Goal: Task Accomplishment & Management: Manage account settings

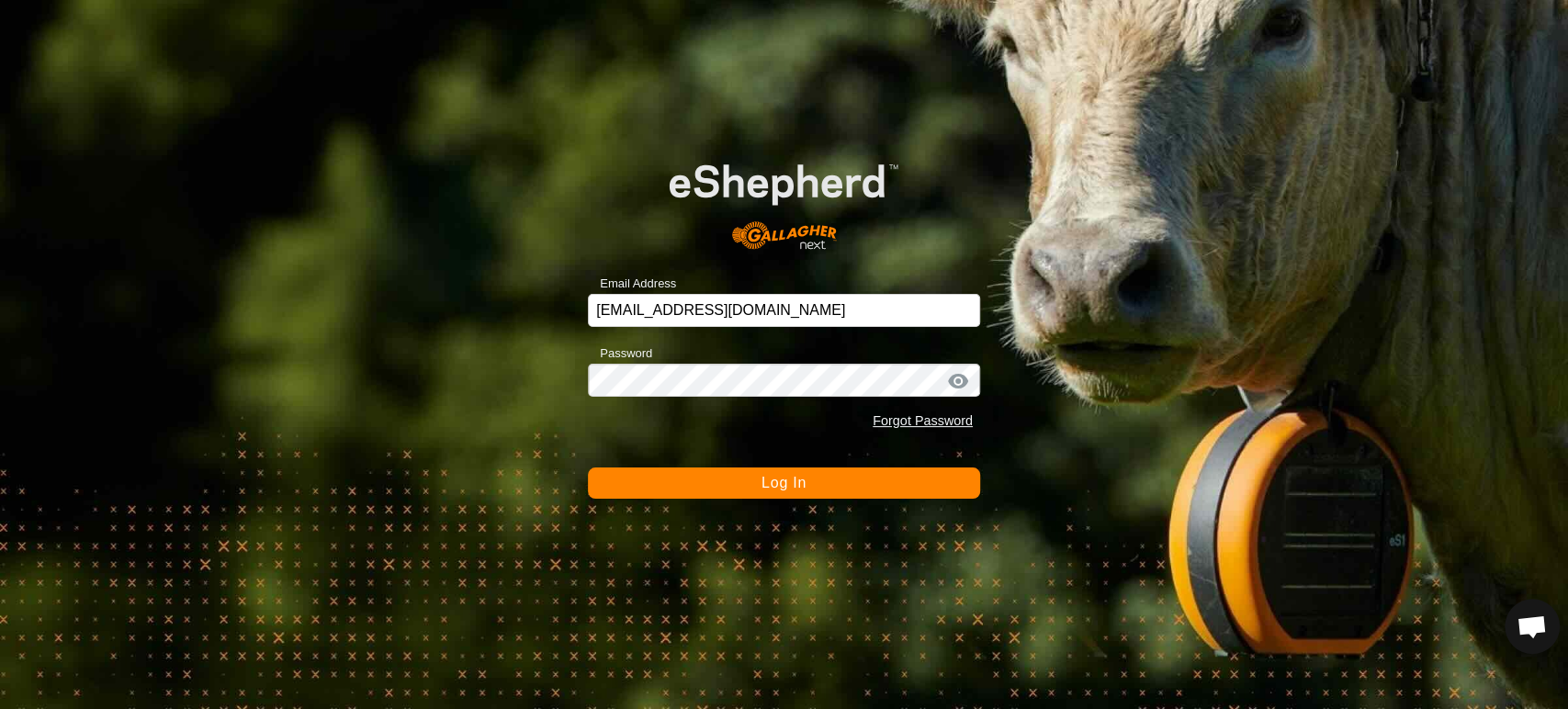
click at [784, 496] on button "Log In" at bounding box center [784, 482] width 392 height 31
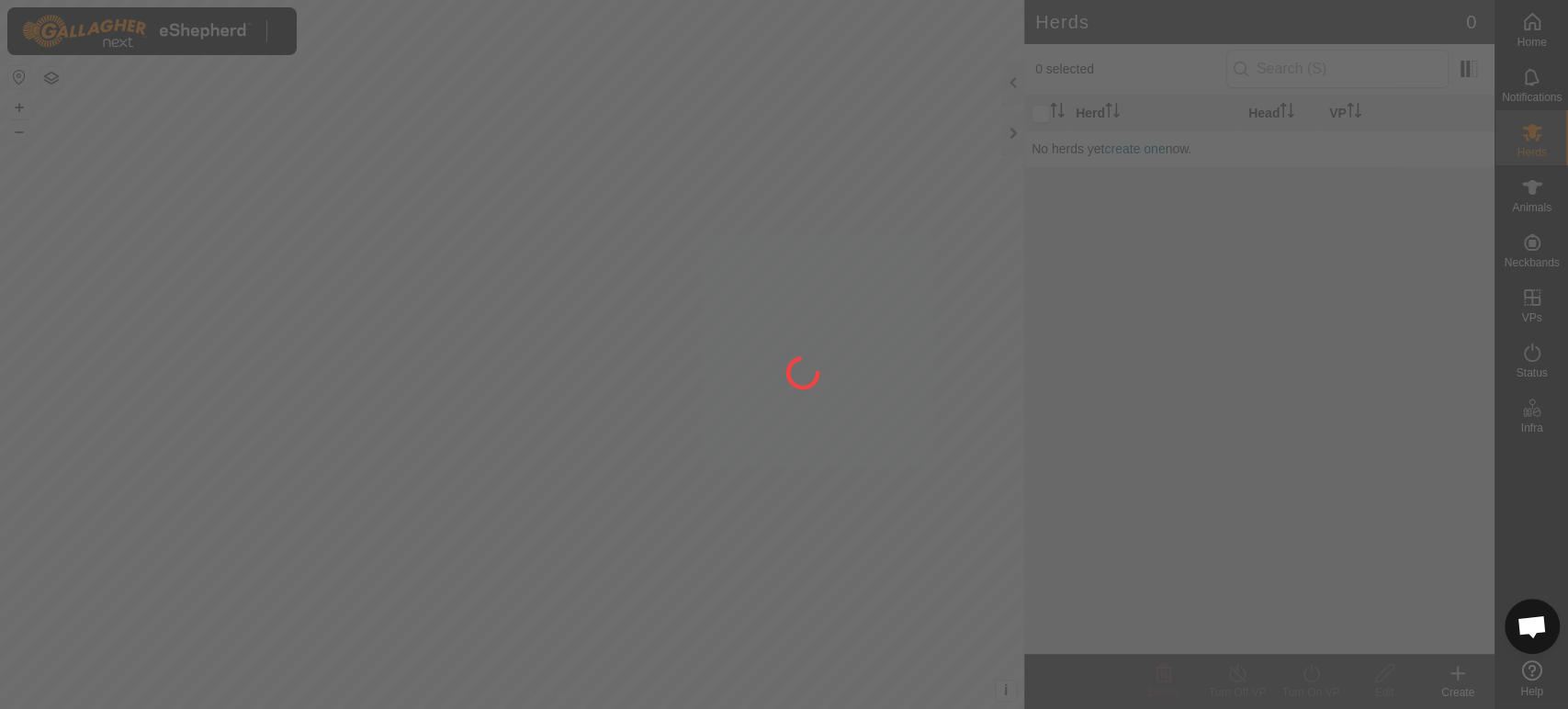
click at [784, 496] on div at bounding box center [784, 354] width 1568 height 709
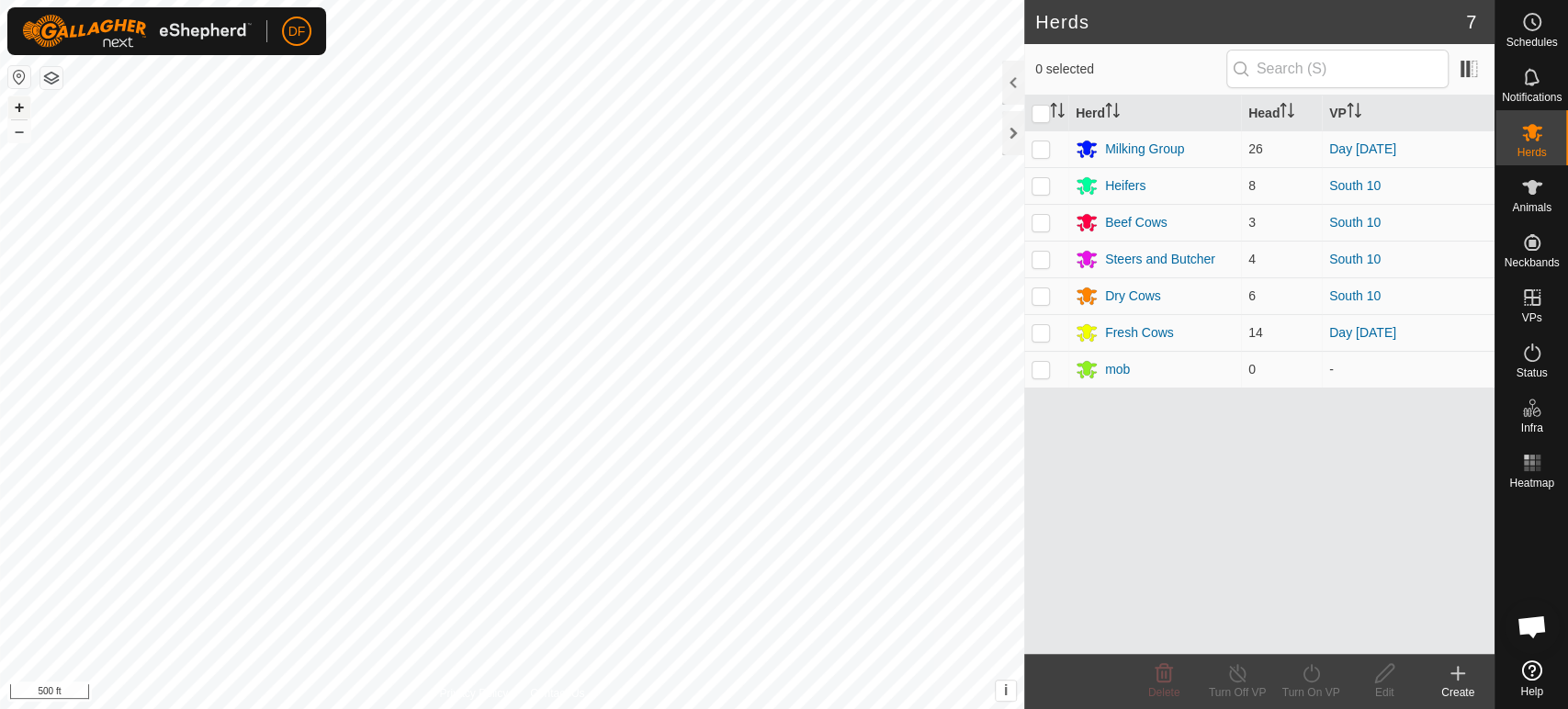
click at [20, 113] on button "+" at bounding box center [20, 107] width 22 height 22
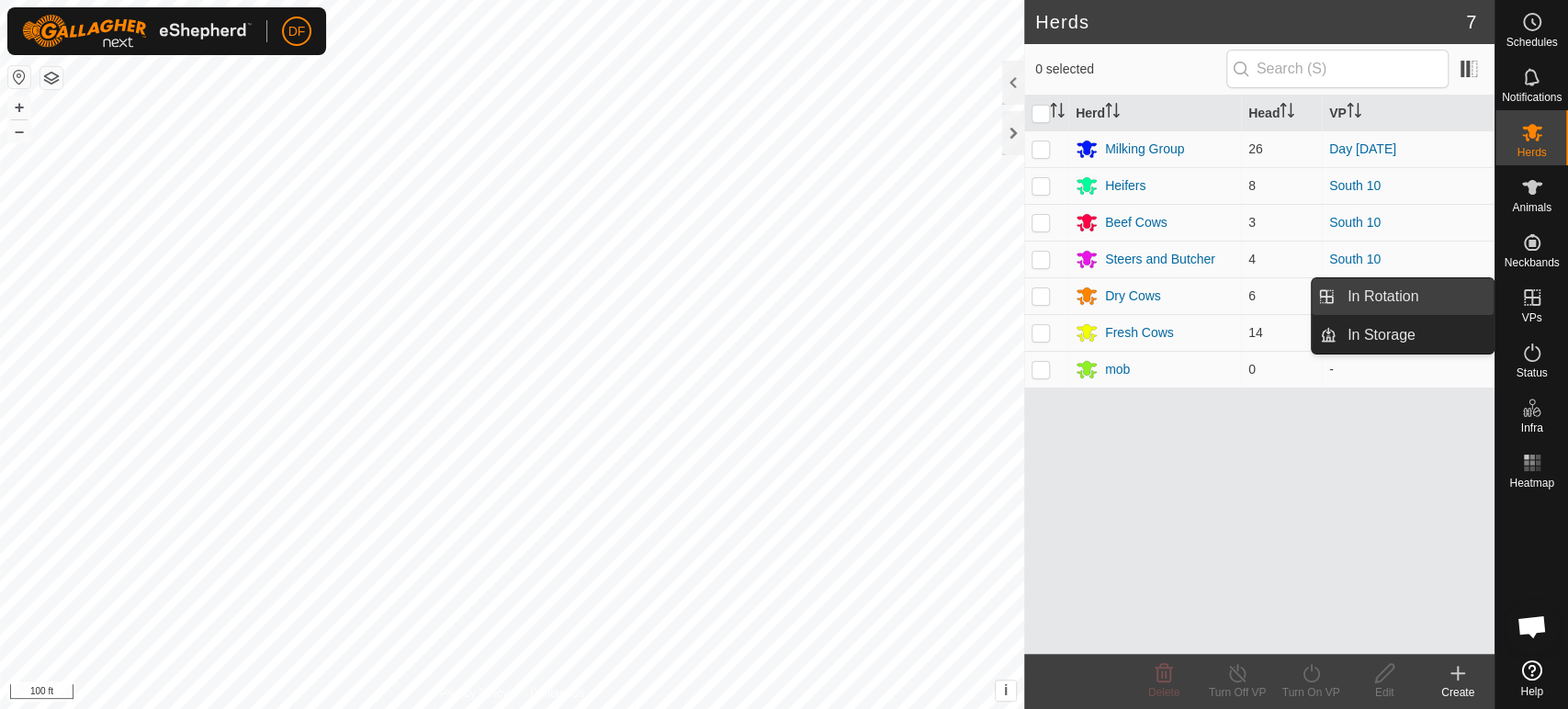
click at [1423, 294] on link "In Rotation" at bounding box center [1415, 296] width 157 height 36
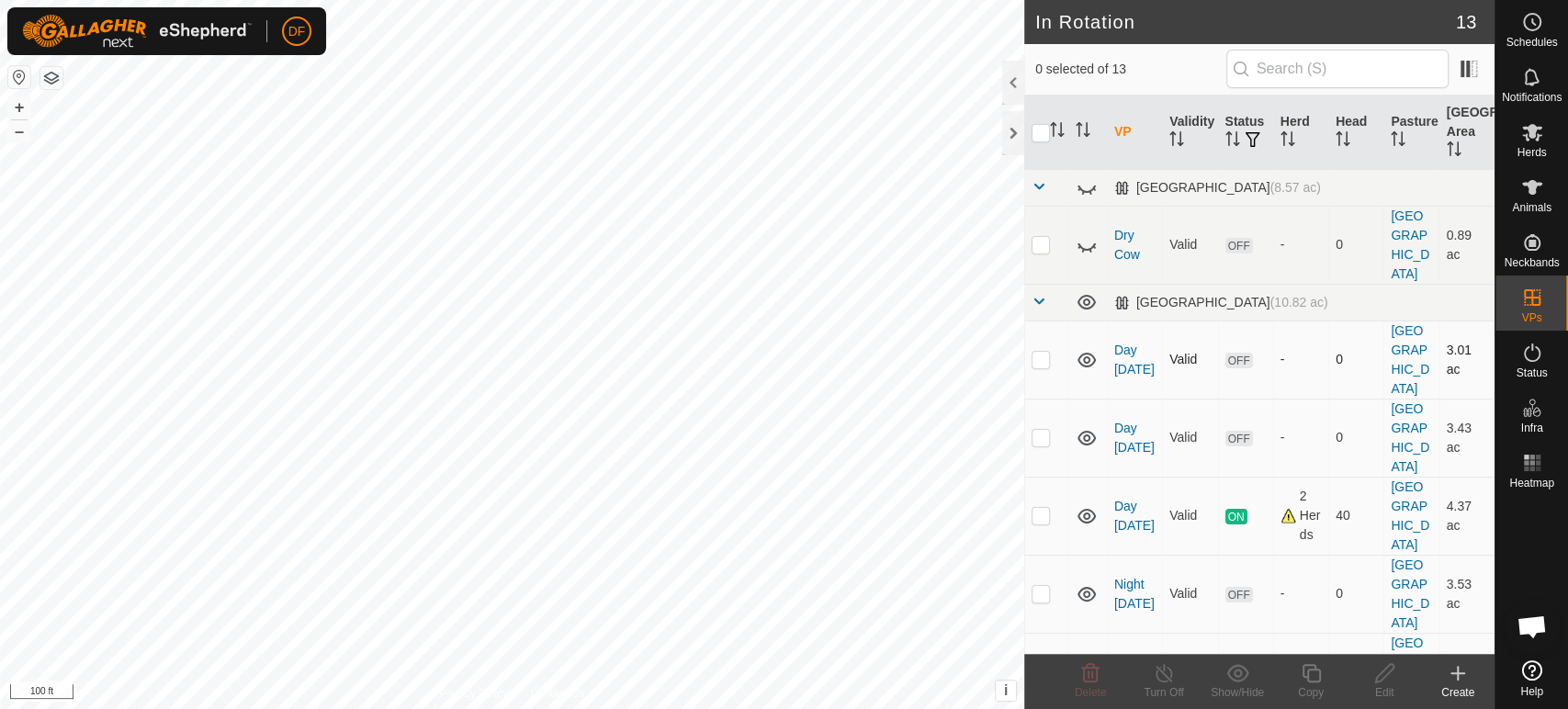
click at [1044, 352] on p-checkbox at bounding box center [1041, 359] width 19 height 15
checkbox input "true"
click at [1043, 398] on td at bounding box center [1046, 438] width 44 height 78
checkbox input "true"
click at [1036, 586] on p-checkbox at bounding box center [1041, 593] width 19 height 15
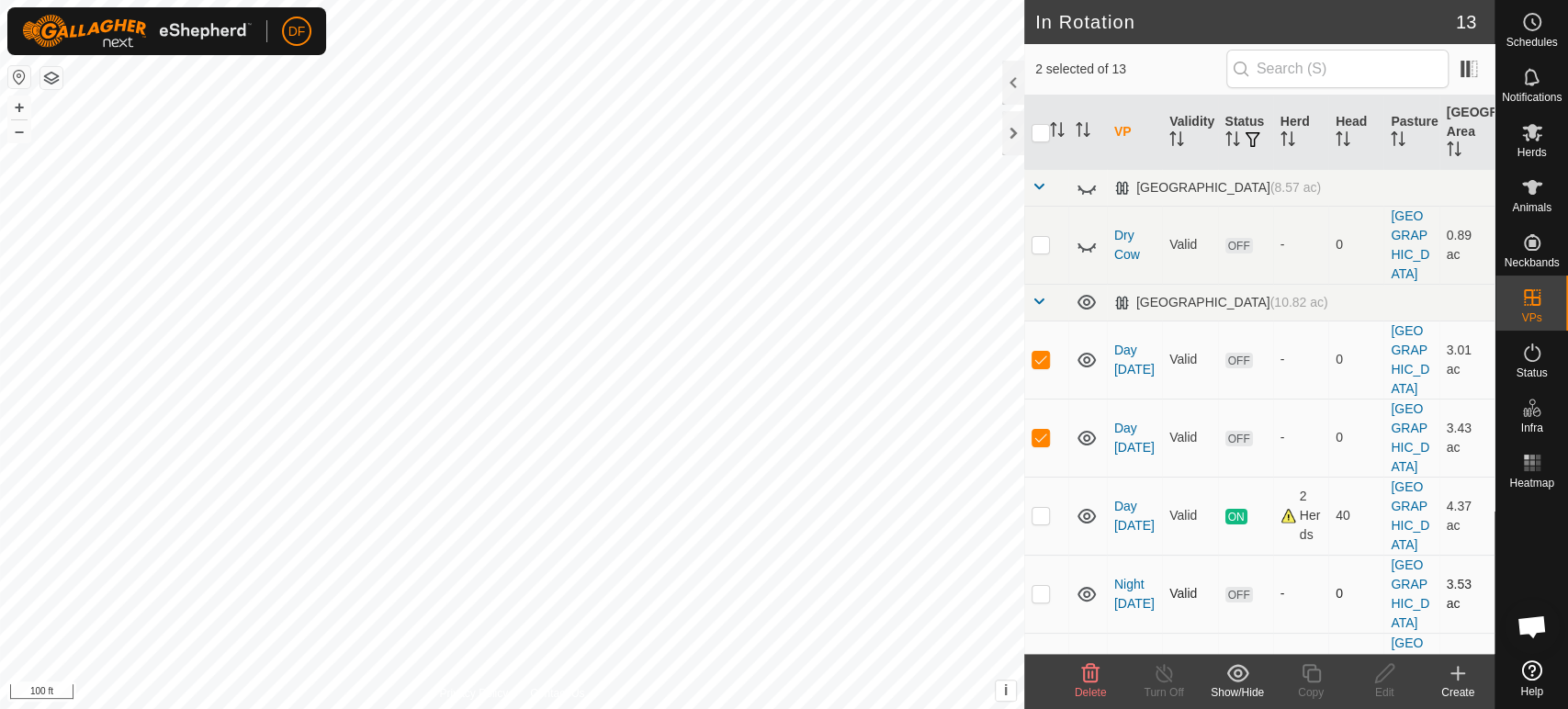
checkbox input "true"
click at [1041, 664] on p-checkbox at bounding box center [1041, 672] width 19 height 15
checkbox input "true"
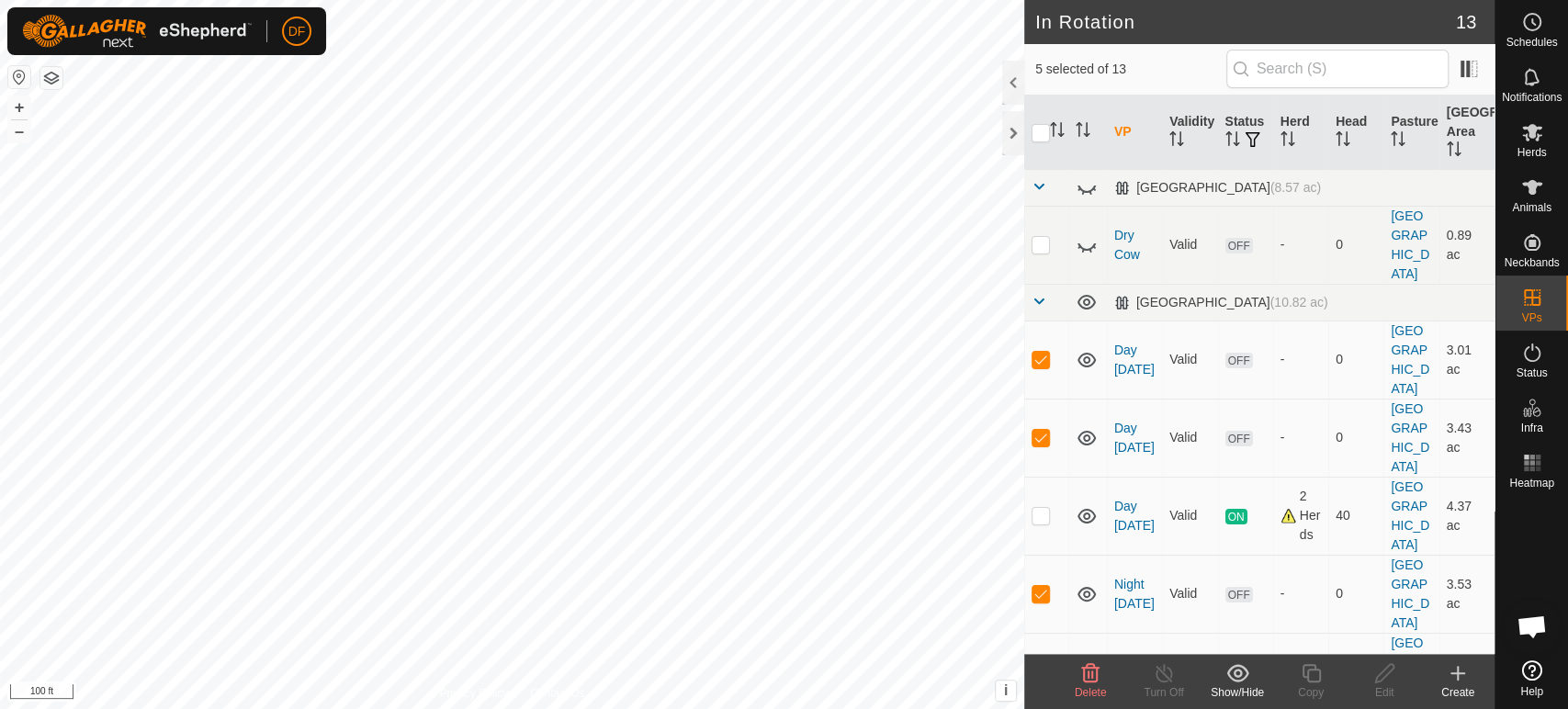
click at [1100, 675] on icon at bounding box center [1091, 674] width 22 height 22
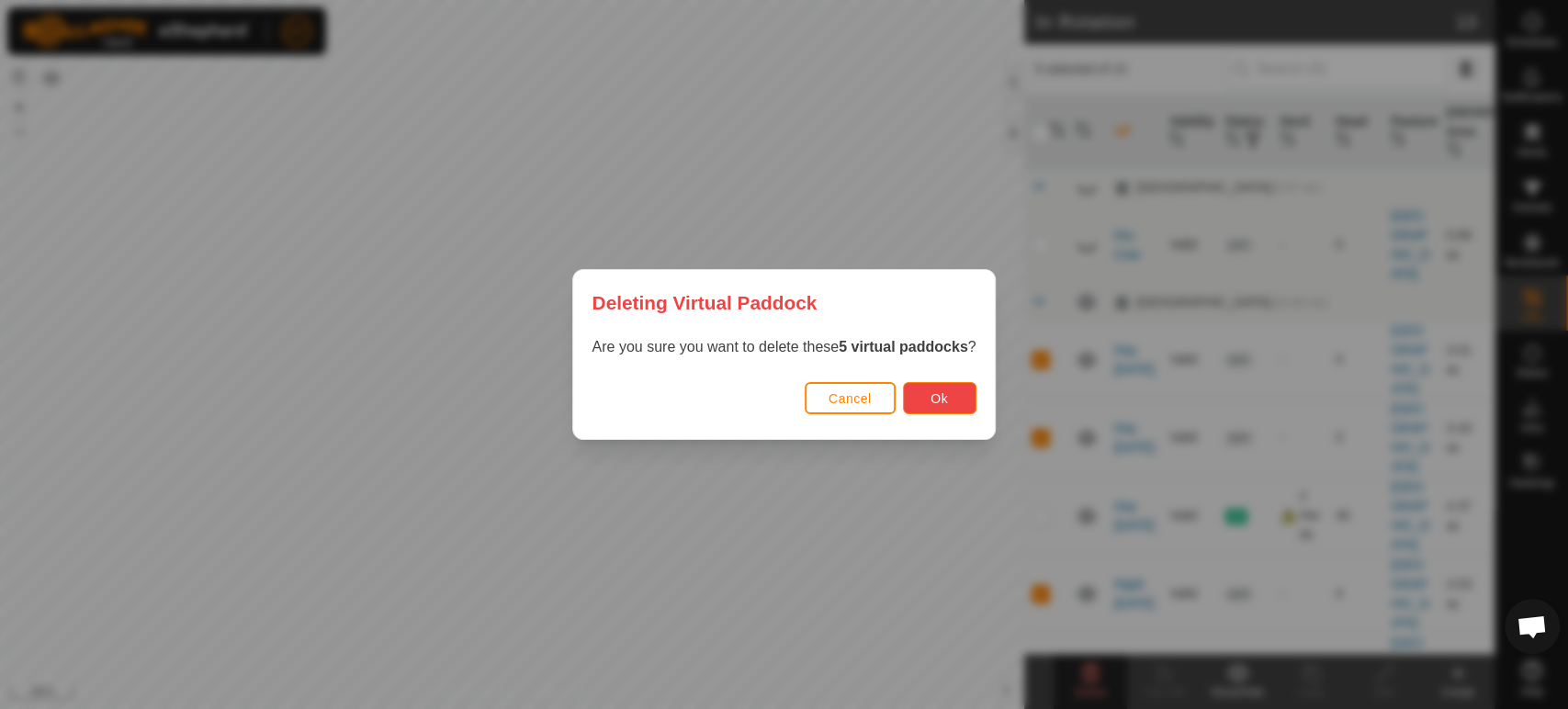
click at [950, 390] on button "Ok" at bounding box center [940, 397] width 74 height 32
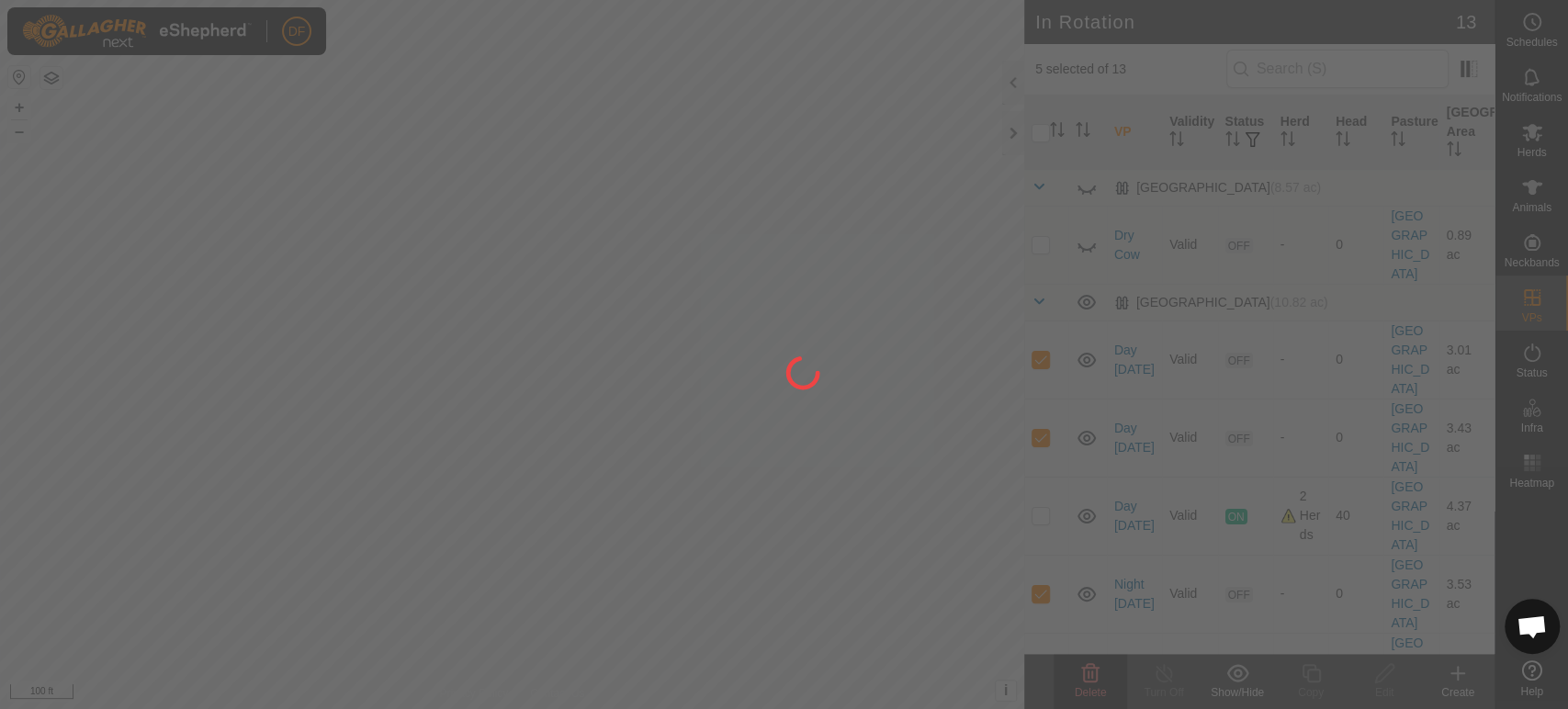
checkbox input "false"
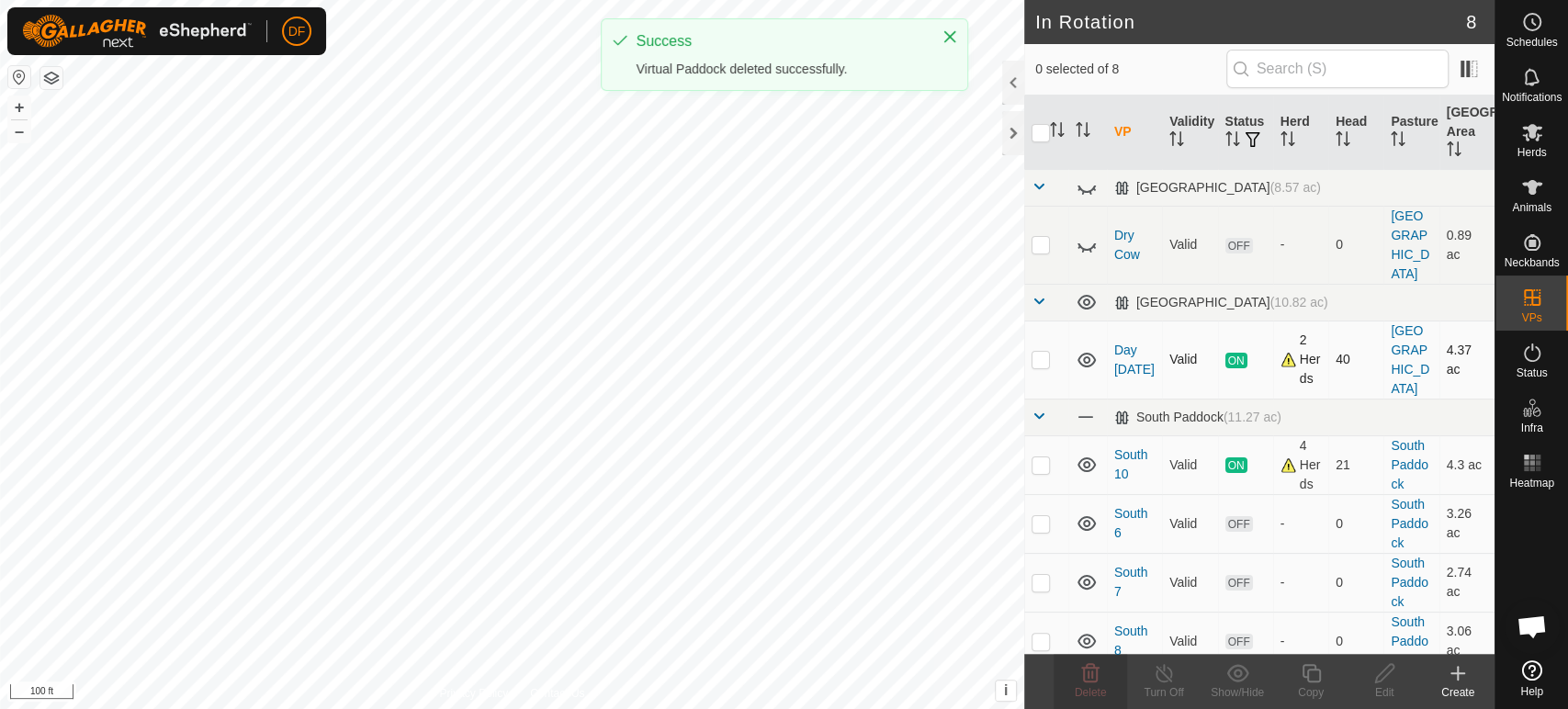
click at [1043, 352] on p-checkbox at bounding box center [1041, 359] width 19 height 15
checkbox input "true"
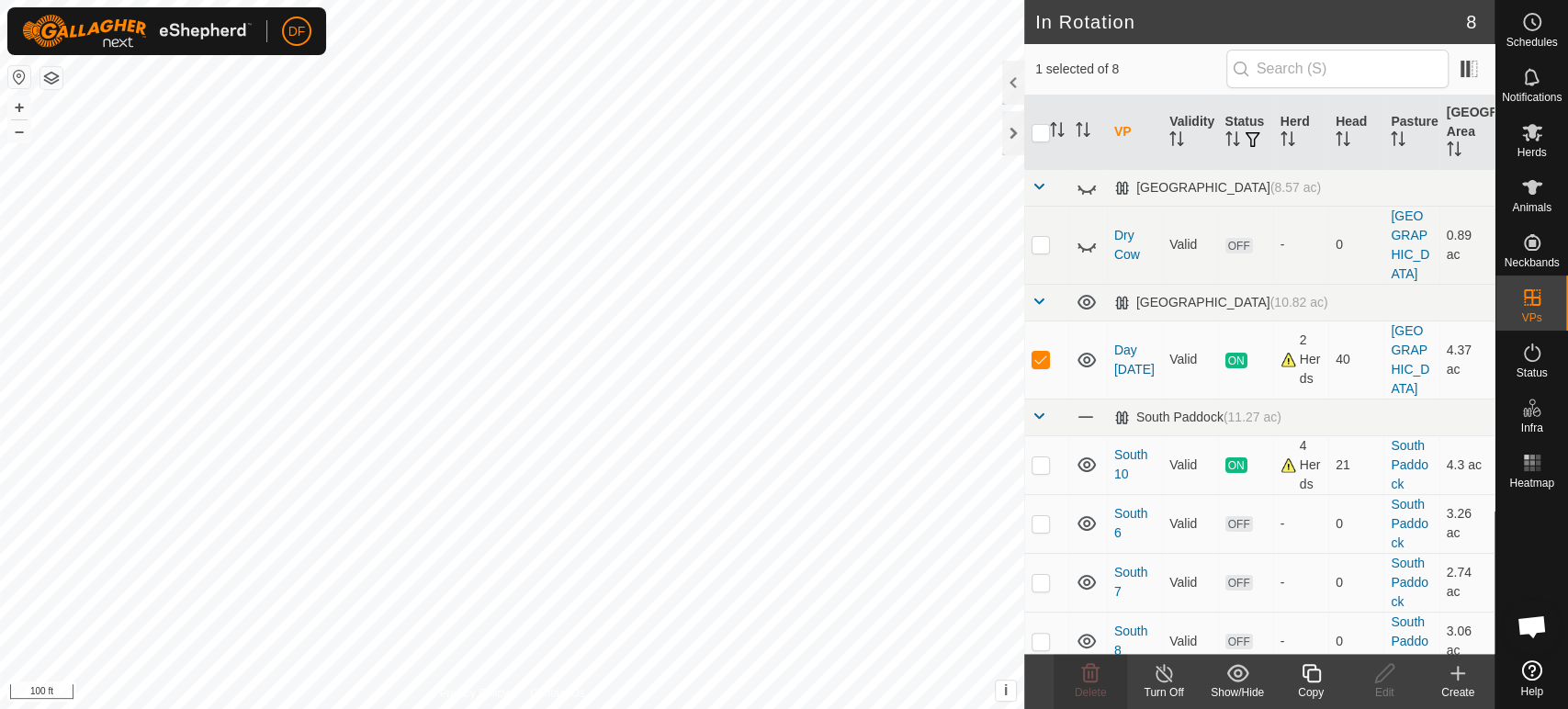
click at [1295, 679] on copy-svg-icon at bounding box center [1310, 674] width 74 height 22
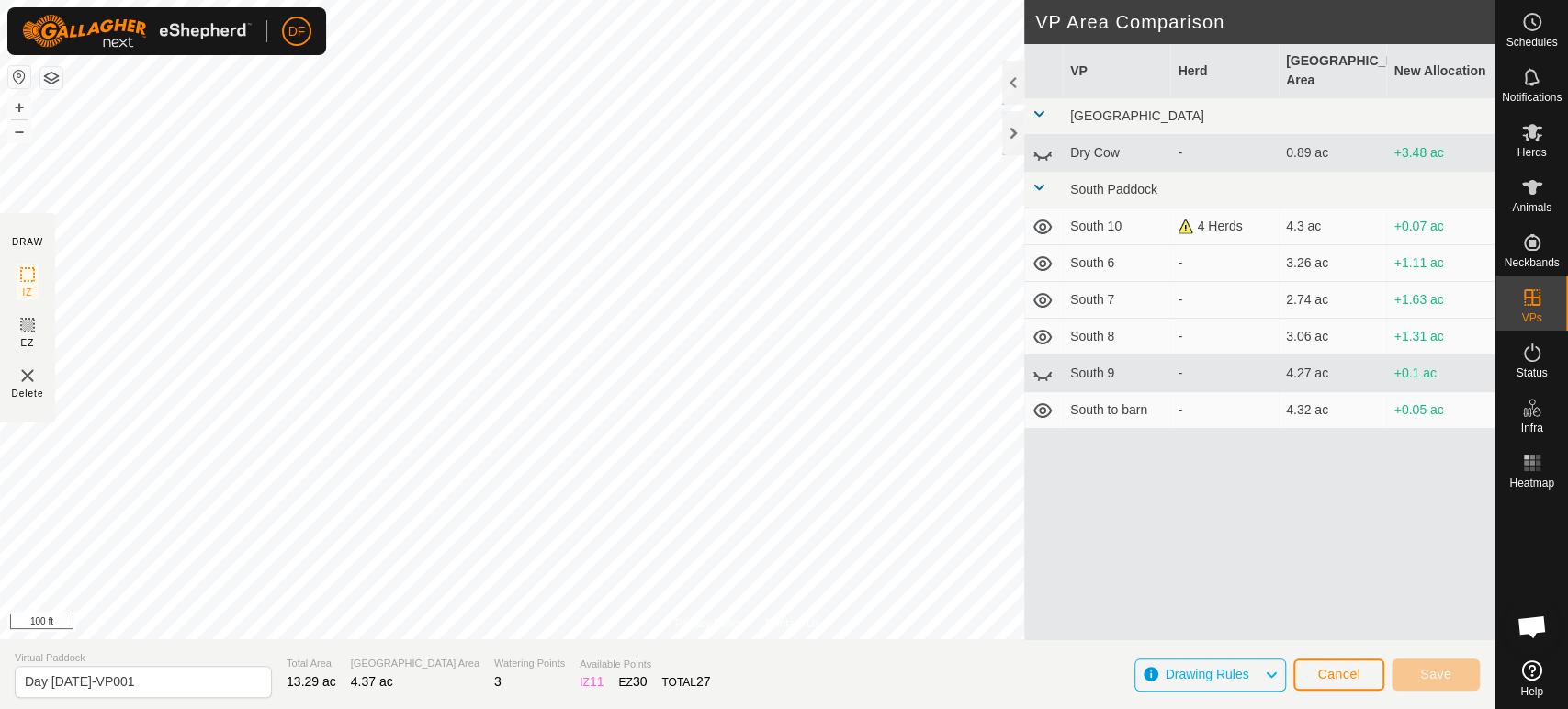
click at [434, 438] on div "DF Schedules Notifications Herds Animals Neckbands VPs Status Infra Heatmap Hel…" at bounding box center [784, 354] width 1568 height 709
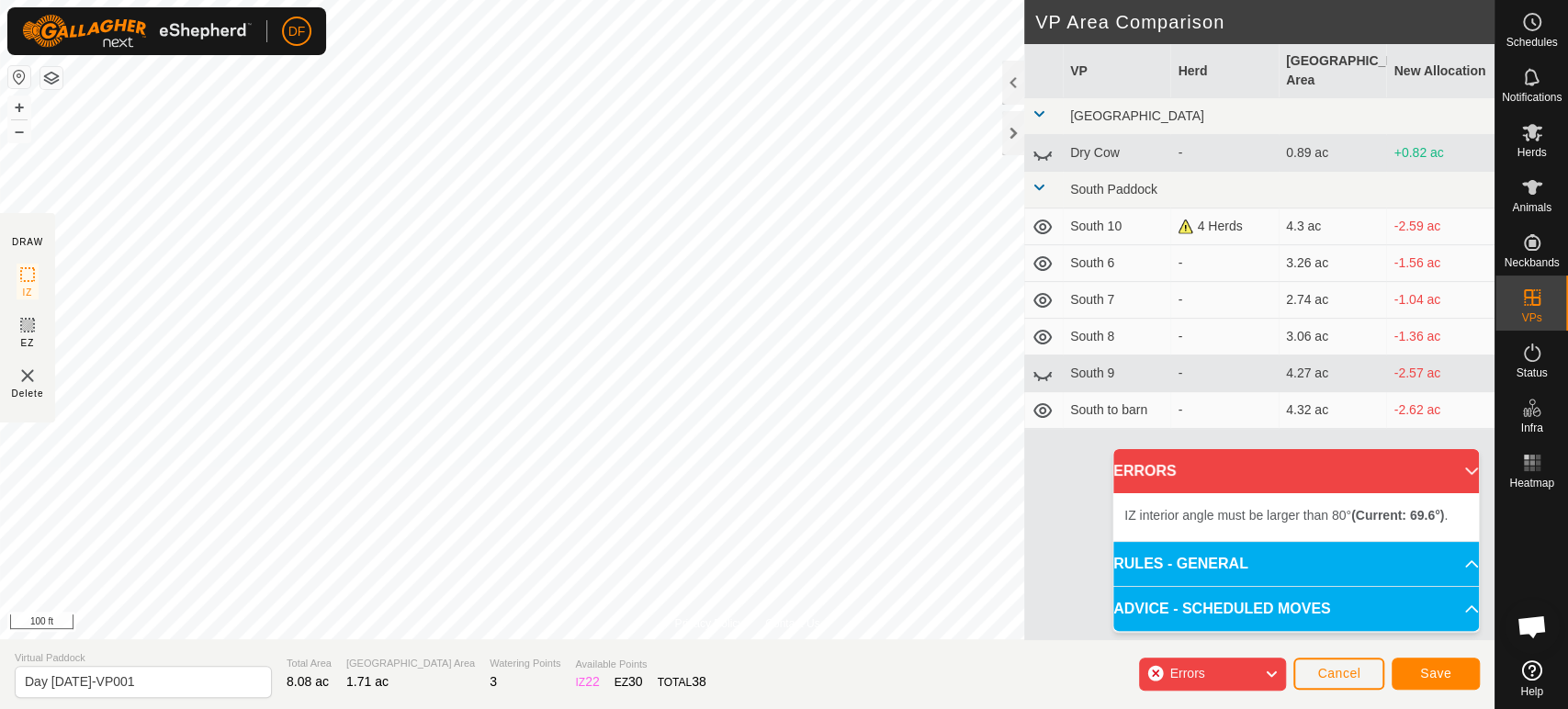
click at [532, 0] on html "DF Schedules Notifications Herds Animals Neckbands VPs Status Infra Heatmap Hel…" at bounding box center [784, 354] width 1568 height 709
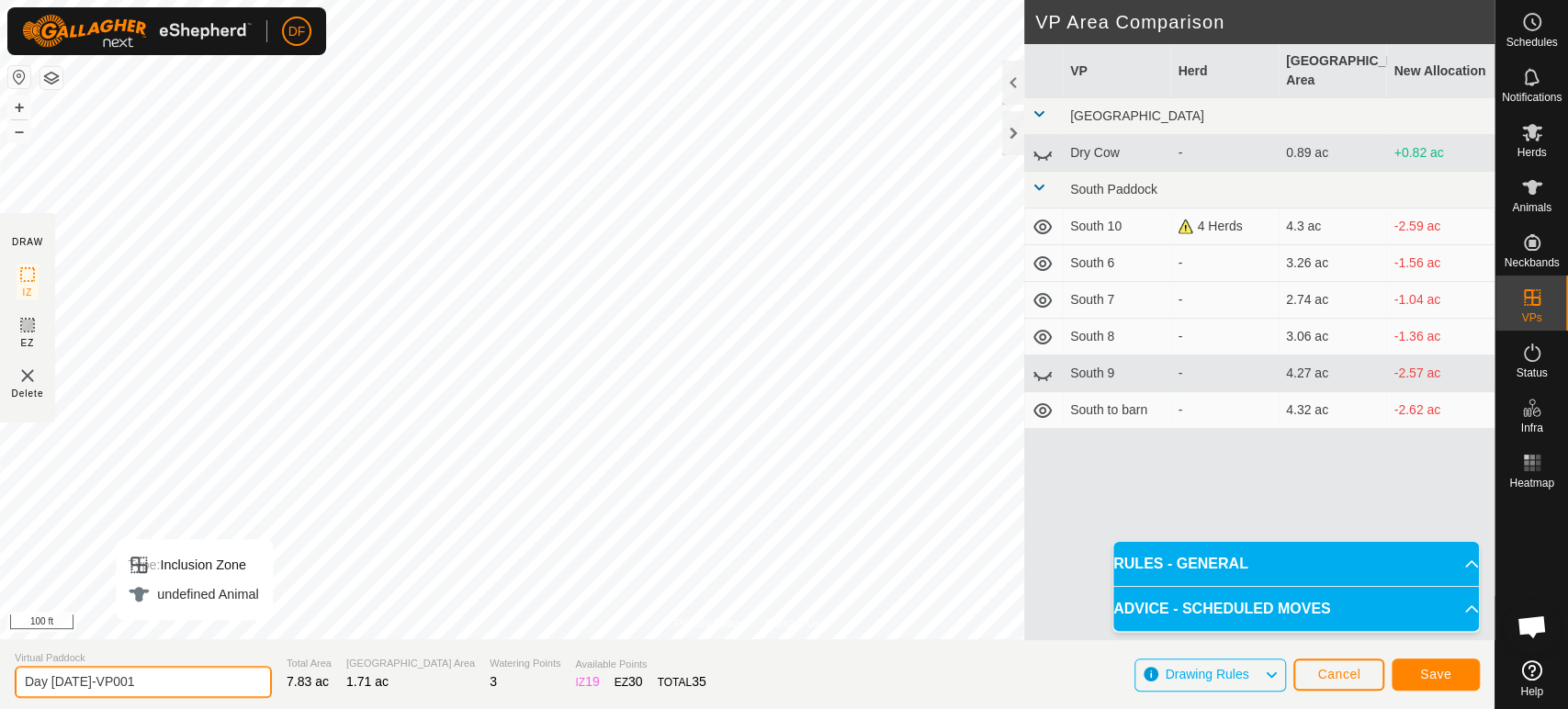
click at [125, 688] on input "Day [DATE]-VP001" at bounding box center [144, 682] width 258 height 32
type input "Junk"
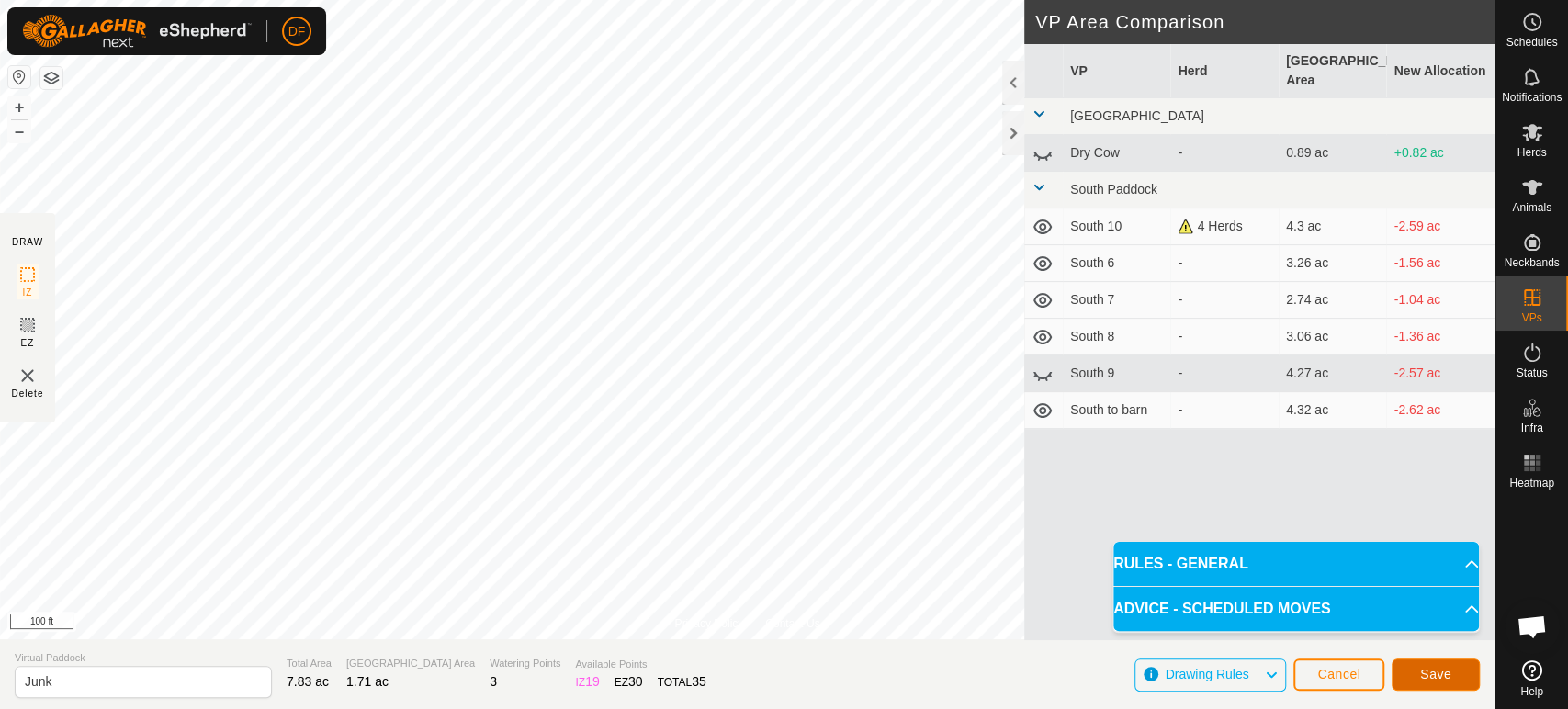
click at [1465, 678] on button "Save" at bounding box center [1435, 674] width 88 height 32
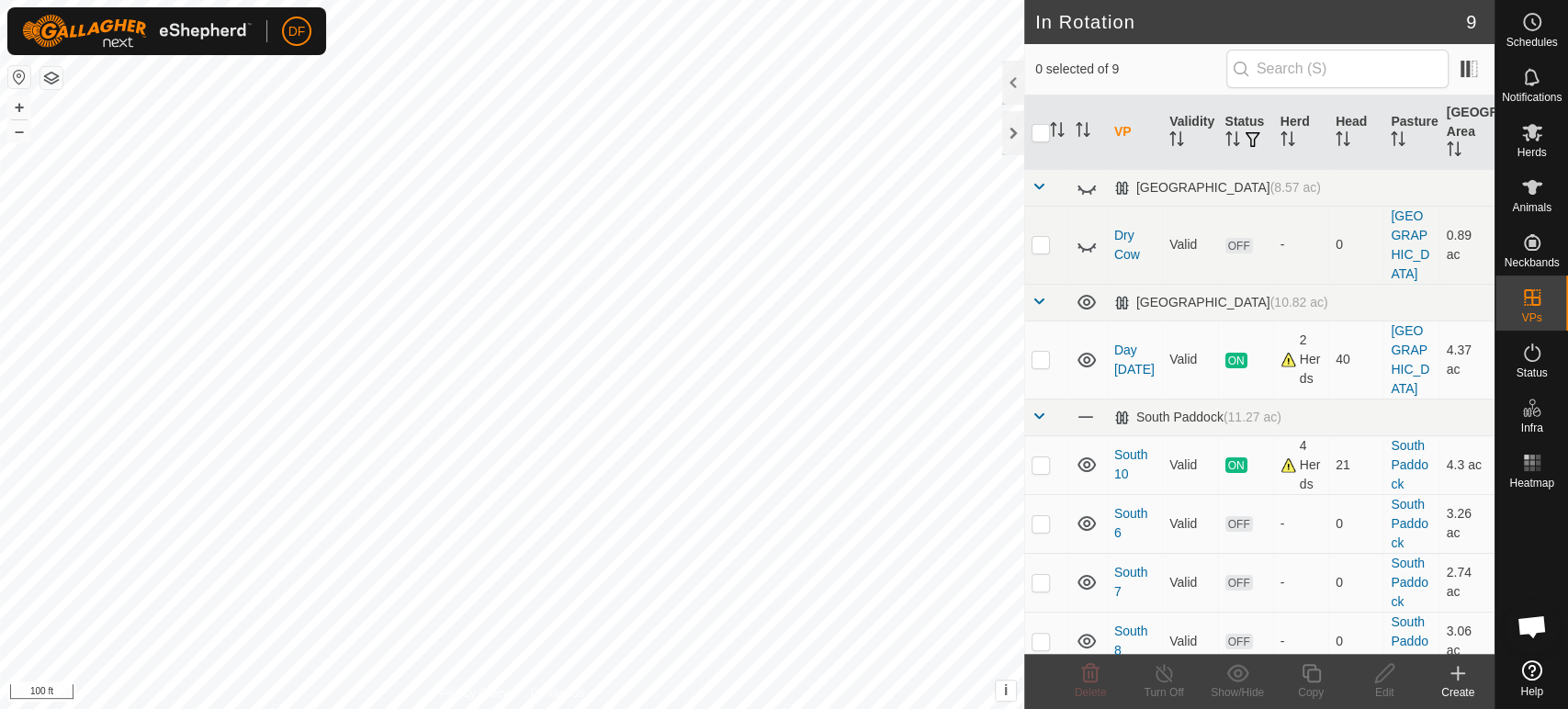
click at [1085, 698] on icon at bounding box center [1087, 702] width 19 height 7
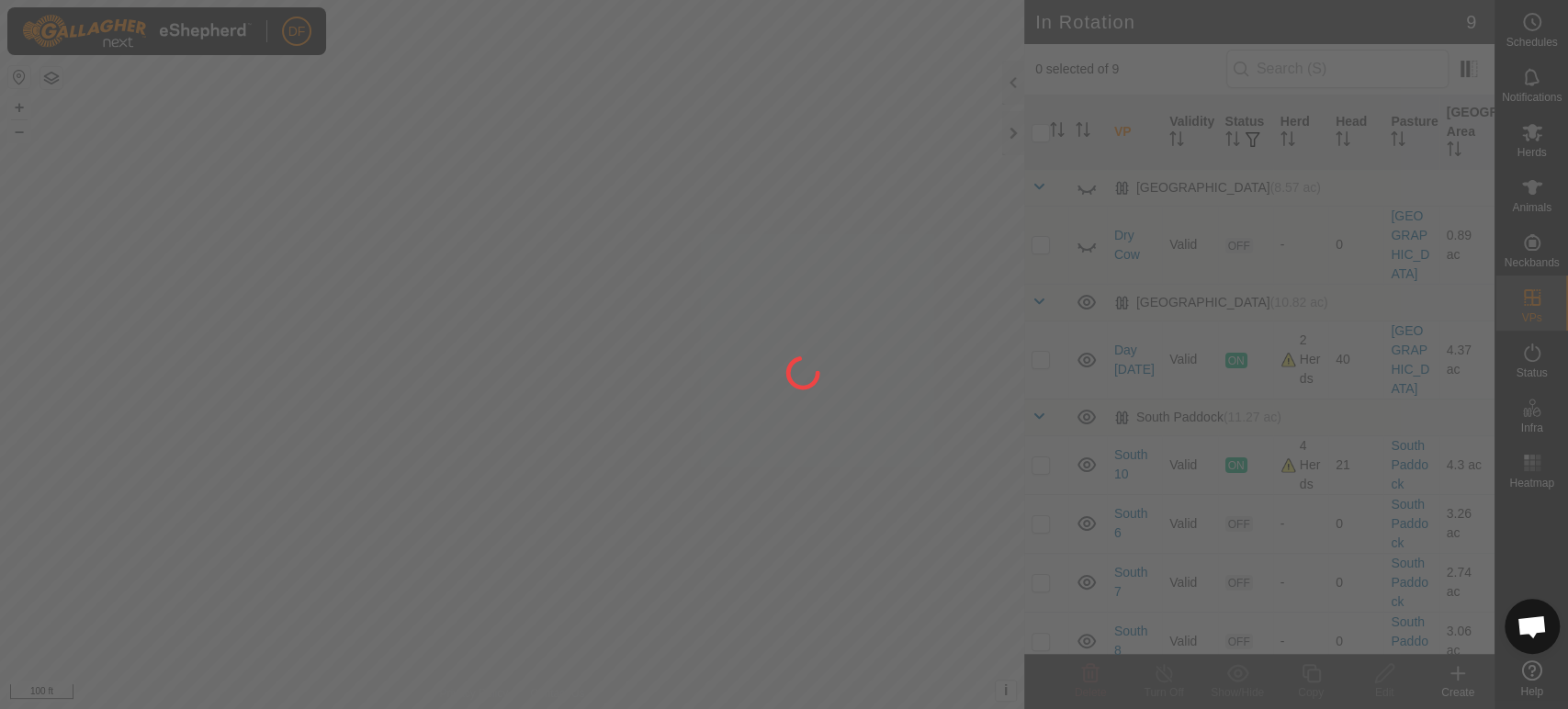
click at [676, 206] on div at bounding box center [784, 354] width 1568 height 709
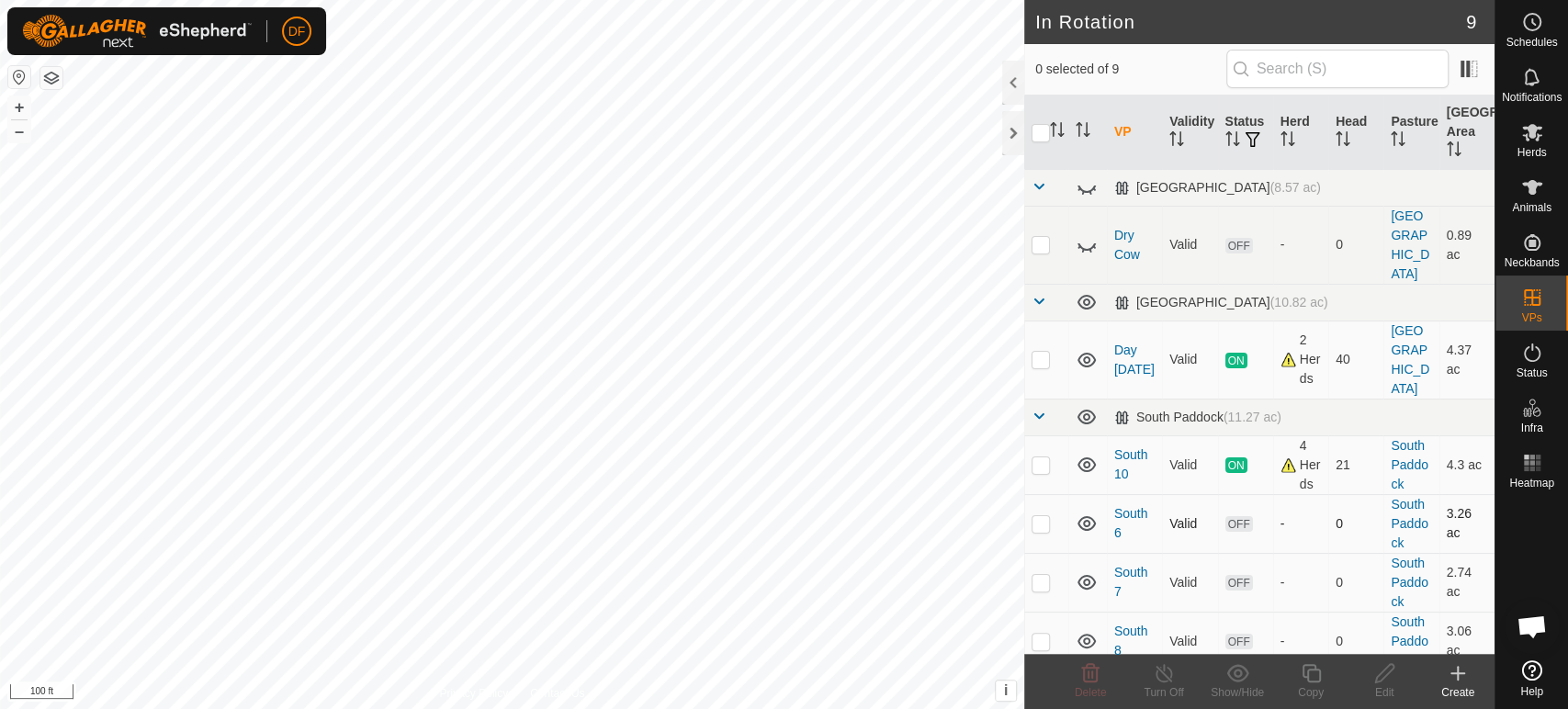
click at [1042, 516] on p-checkbox at bounding box center [1041, 523] width 19 height 15
checkbox input "true"
click at [1039, 575] on p-checkbox at bounding box center [1041, 582] width 19 height 15
checkbox input "true"
click at [1035, 612] on td at bounding box center [1046, 641] width 44 height 59
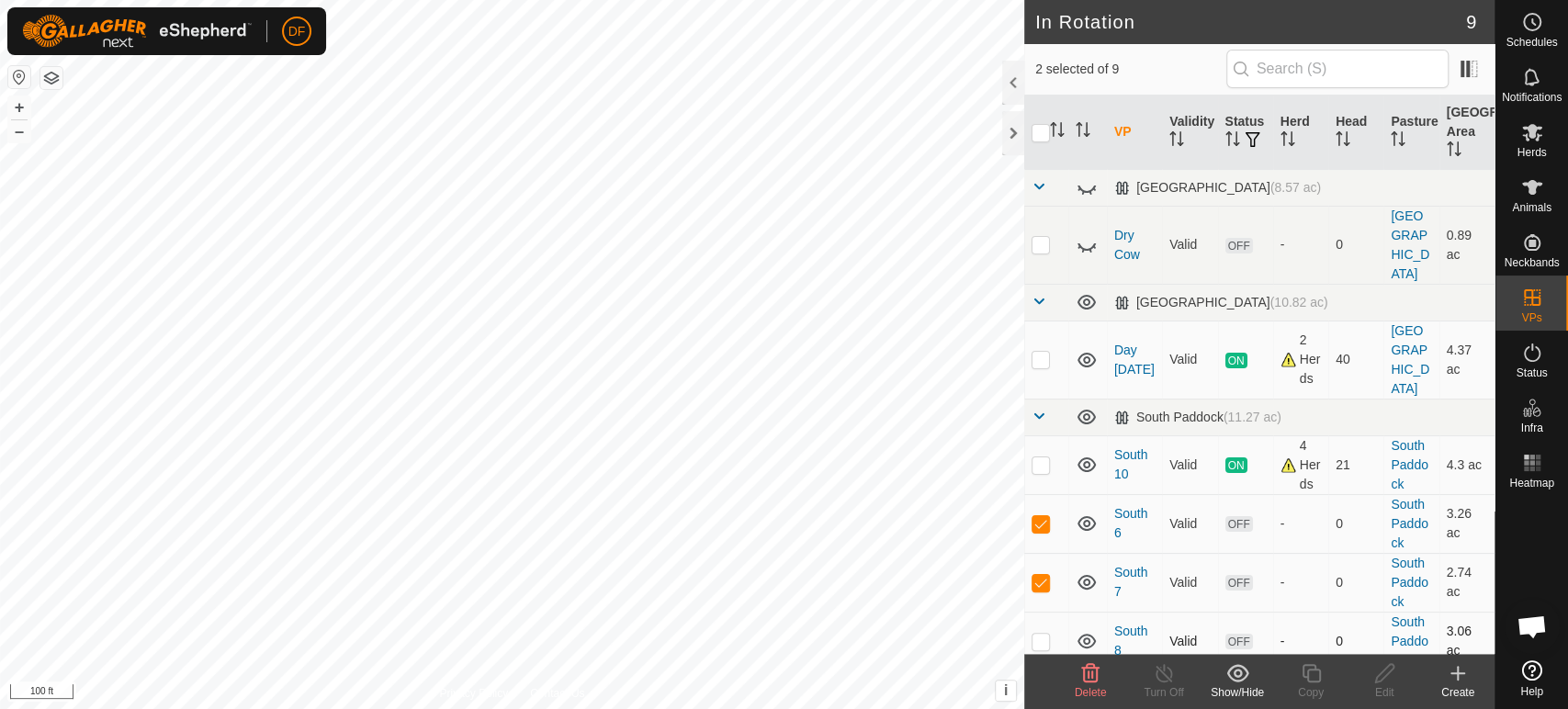
checkbox input "true"
click at [1042, 692] on p-checkbox at bounding box center [1041, 700] width 19 height 15
click at [1094, 682] on icon at bounding box center [1091, 674] width 22 height 22
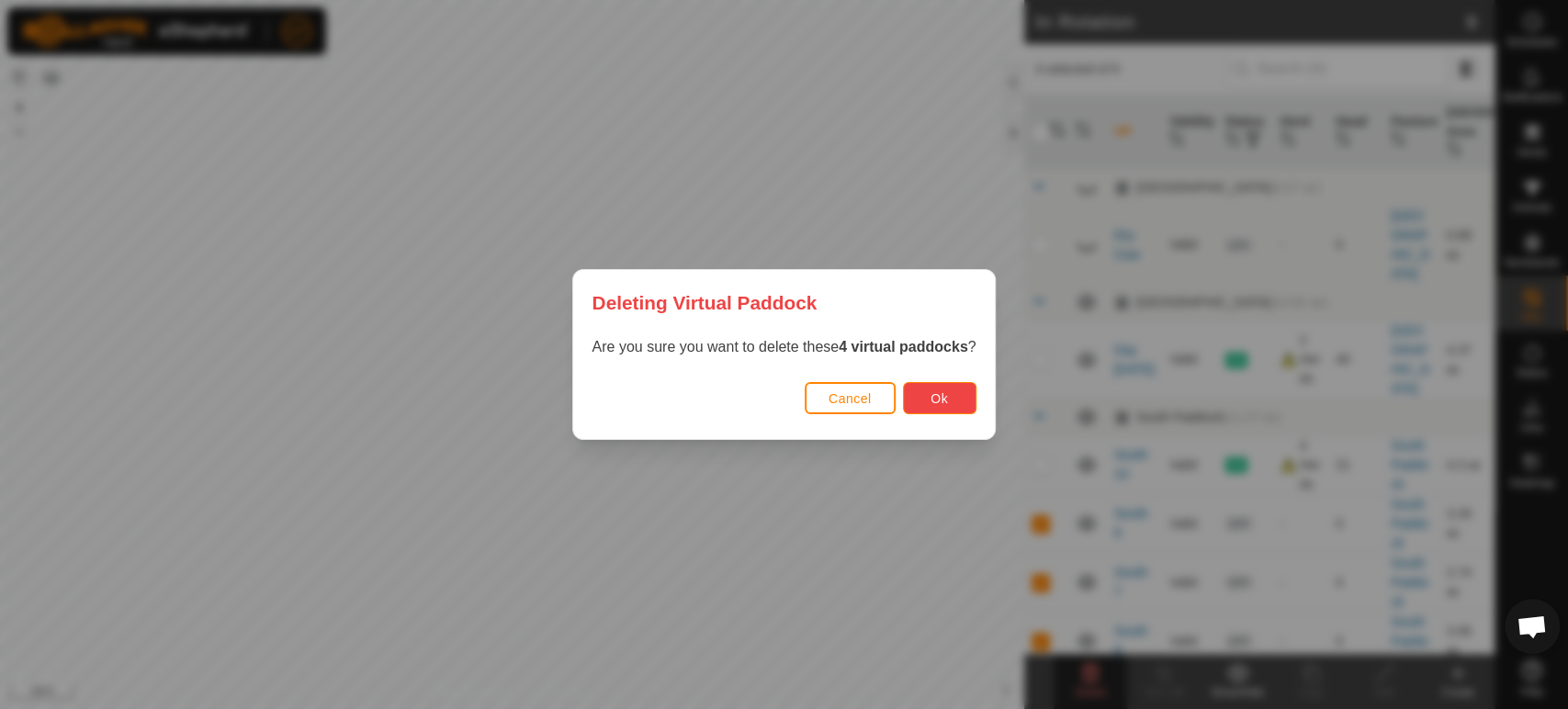
click at [938, 401] on span "Ok" at bounding box center [939, 398] width 18 height 15
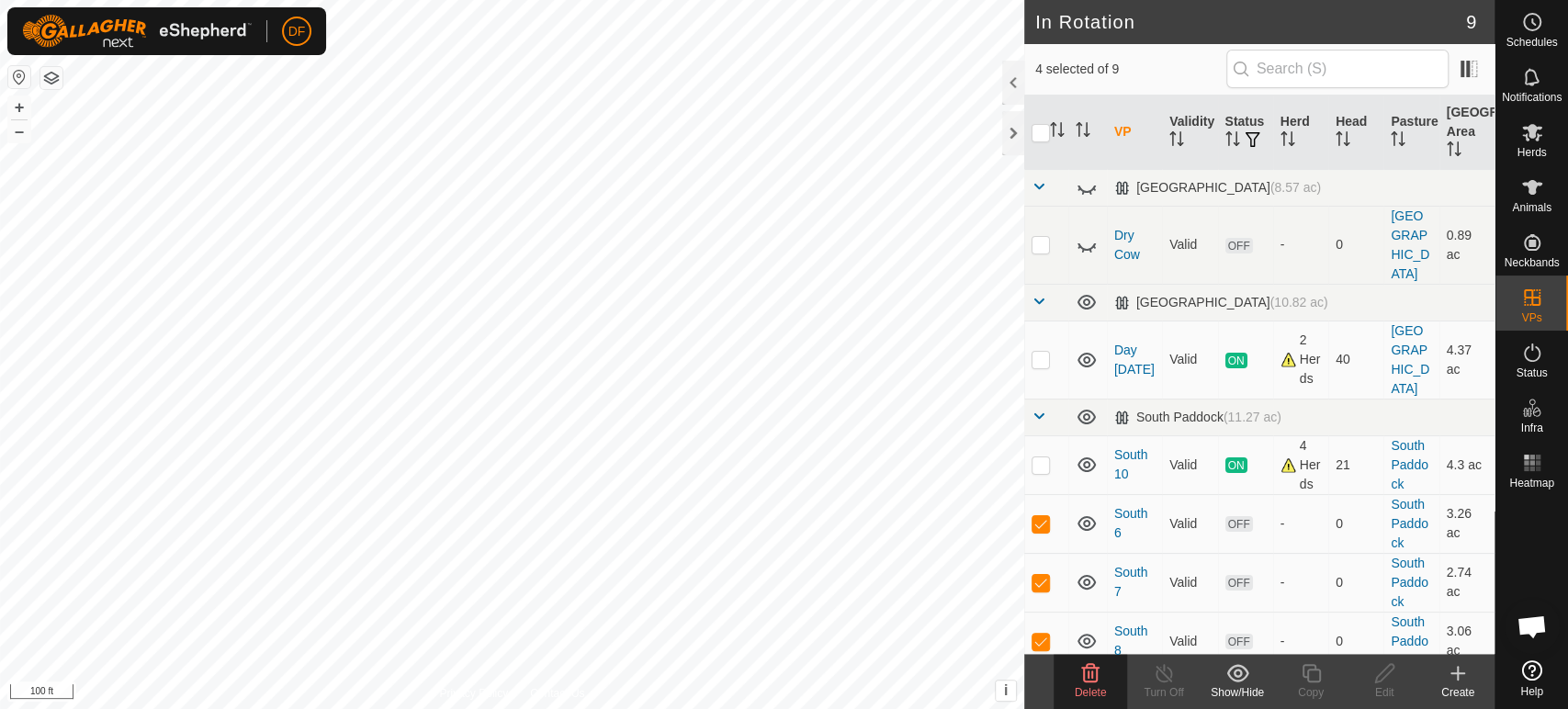
click at [1090, 698] on span "Delete" at bounding box center [1091, 692] width 32 height 13
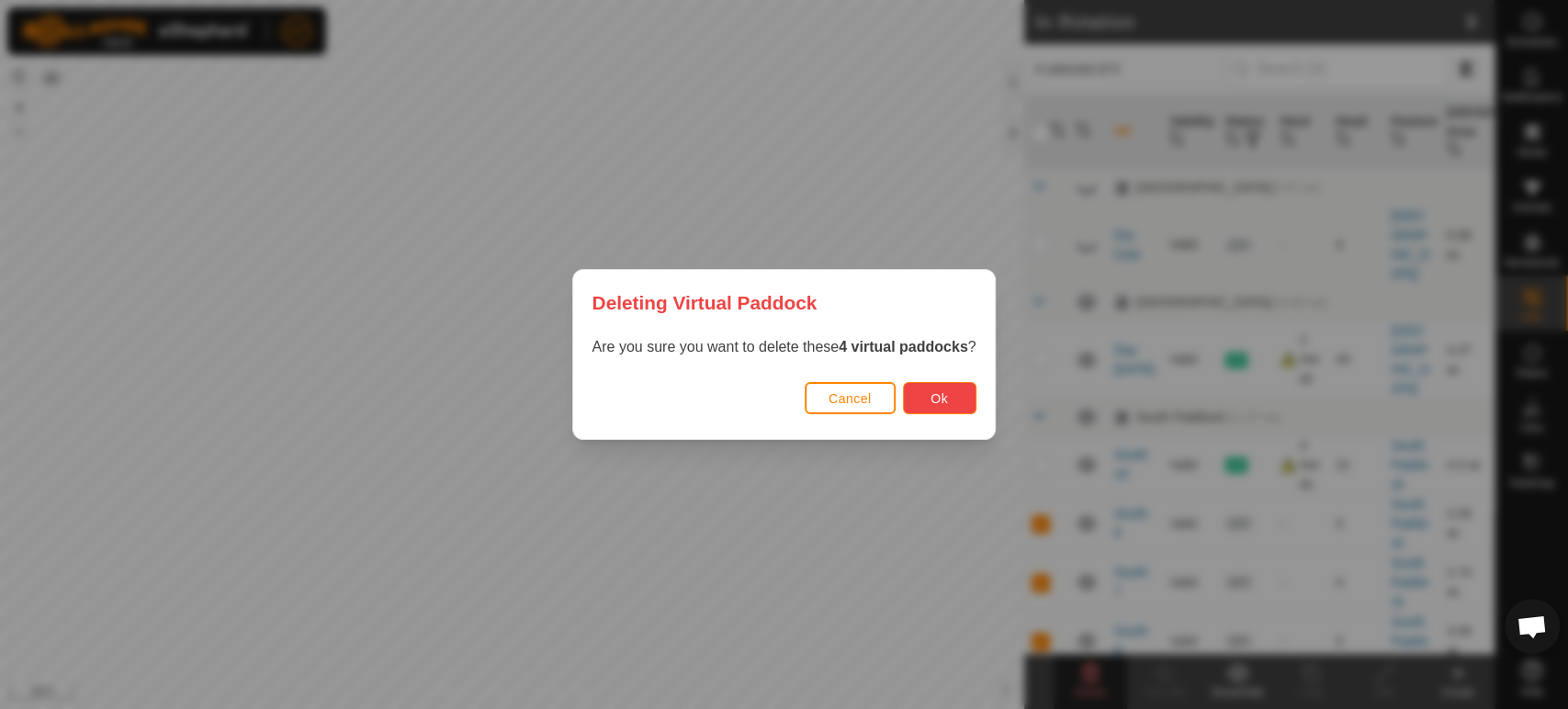
click at [942, 398] on span "Ok" at bounding box center [939, 398] width 18 height 15
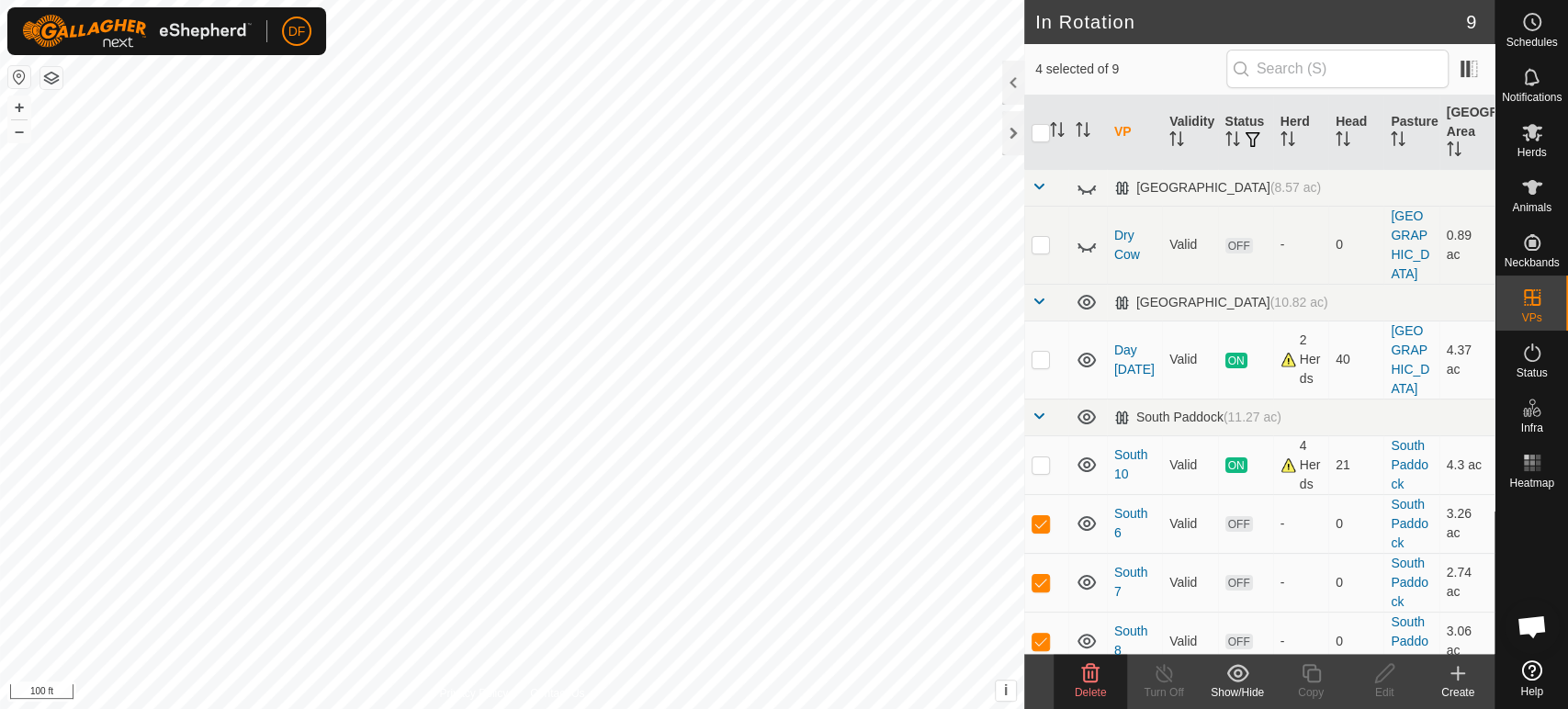
click at [1033, 692] on p-checkbox at bounding box center [1041, 700] width 19 height 15
checkbox input "false"
click at [1098, 690] on span "Delete" at bounding box center [1091, 692] width 32 height 13
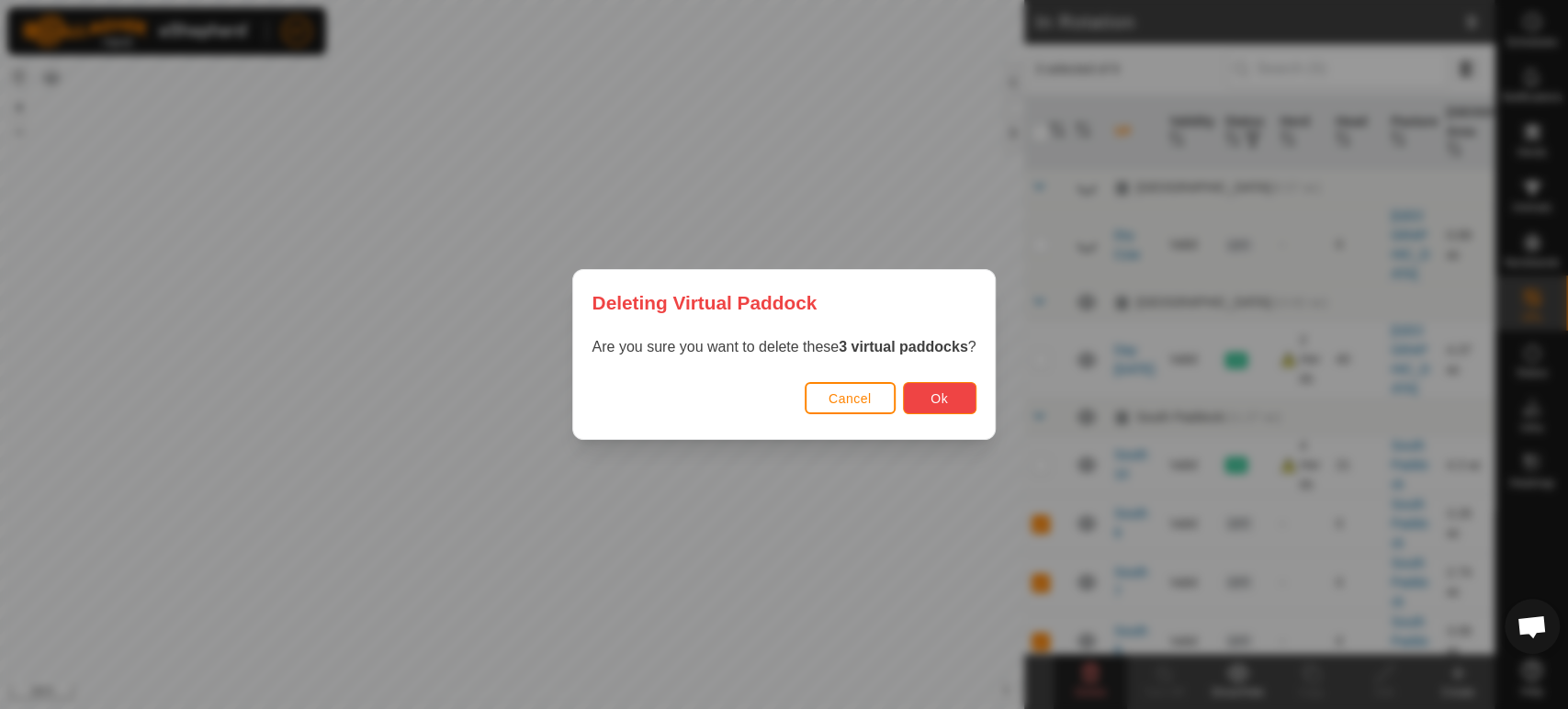
click at [931, 406] on button "Ok" at bounding box center [940, 397] width 74 height 32
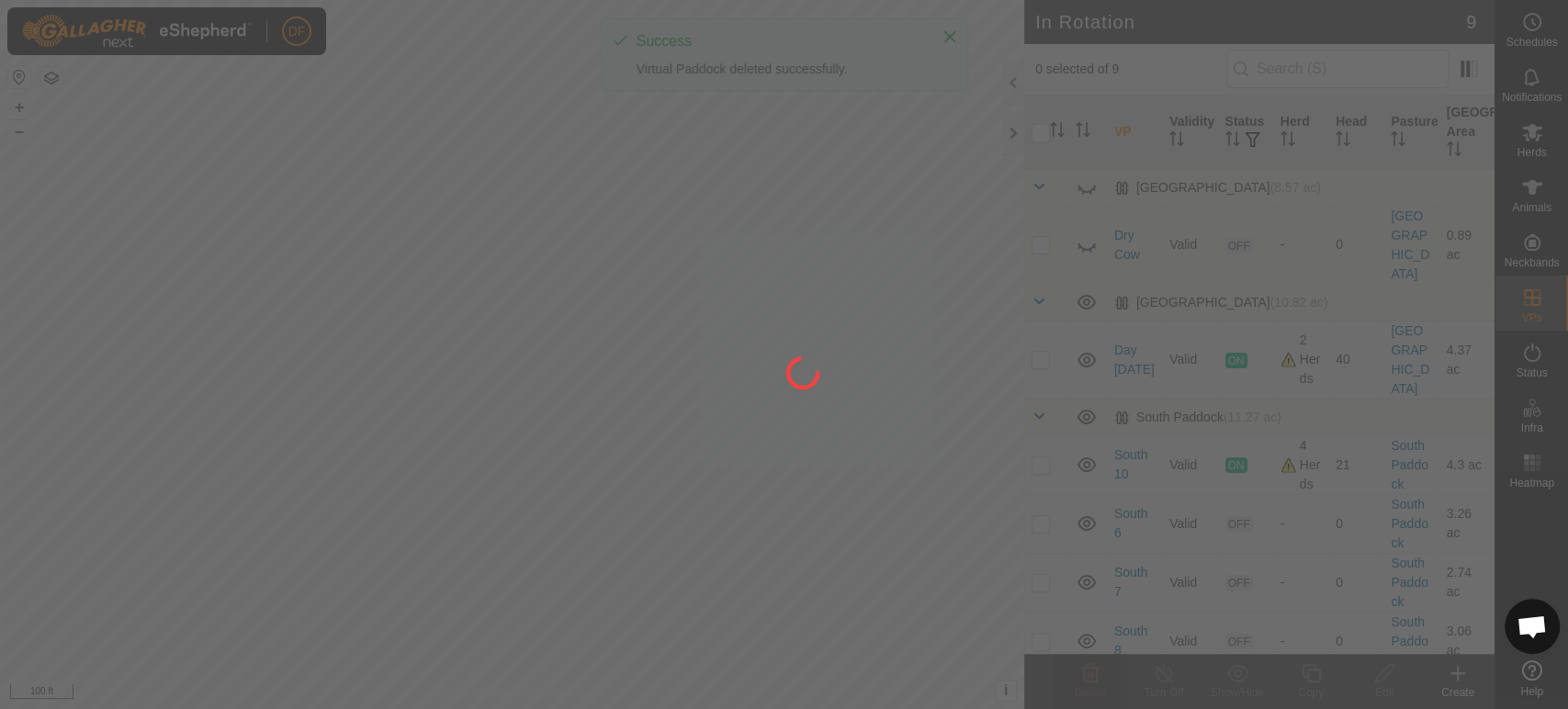
checkbox input "false"
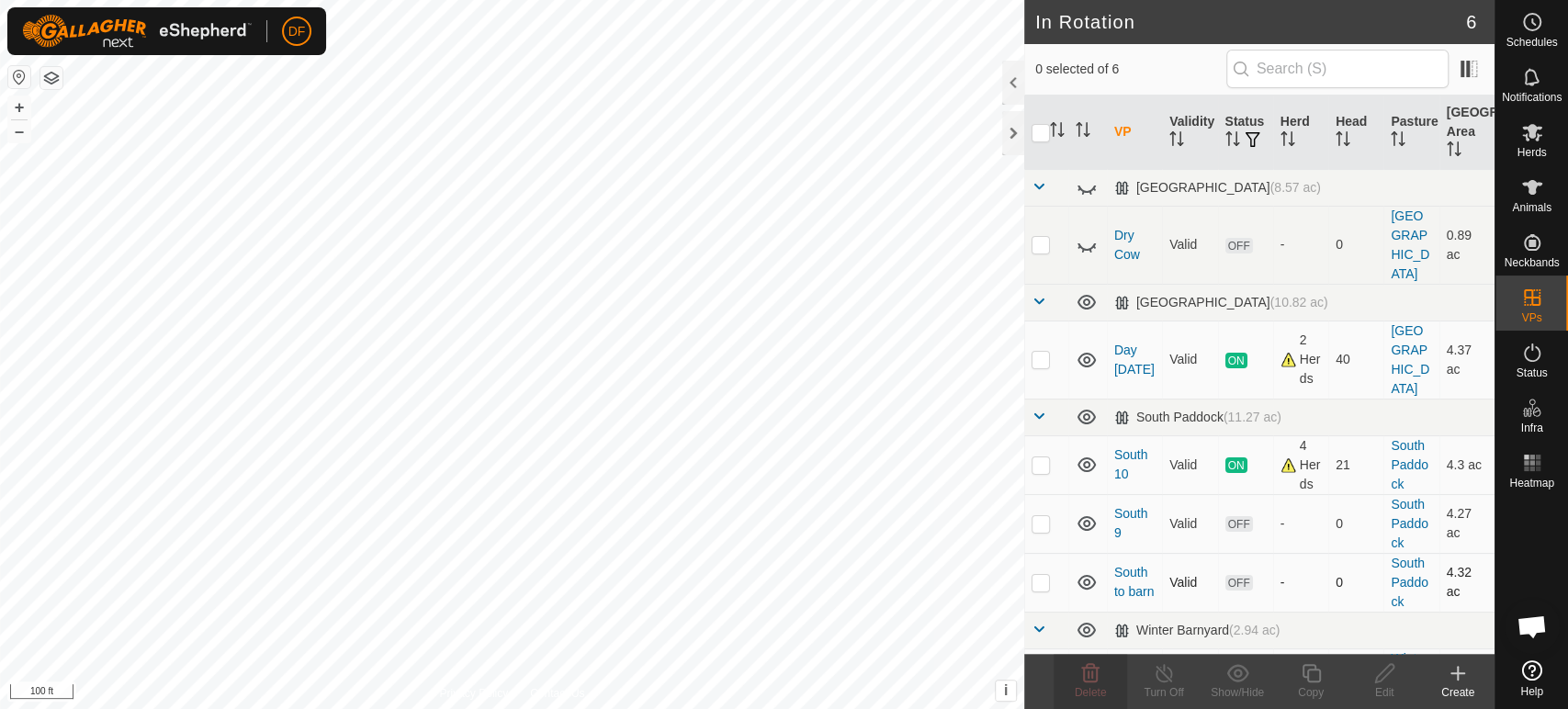
click at [1047, 575] on p-checkbox at bounding box center [1041, 582] width 19 height 15
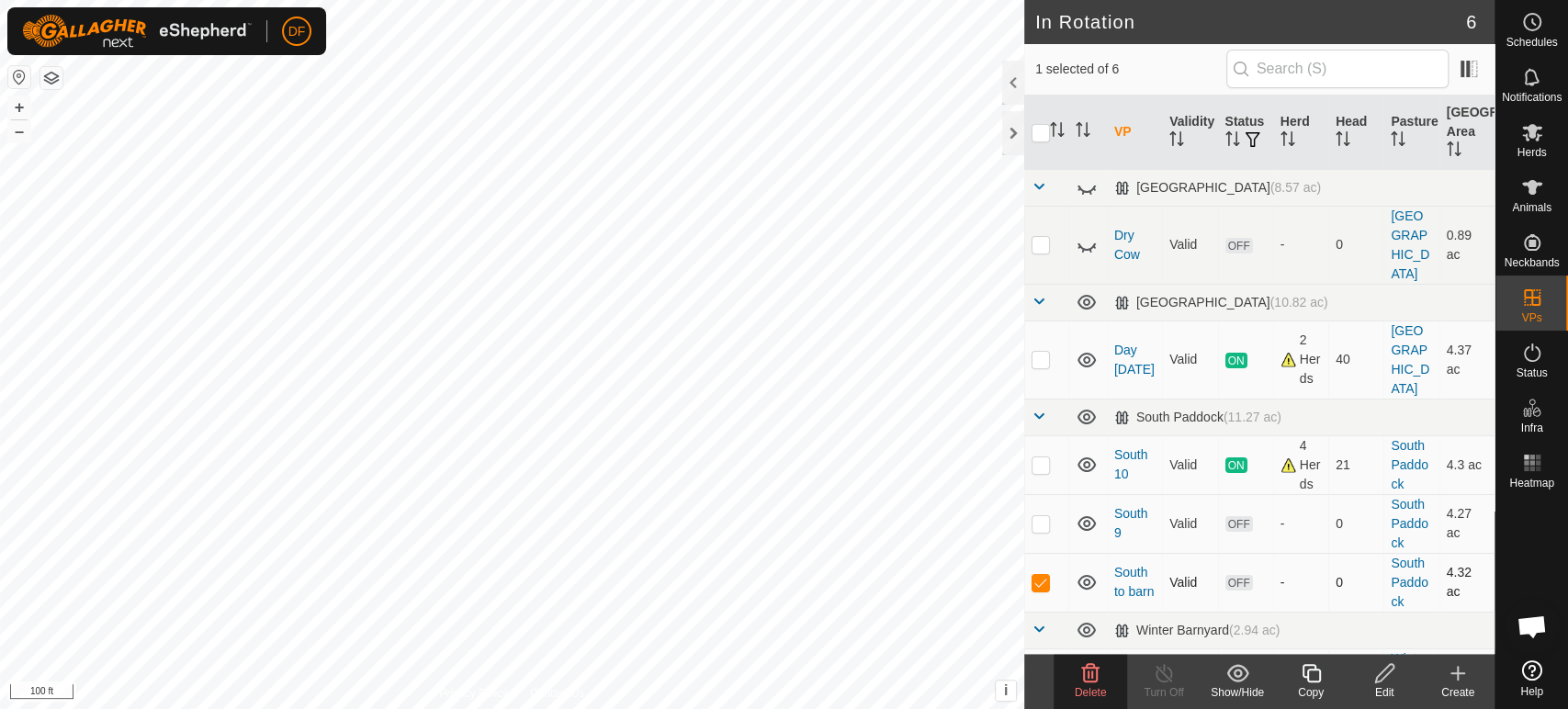
click at [1047, 575] on p-checkbox at bounding box center [1041, 582] width 19 height 15
checkbox input "false"
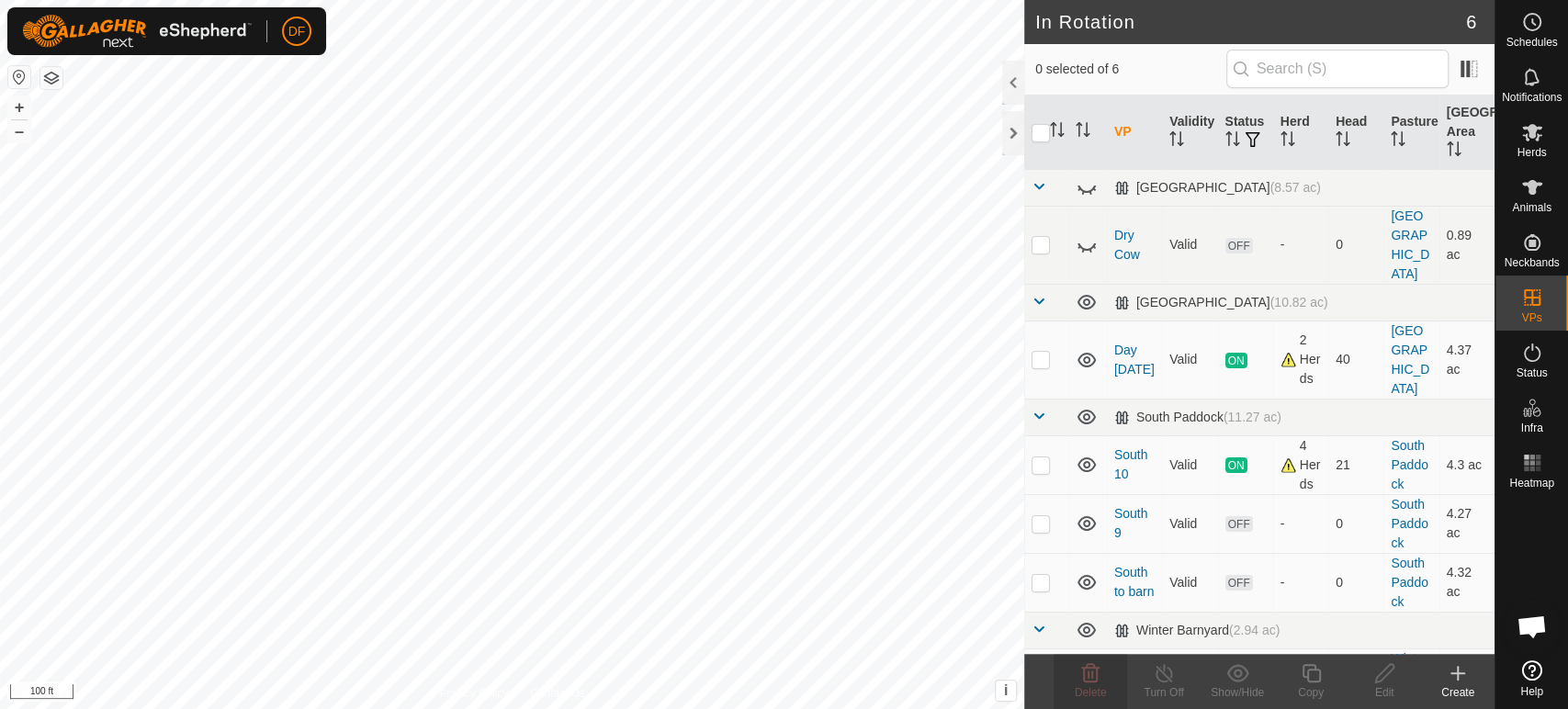
click at [1038, 648] on td at bounding box center [1046, 677] width 44 height 59
checkbox input "true"
click at [1306, 678] on icon at bounding box center [1311, 674] width 23 height 22
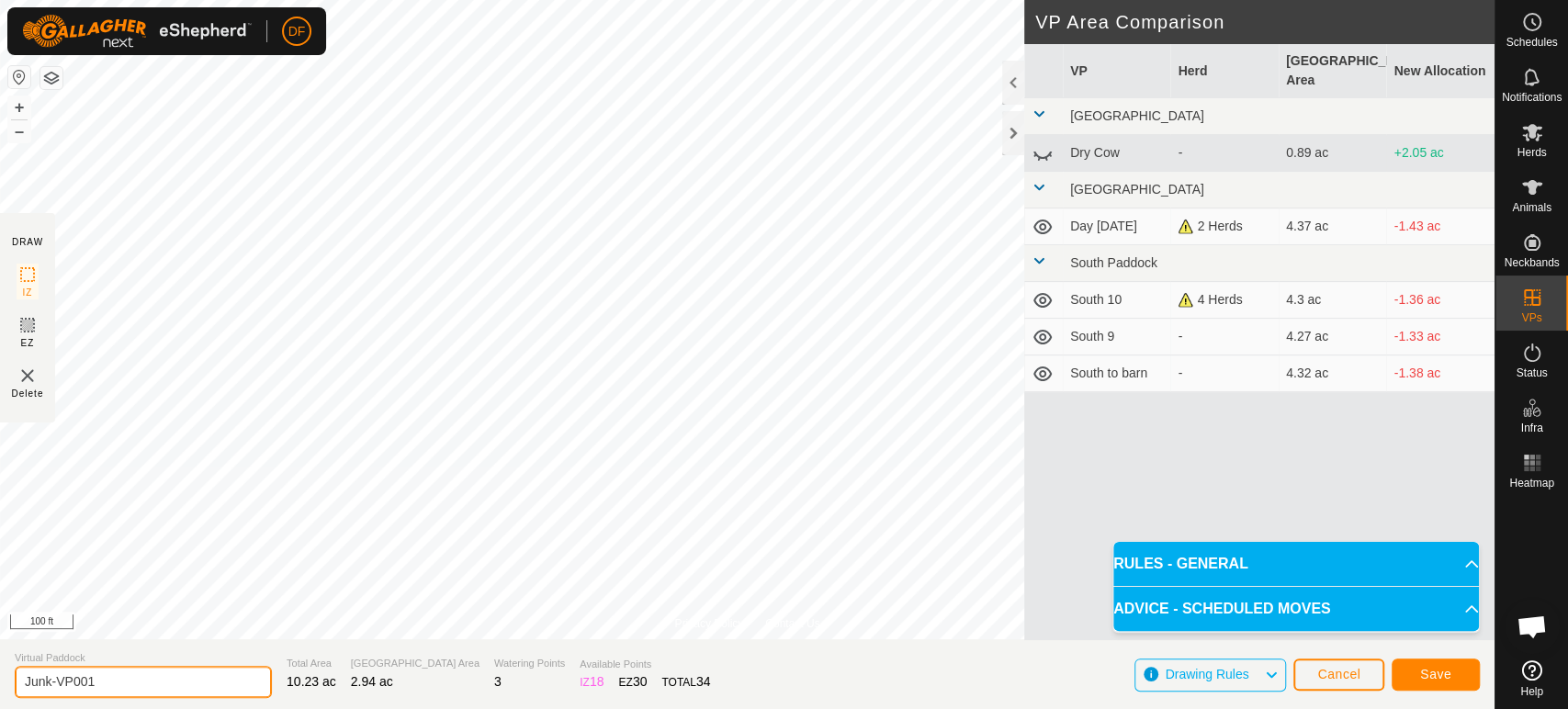
drag, startPoint x: 126, startPoint y: 681, endPoint x: 53, endPoint y: 673, distance: 73.4
click at [53, 673] on input "Junk-VP001" at bounding box center [144, 682] width 258 height 32
type input "Junk 2"
click at [1421, 675] on span "Save" at bounding box center [1435, 674] width 31 height 15
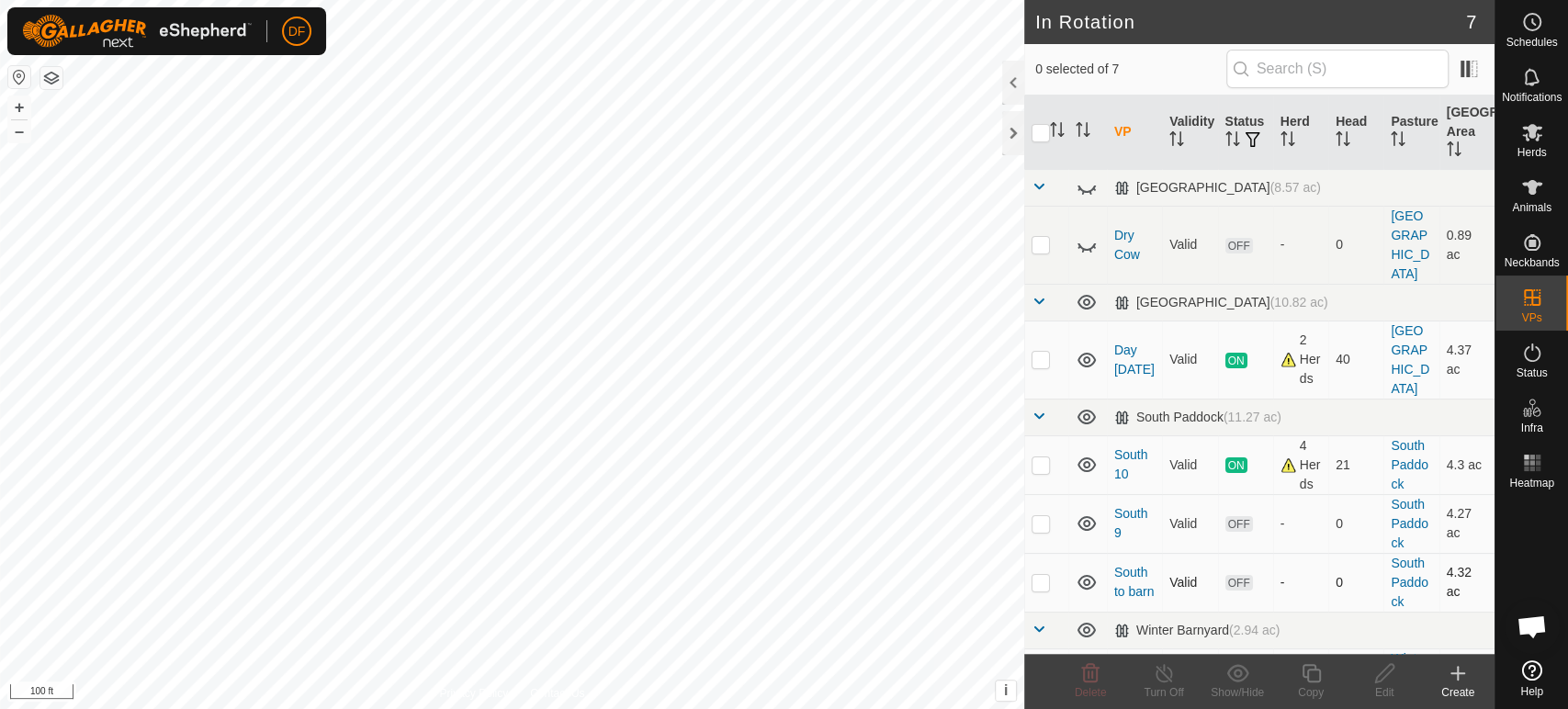
click at [1042, 575] on p-checkbox at bounding box center [1041, 582] width 19 height 15
checkbox input "true"
click at [1305, 691] on div "Copy" at bounding box center [1310, 692] width 74 height 17
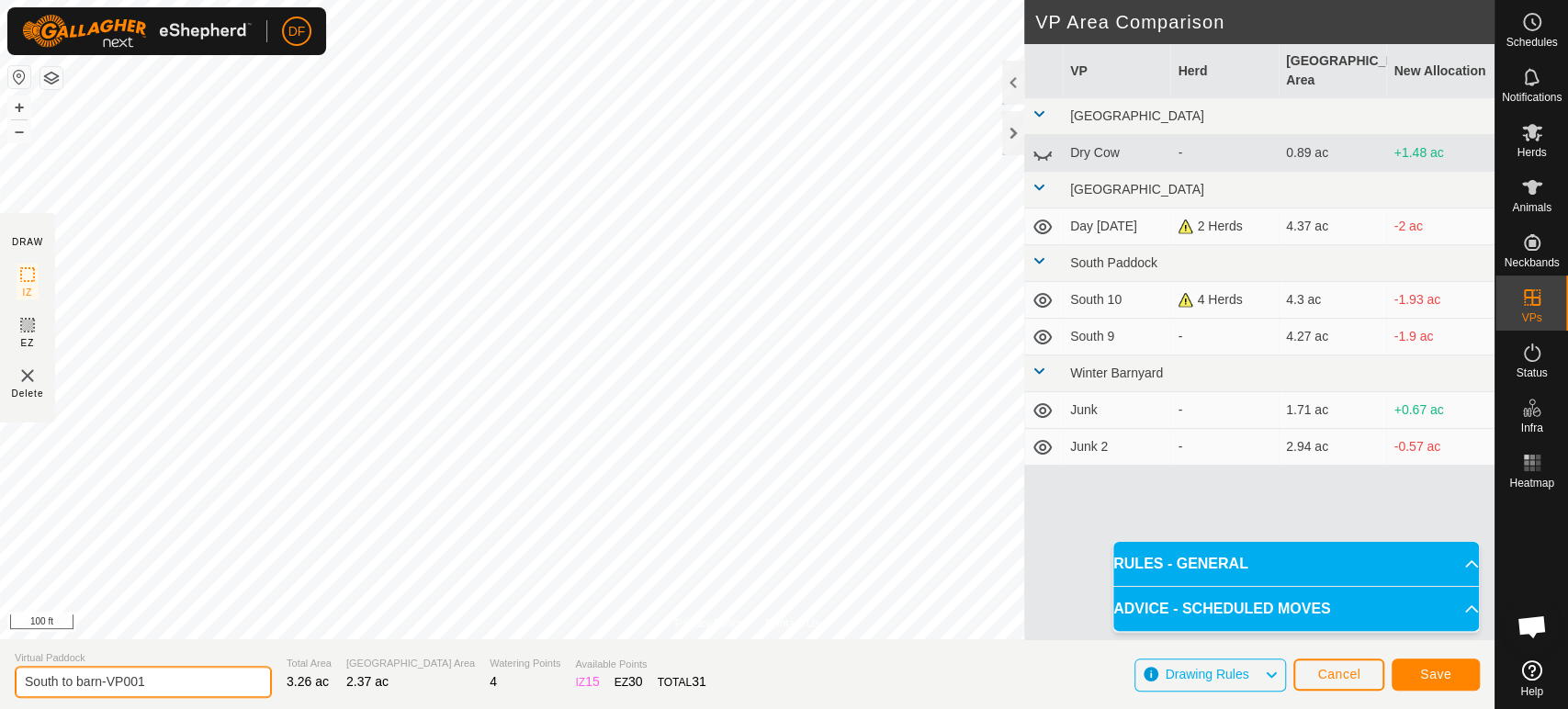
drag, startPoint x: 161, startPoint y: 684, endPoint x: 0, endPoint y: 685, distance: 161.0
click at [0, 685] on section "Virtual [GEOGRAPHIC_DATA] to barn-VP001 Total Area 3.26 ac Grazing Area 2.37 ac…" at bounding box center [748, 674] width 1495 height 70
type input "Pond"
click at [1419, 678] on button "Save" at bounding box center [1435, 674] width 88 height 32
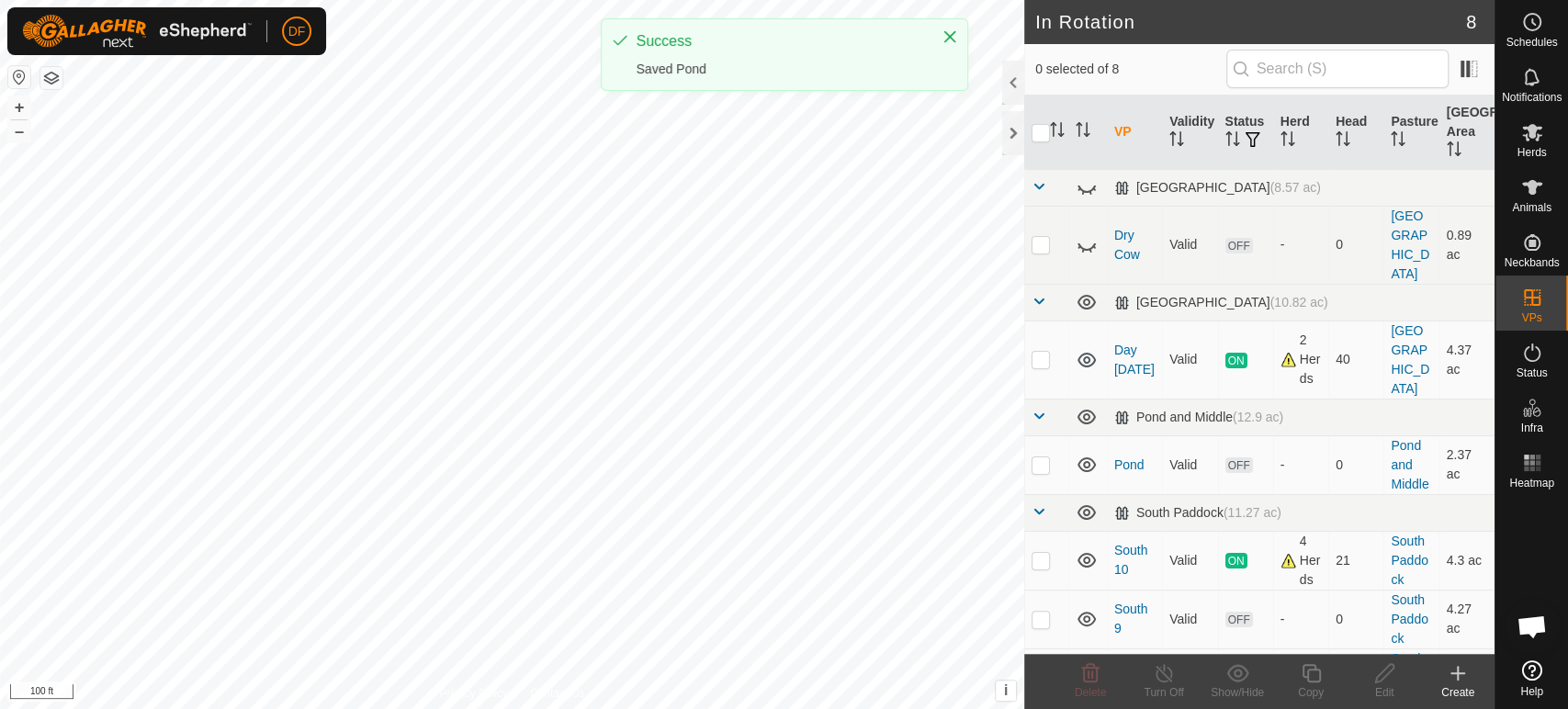
click at [1041, 671] on p-checkbox at bounding box center [1041, 678] width 19 height 15
checkbox input "true"
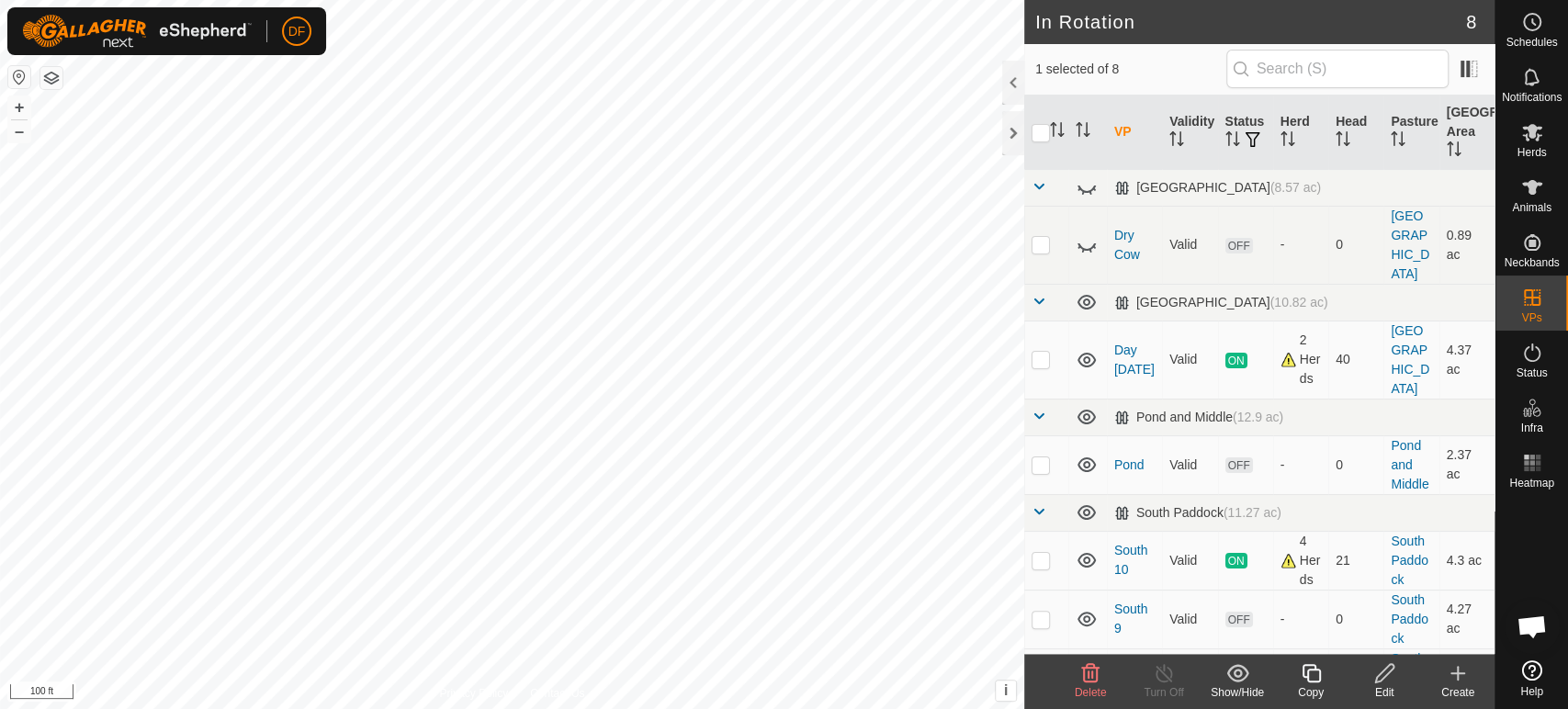
click at [1379, 680] on div "DF Schedules Notifications Herds Animals Neckbands VPs Status Infra Heatmap Hel…" at bounding box center [784, 354] width 1568 height 709
click at [1379, 678] on icon at bounding box center [1385, 674] width 23 height 22
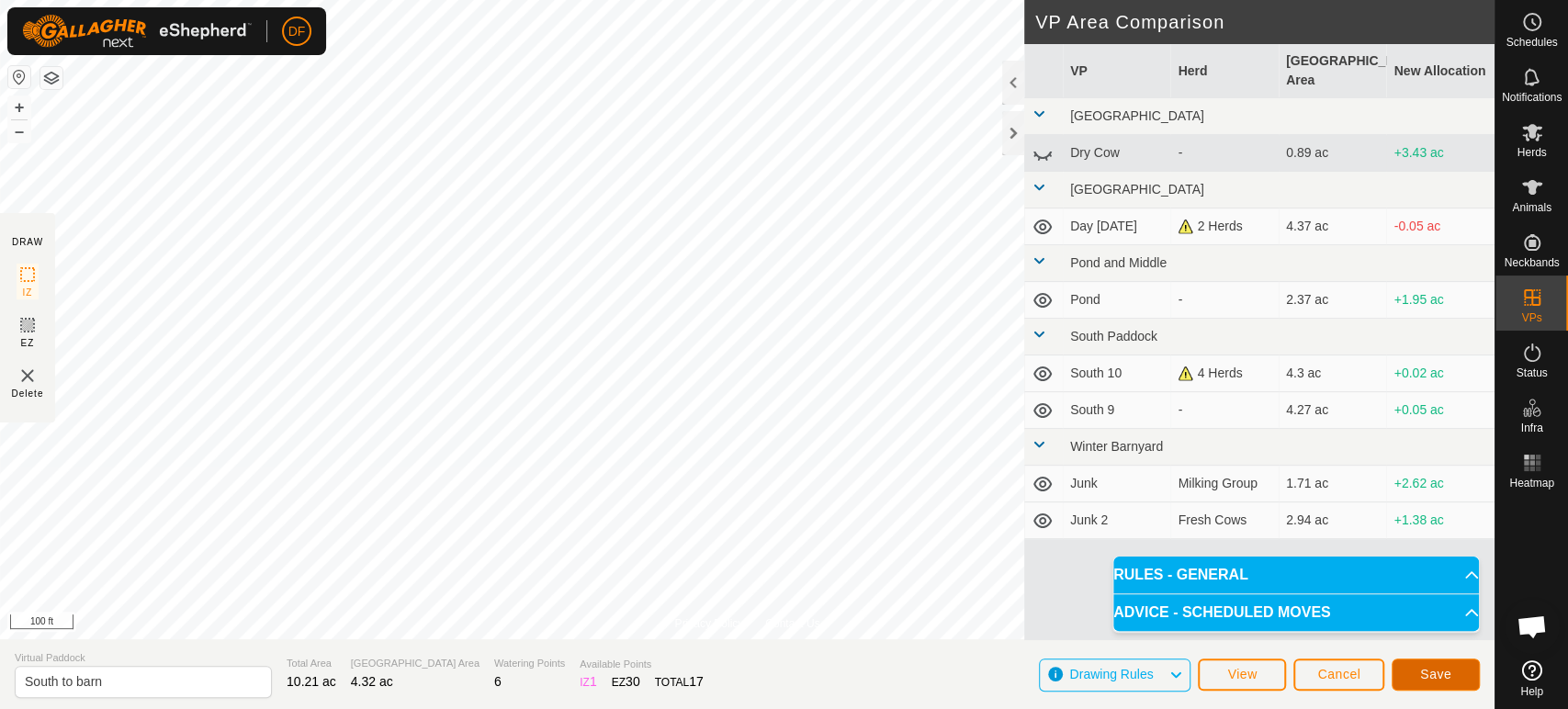
click at [1463, 678] on button "Save" at bounding box center [1435, 674] width 88 height 32
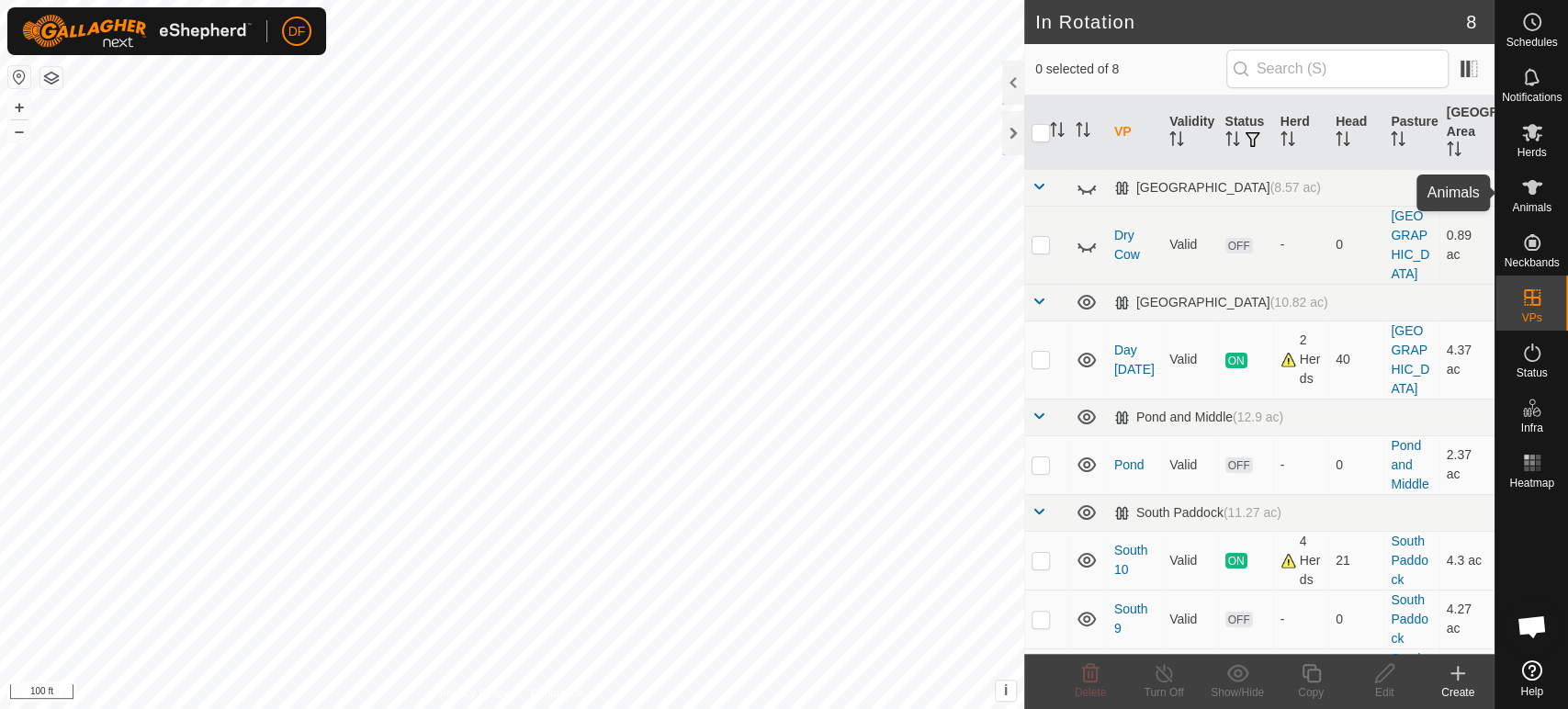
click at [1543, 202] on span "Animals" at bounding box center [1532, 208] width 39 height 11
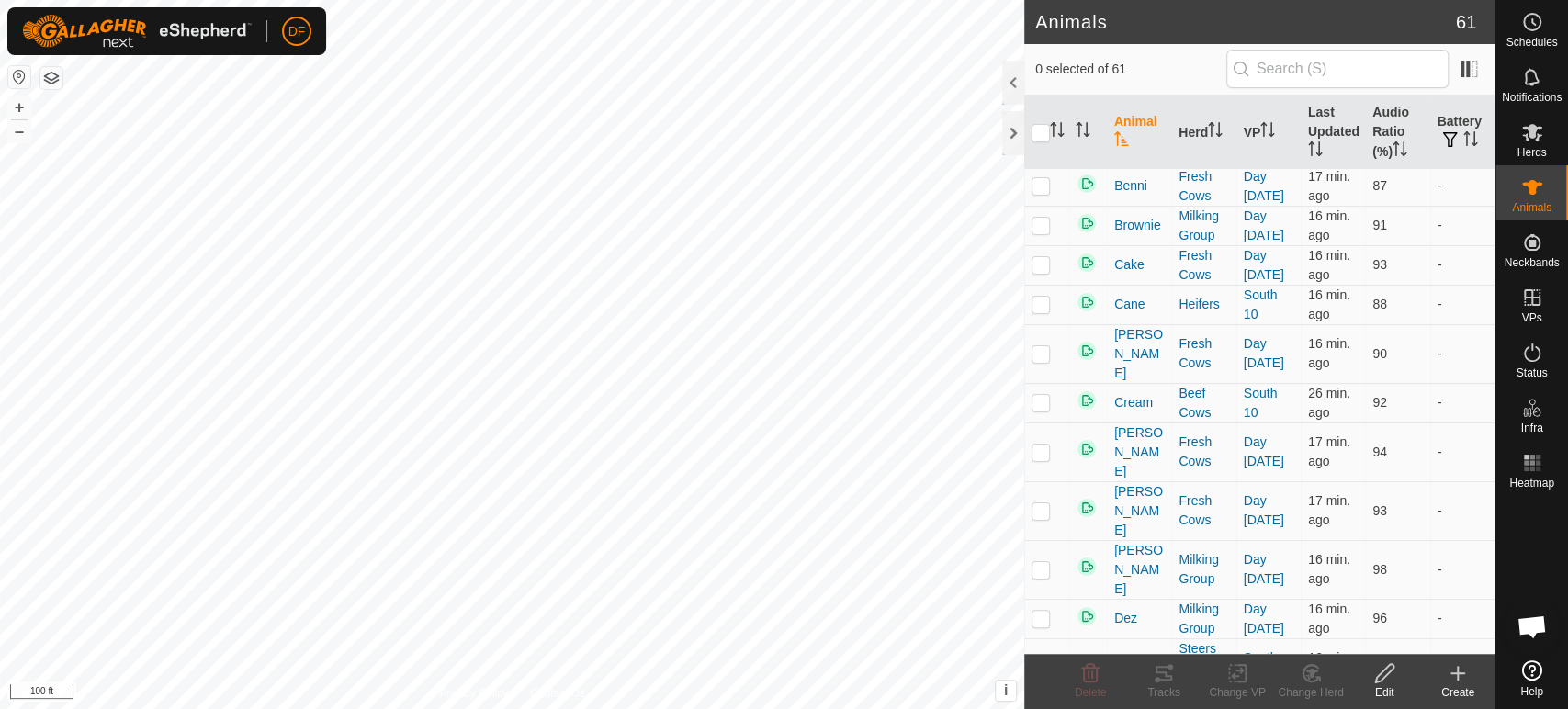
scroll to position [438, 0]
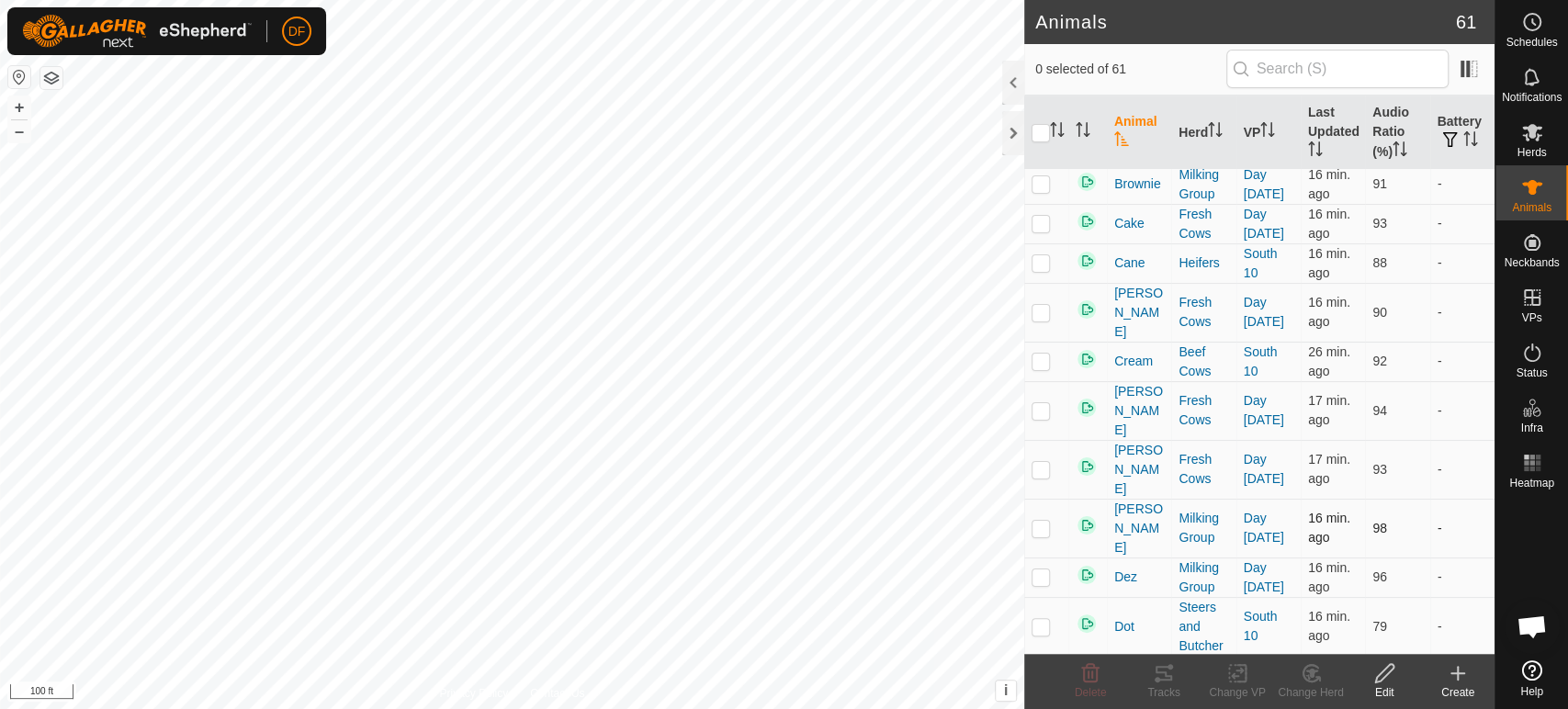
click at [1040, 521] on p-checkbox at bounding box center [1041, 528] width 19 height 15
checkbox input "true"
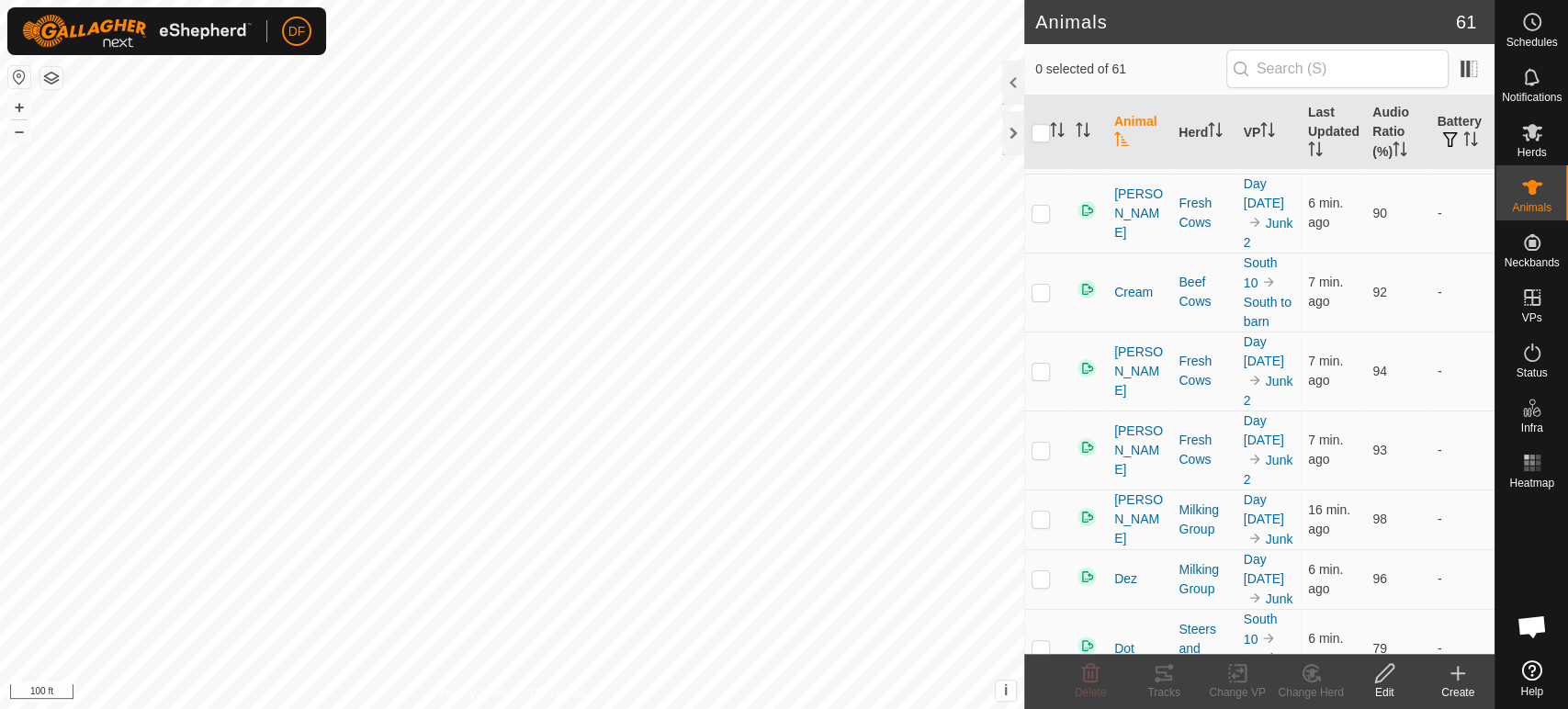
scroll to position [918, 0]
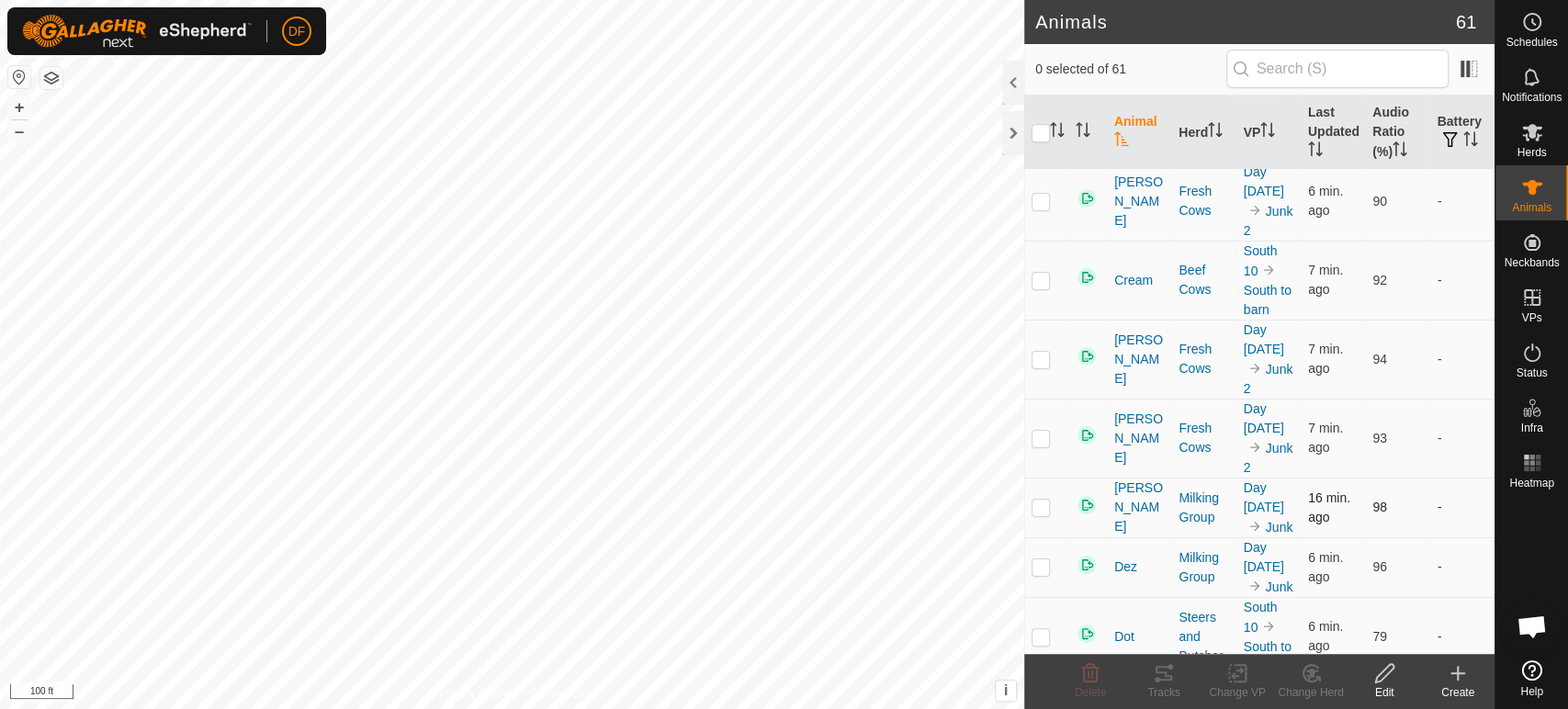
click at [1034, 499] on p-checkbox at bounding box center [1041, 507] width 19 height 15
checkbox input "true"
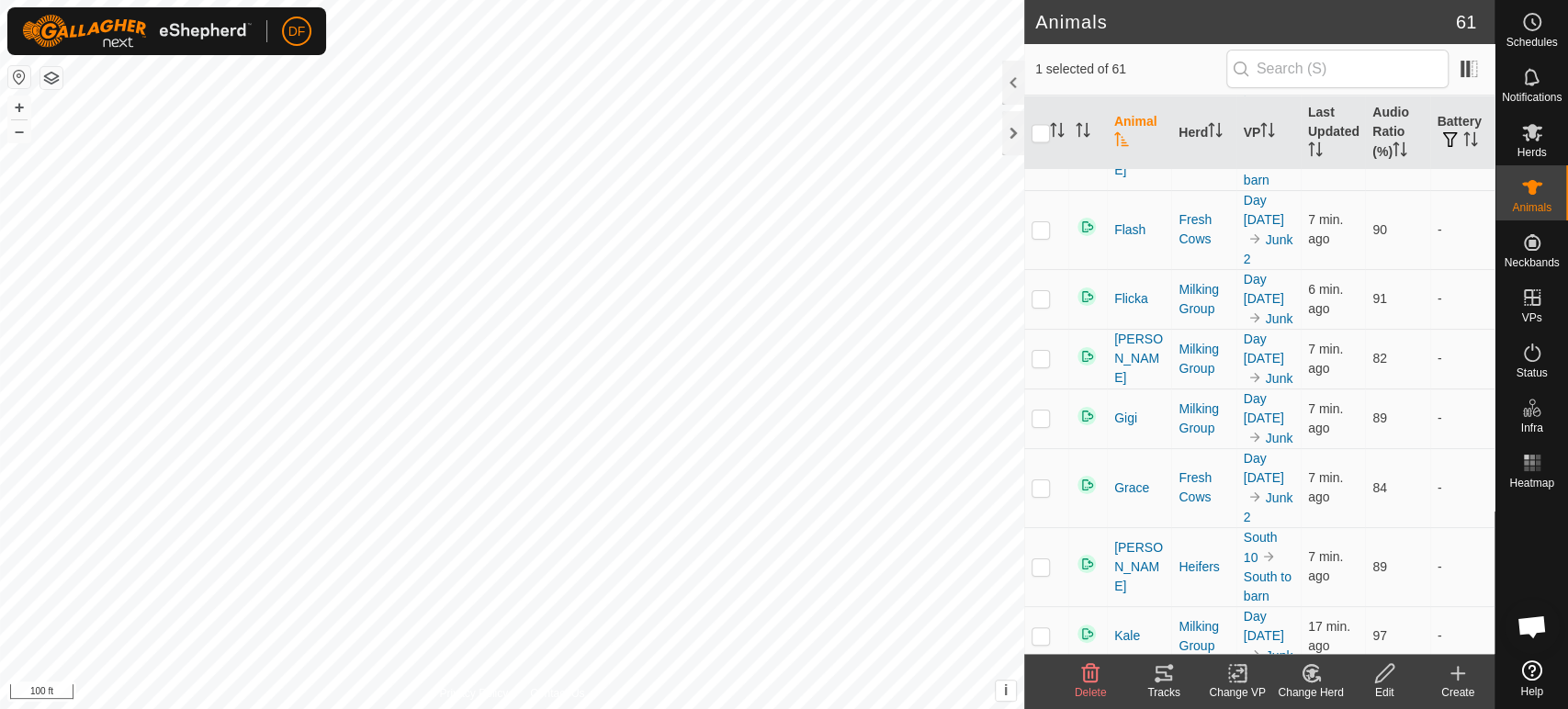
scroll to position [2021, 0]
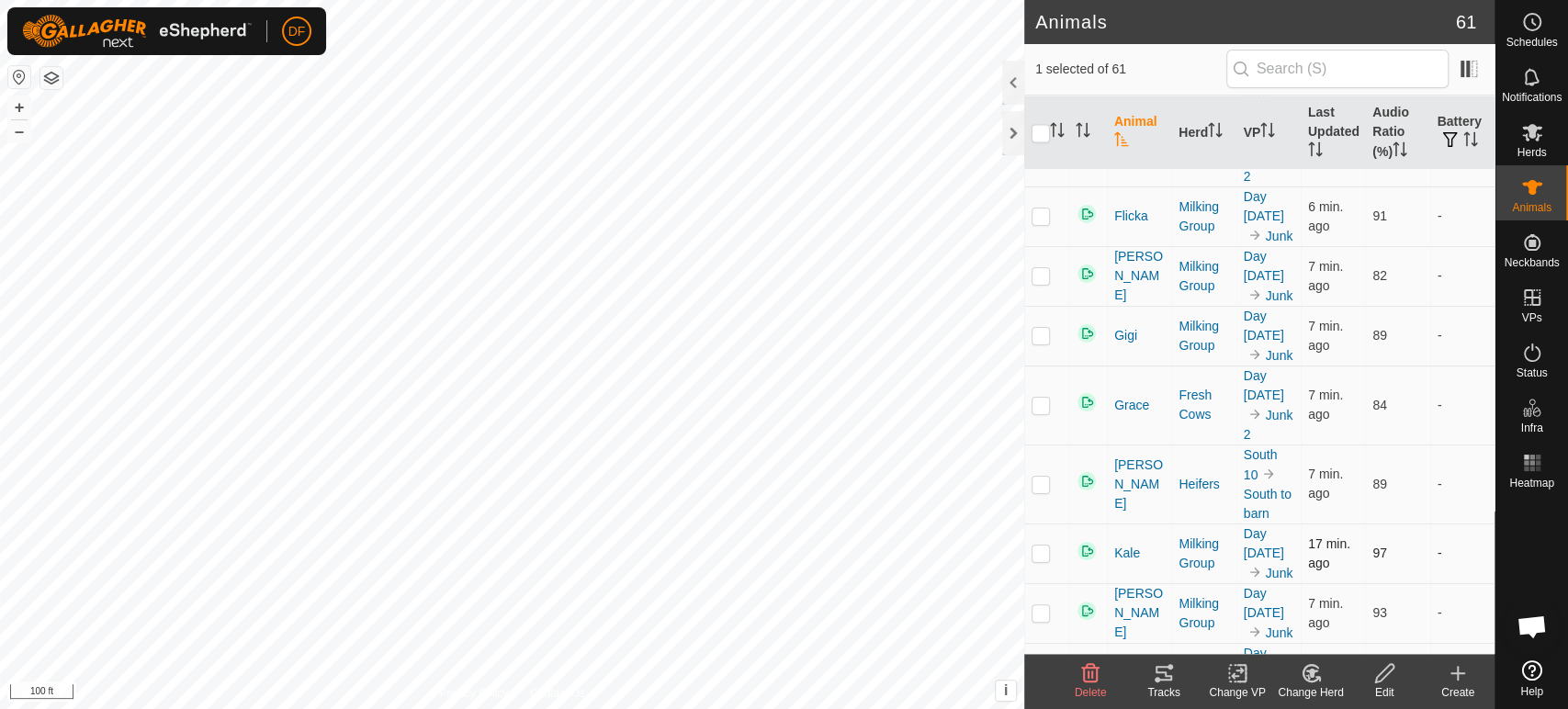
click at [1038, 546] on p-checkbox at bounding box center [1041, 553] width 19 height 15
checkbox input "true"
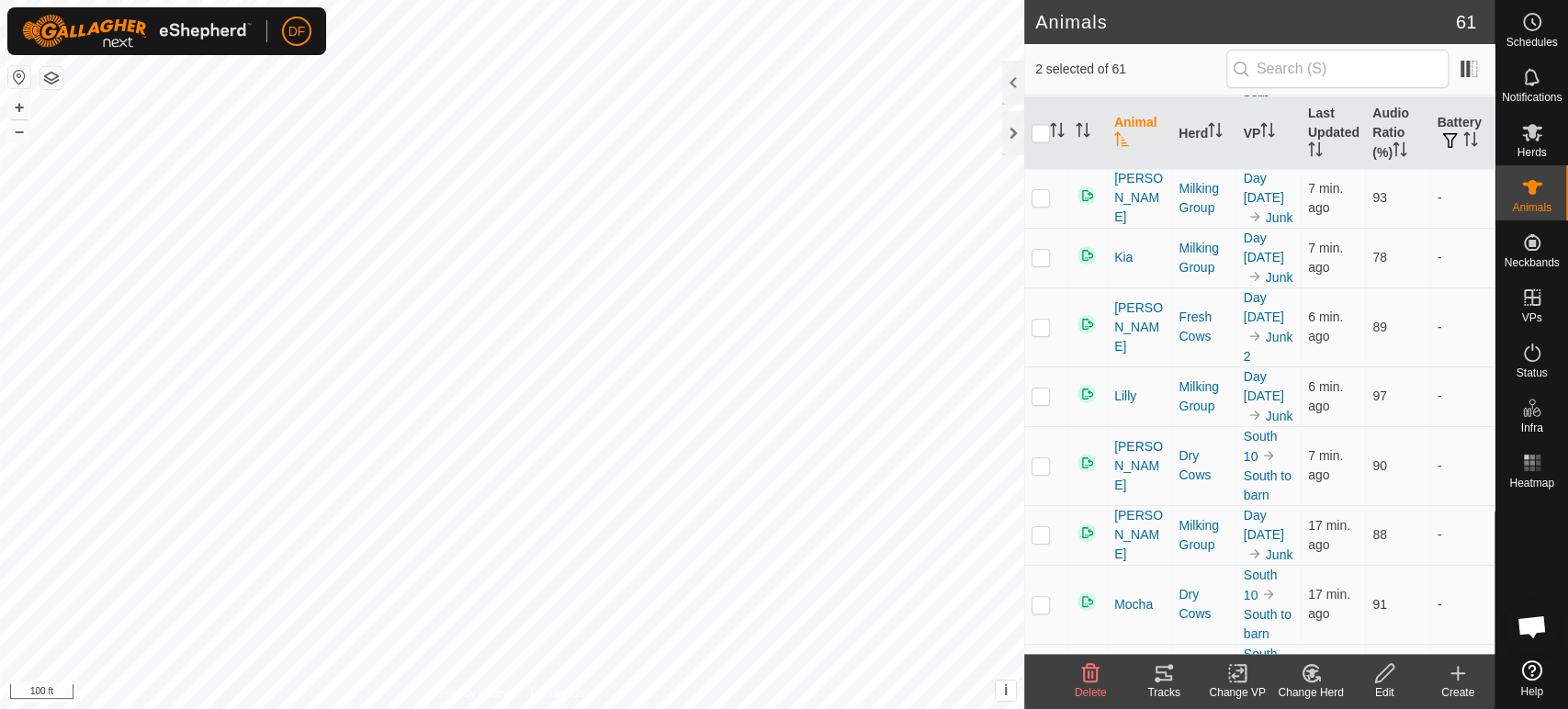
scroll to position [2447, 0]
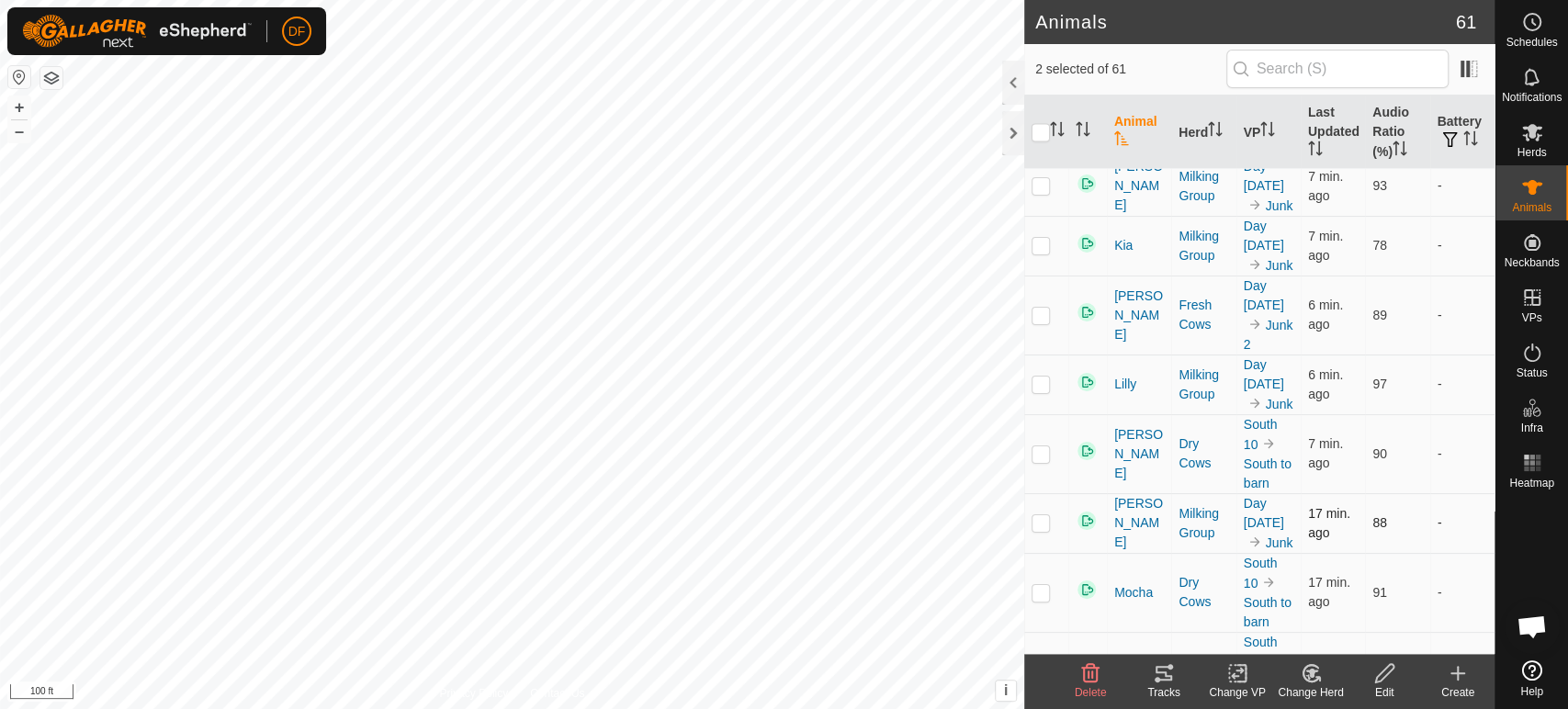
click at [1040, 515] on p-checkbox at bounding box center [1041, 522] width 19 height 15
checkbox input "true"
click at [1314, 690] on div "Change Herd" at bounding box center [1310, 692] width 74 height 17
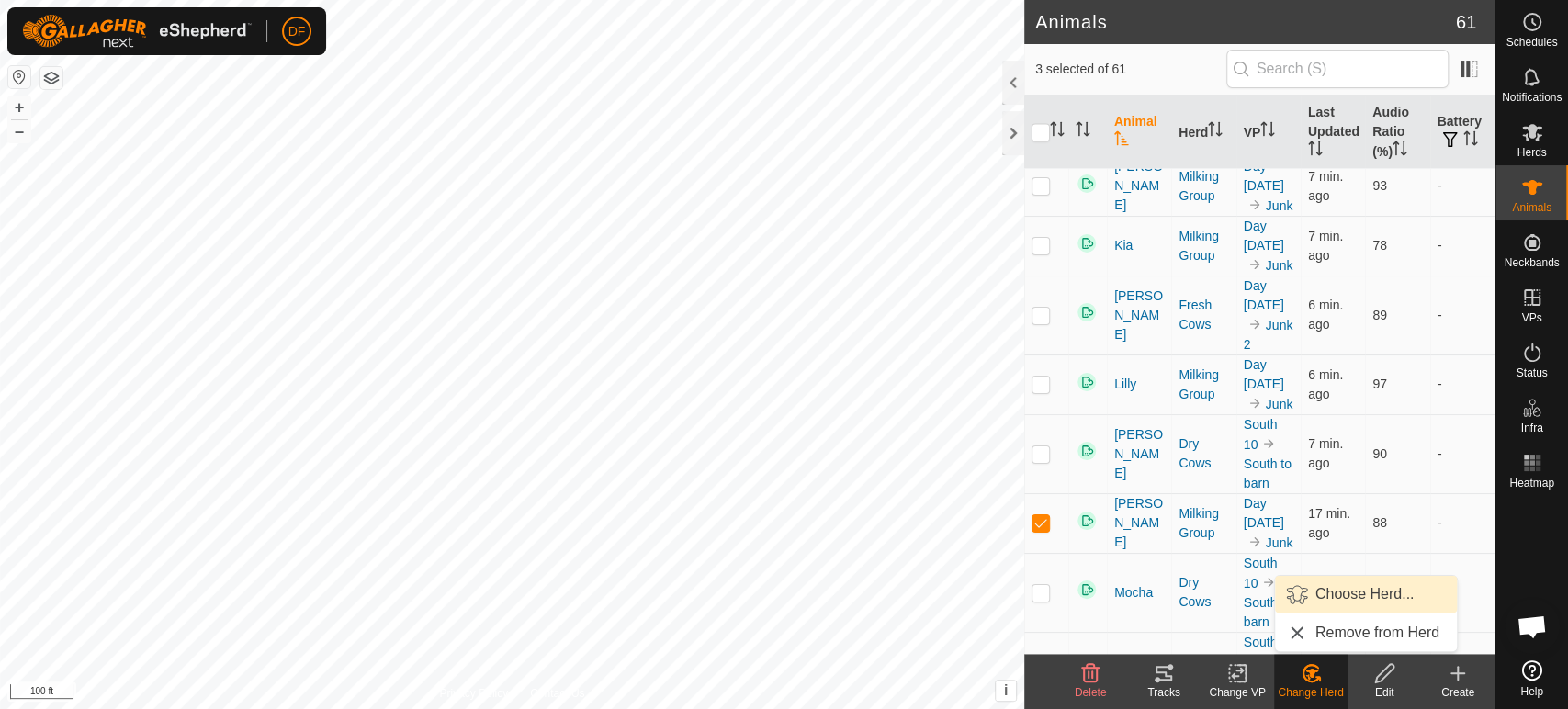
click at [1335, 599] on span "Choose Herd..." at bounding box center [1365, 594] width 99 height 22
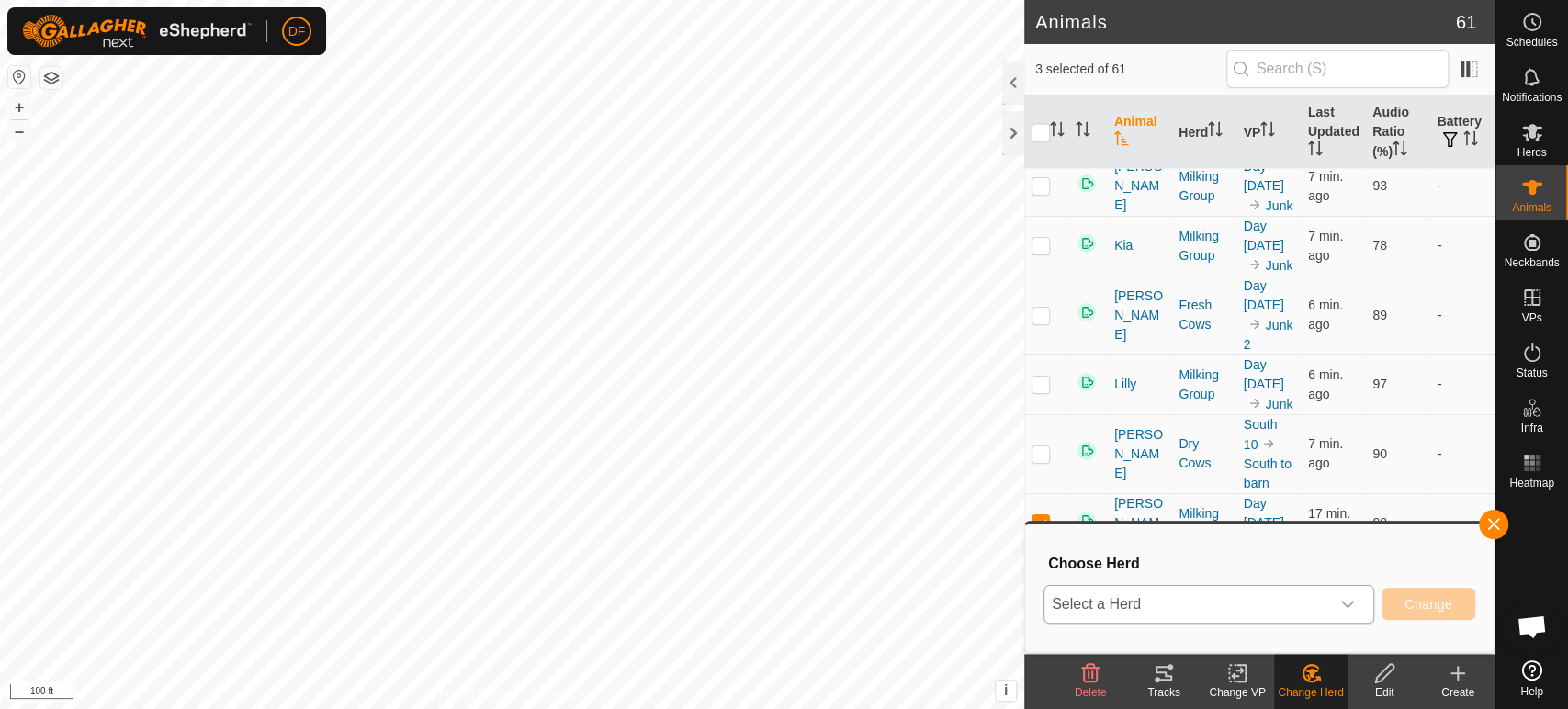
click at [1305, 608] on span "Select a Herd" at bounding box center [1186, 604] width 285 height 36
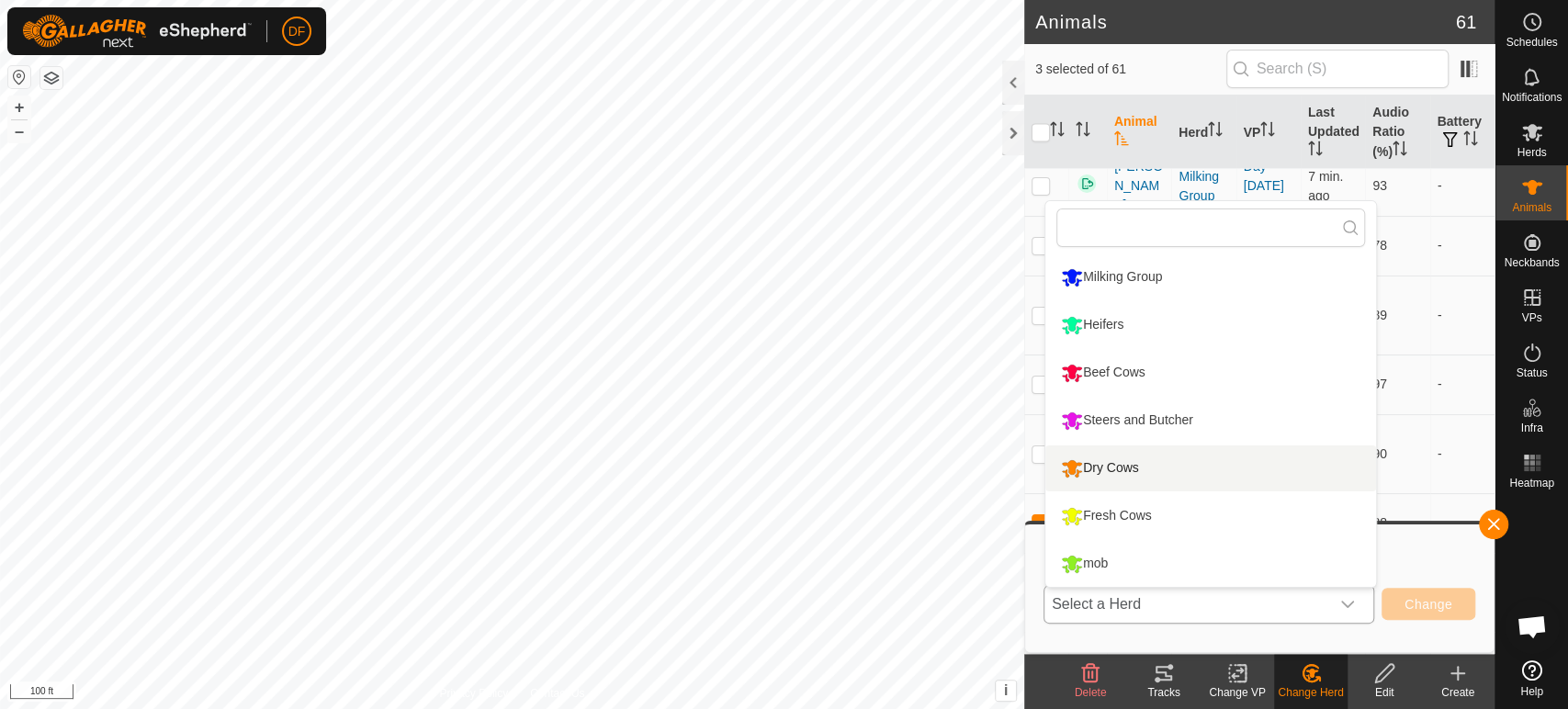
click at [1166, 480] on li "Dry Cows" at bounding box center [1211, 467] width 330 height 46
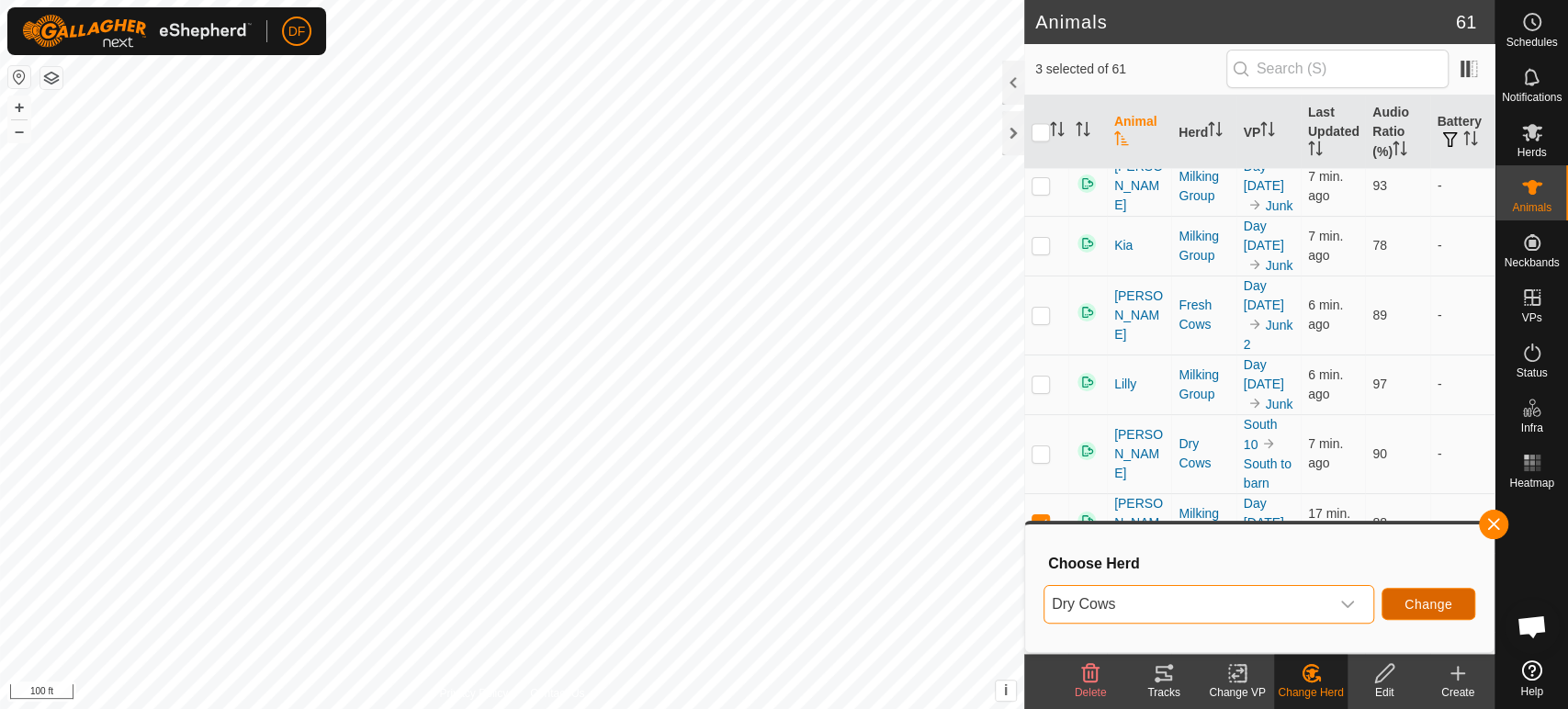
click at [1433, 600] on span "Change" at bounding box center [1428, 605] width 48 height 15
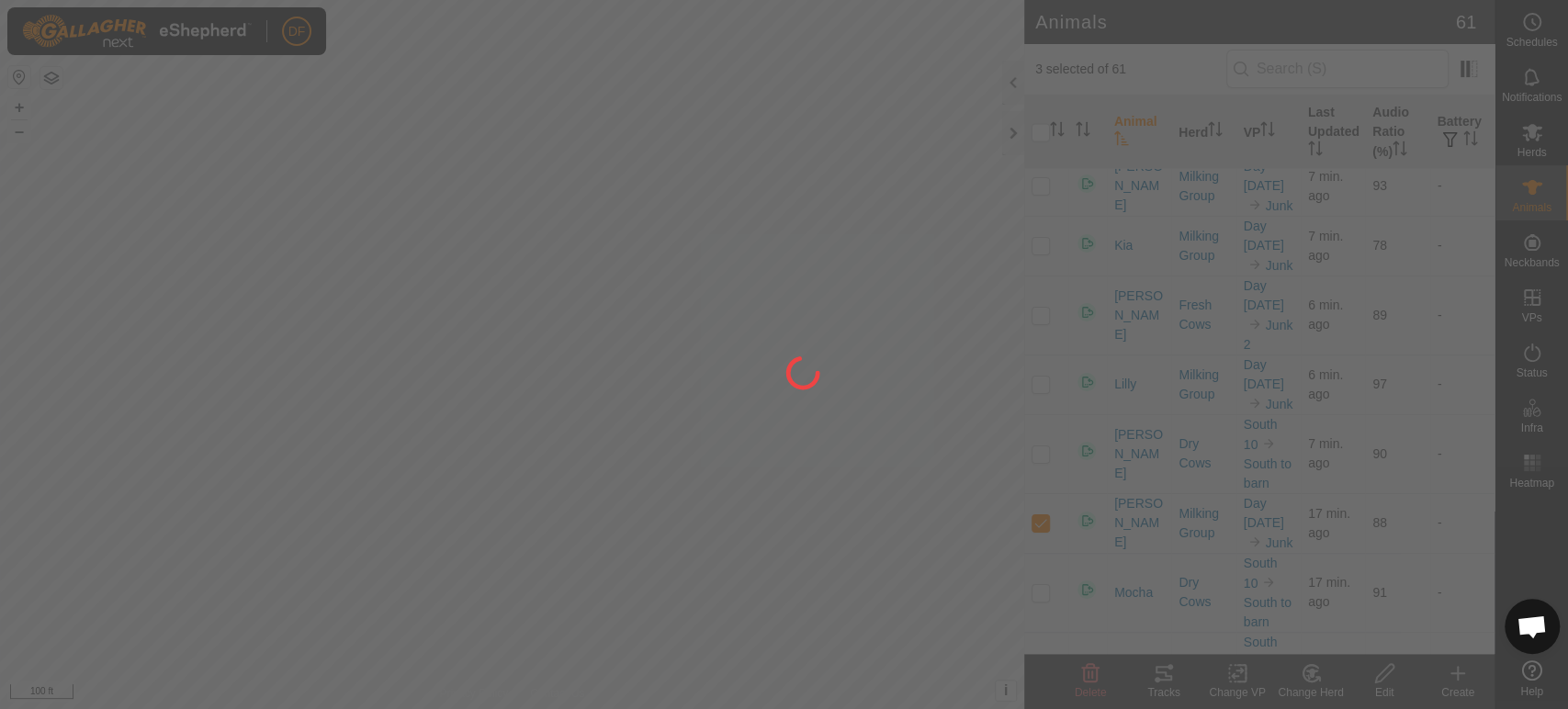
checkbox input "false"
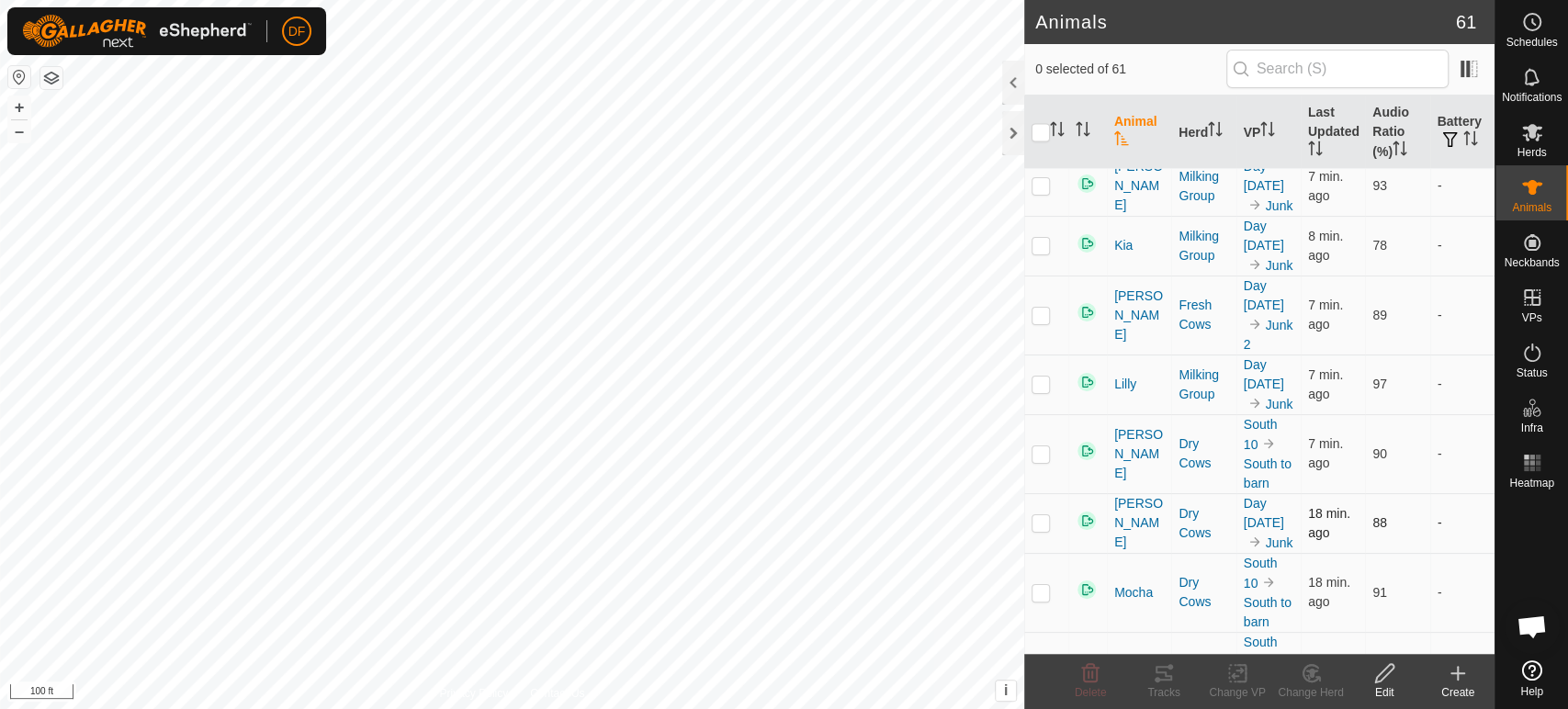
click at [1044, 515] on p-checkbox at bounding box center [1041, 522] width 19 height 15
checkbox input "true"
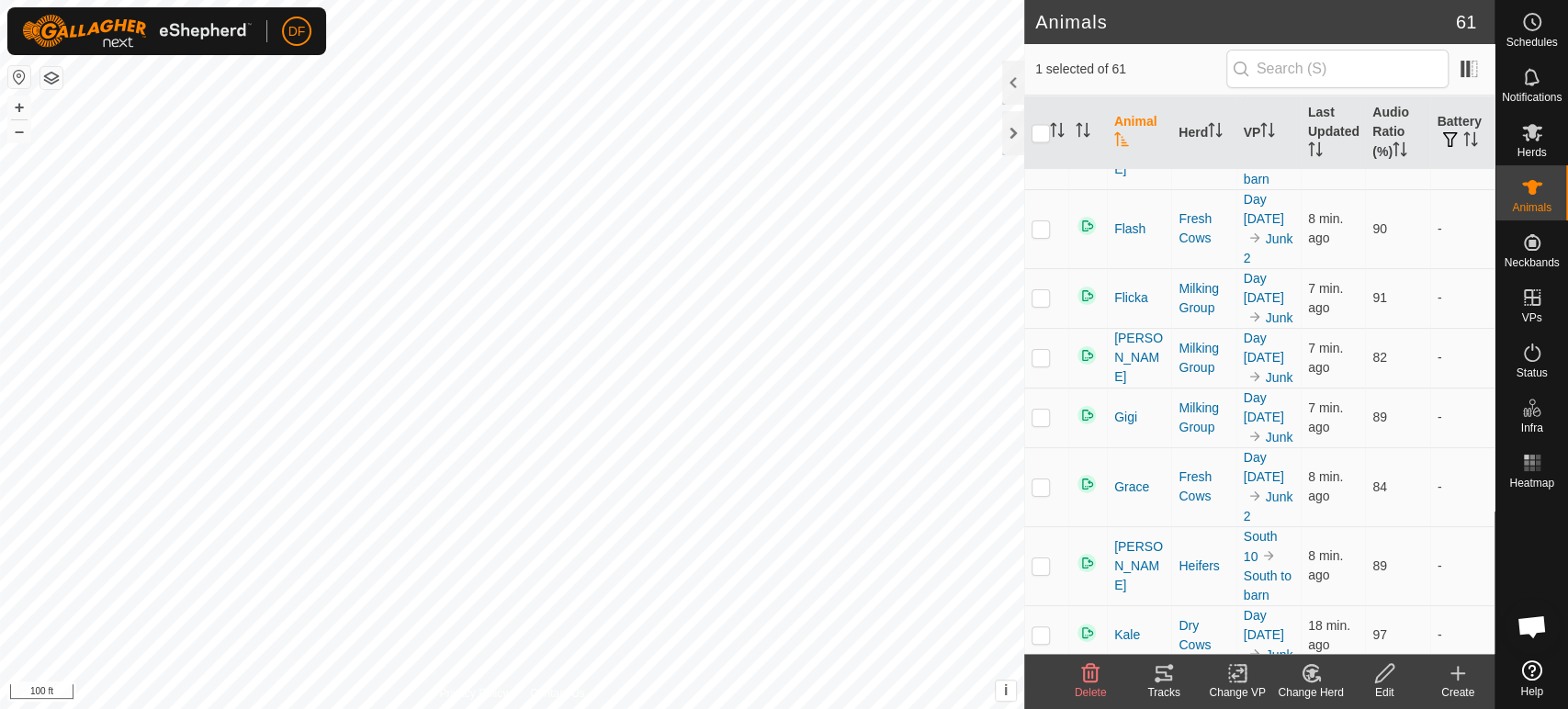
scroll to position [1944, 0]
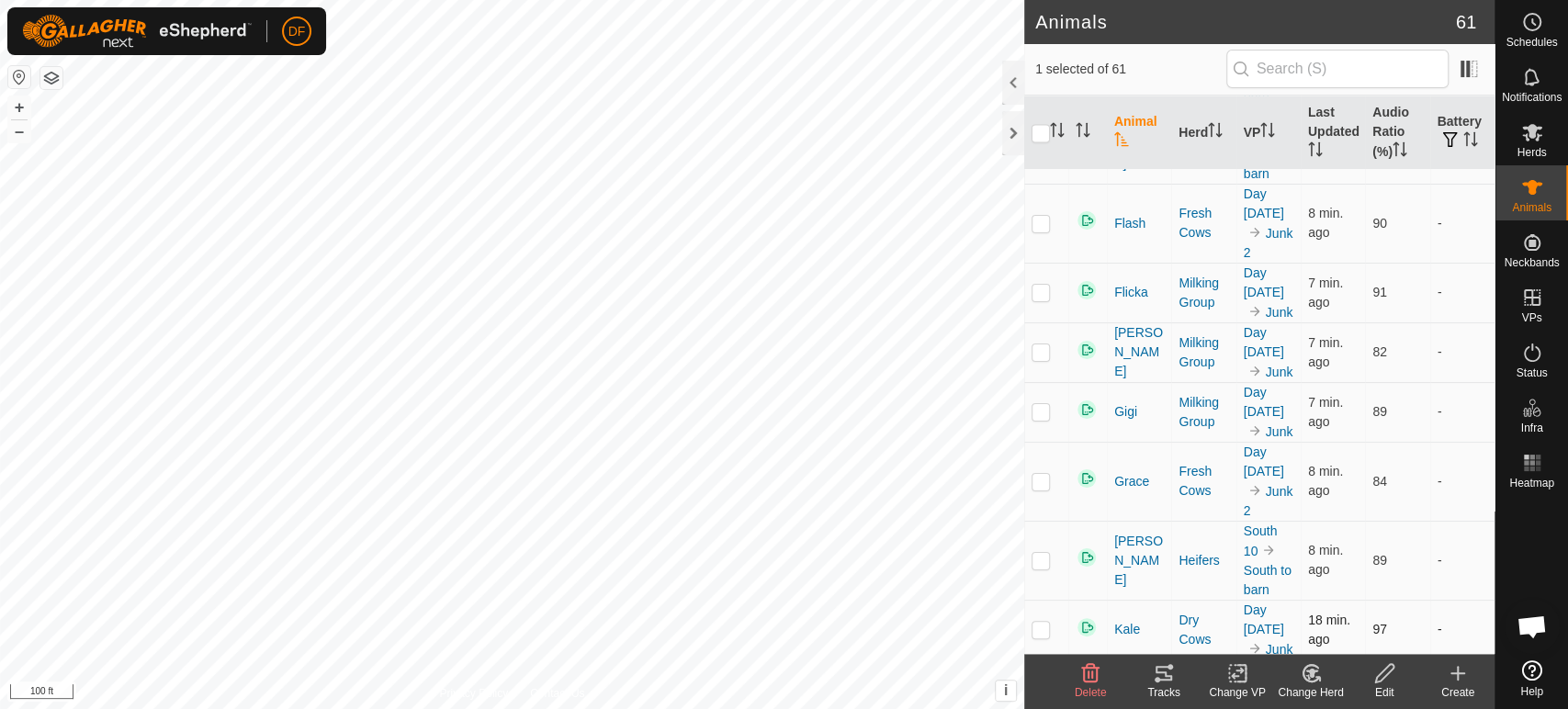
click at [1041, 621] on p-checkbox at bounding box center [1041, 629] width 19 height 15
checkbox input "true"
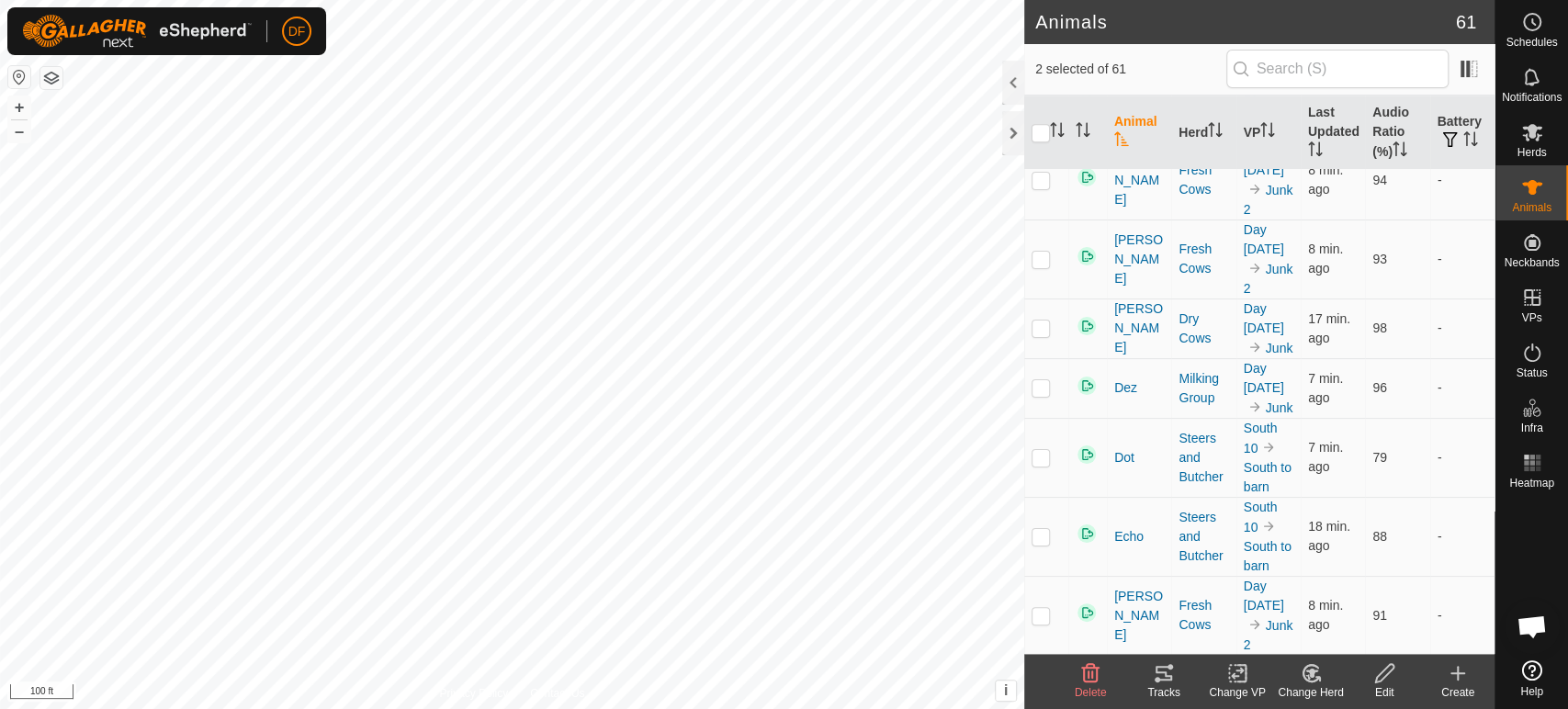
scroll to position [1067, 0]
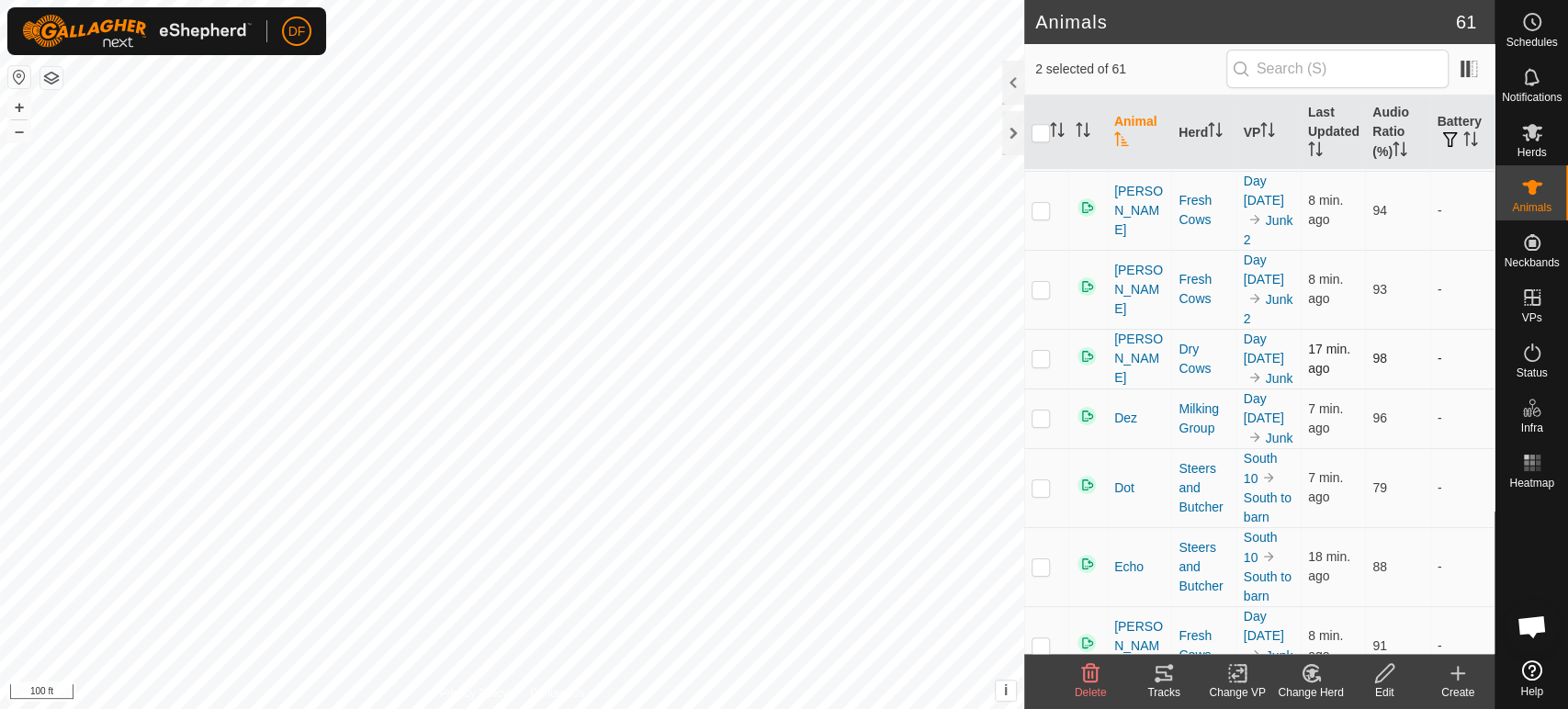
click at [1047, 351] on p-checkbox at bounding box center [1041, 358] width 19 height 15
checkbox input "true"
click at [1241, 685] on div "Change VP" at bounding box center [1238, 692] width 74 height 17
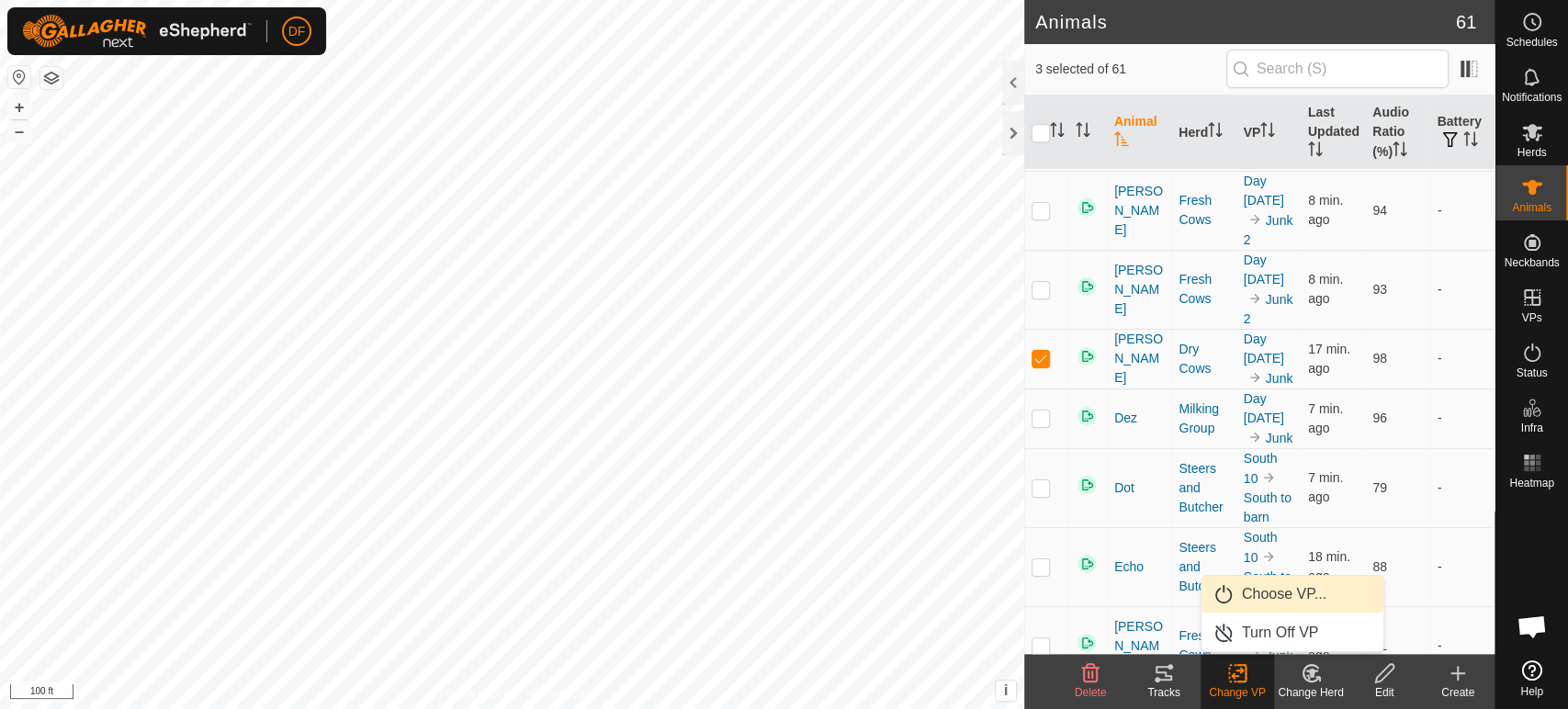
click at [1278, 601] on link "Choose VP..." at bounding box center [1293, 593] width 182 height 36
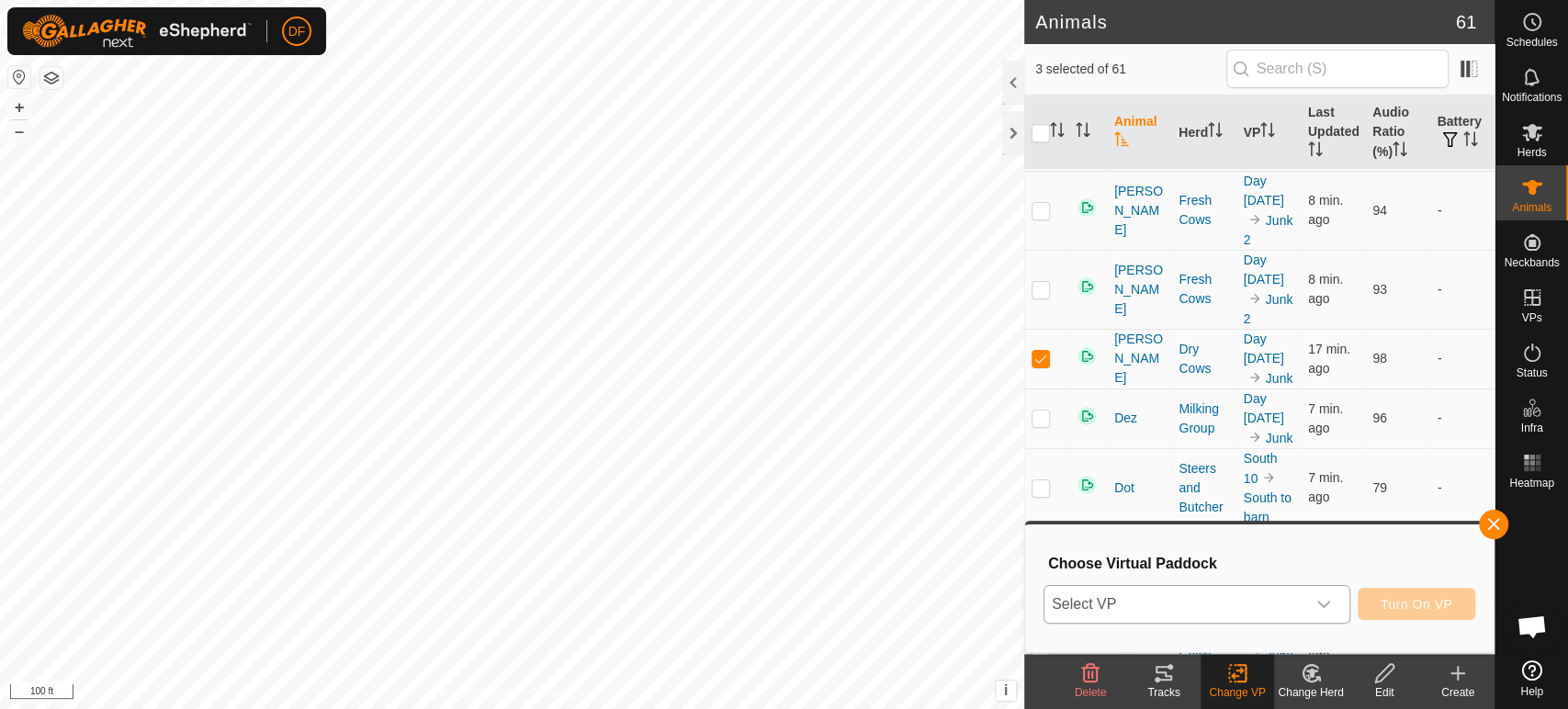
click at [1264, 606] on span "Select VP" at bounding box center [1175, 604] width 261 height 36
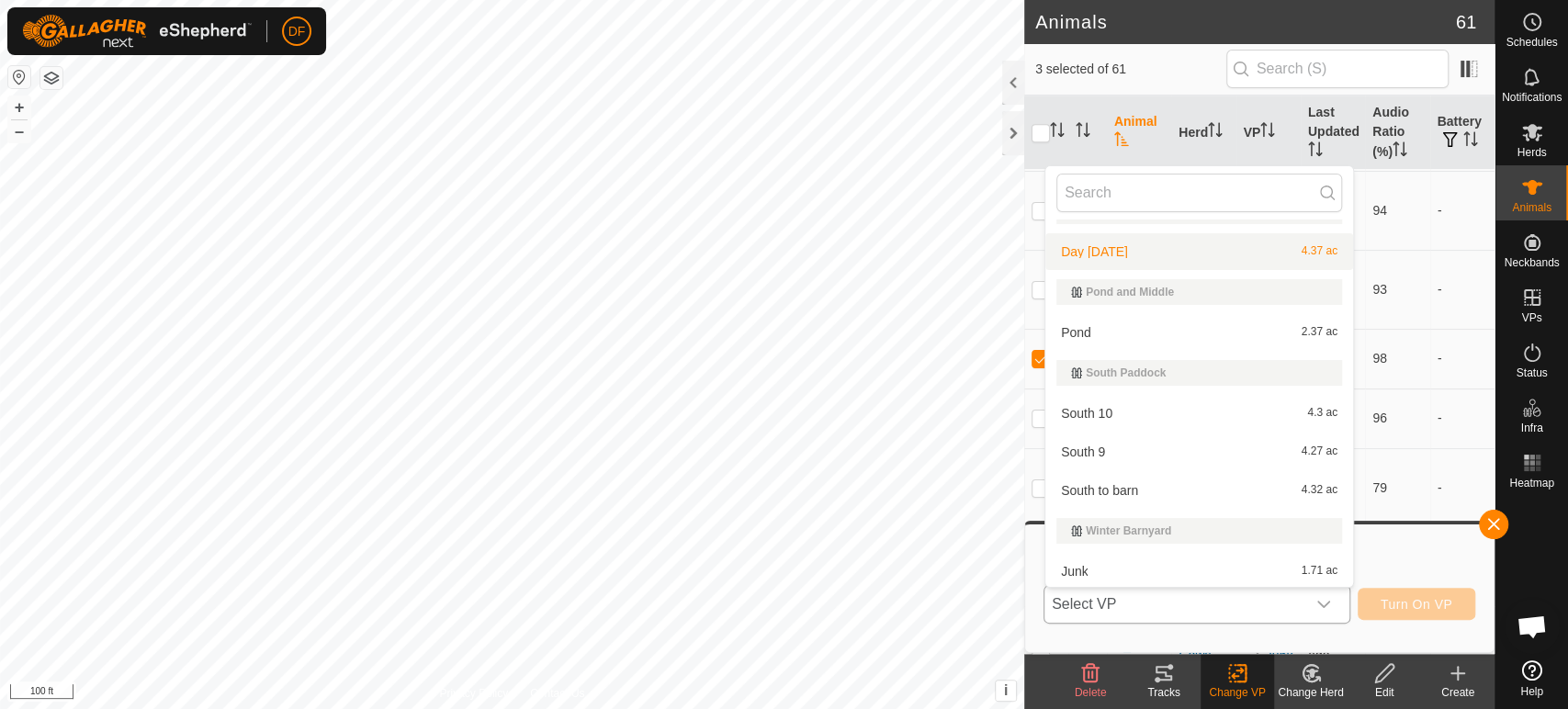
scroll to position [149, 0]
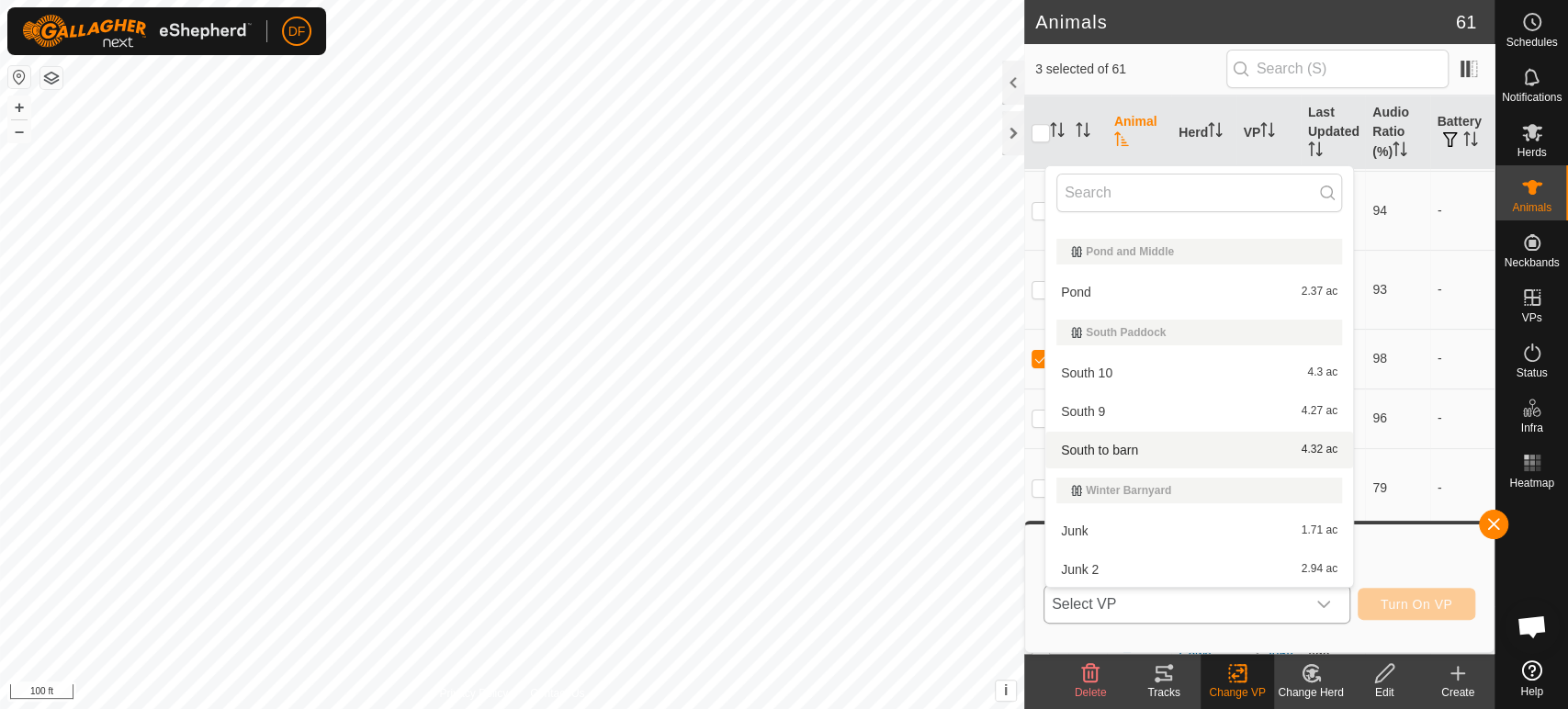
click at [1159, 447] on li "South to barn 4.32 ac" at bounding box center [1199, 450] width 308 height 36
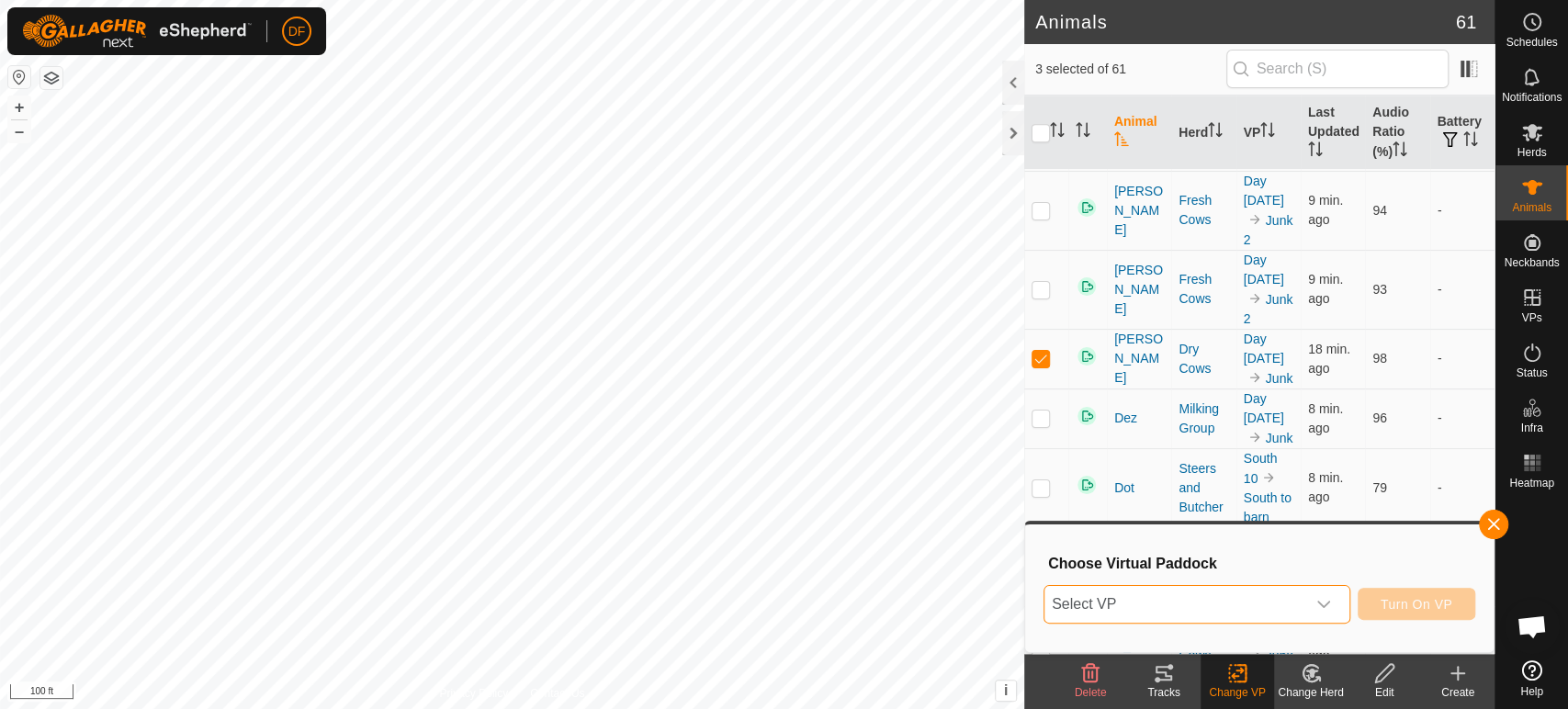
click at [1257, 603] on span "Select VP" at bounding box center [1175, 604] width 261 height 36
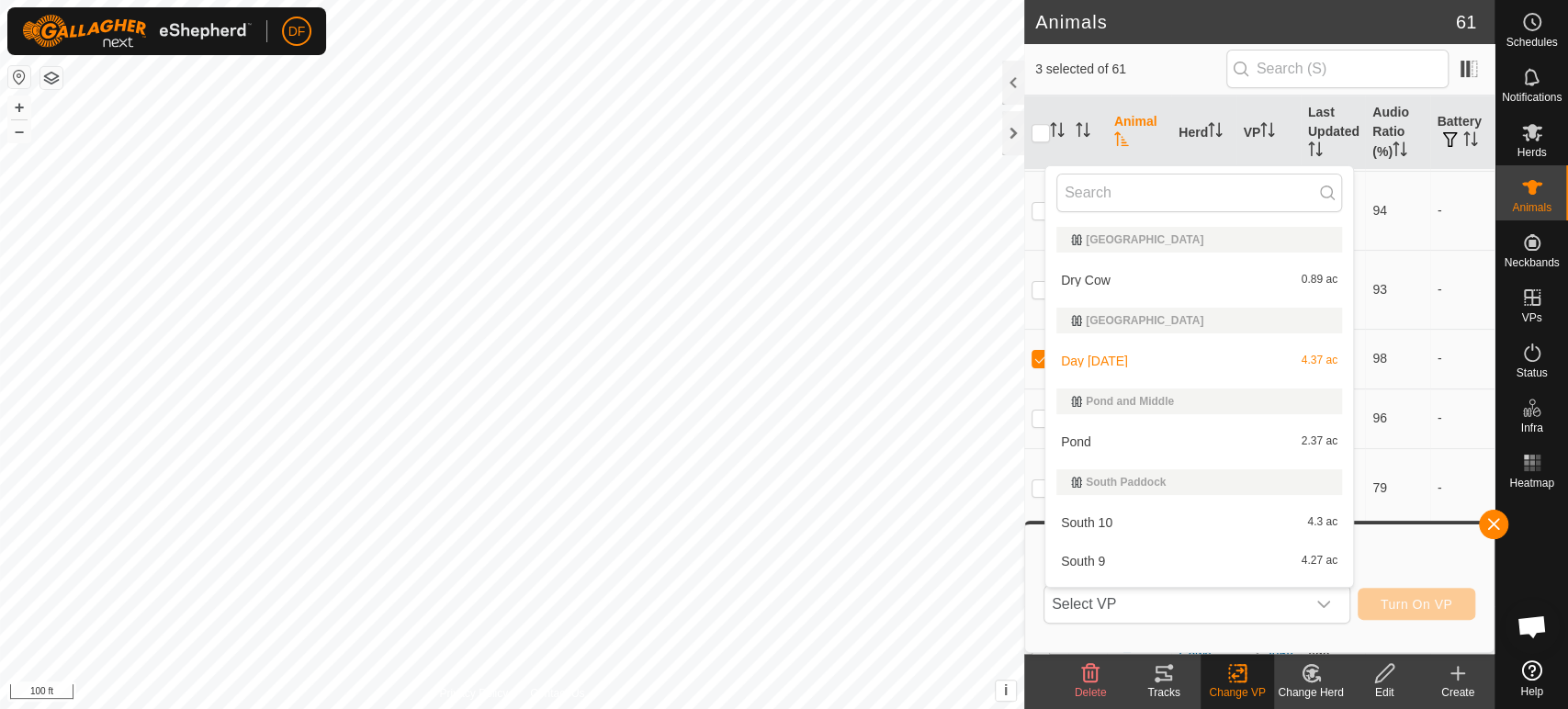
scroll to position [30, 0]
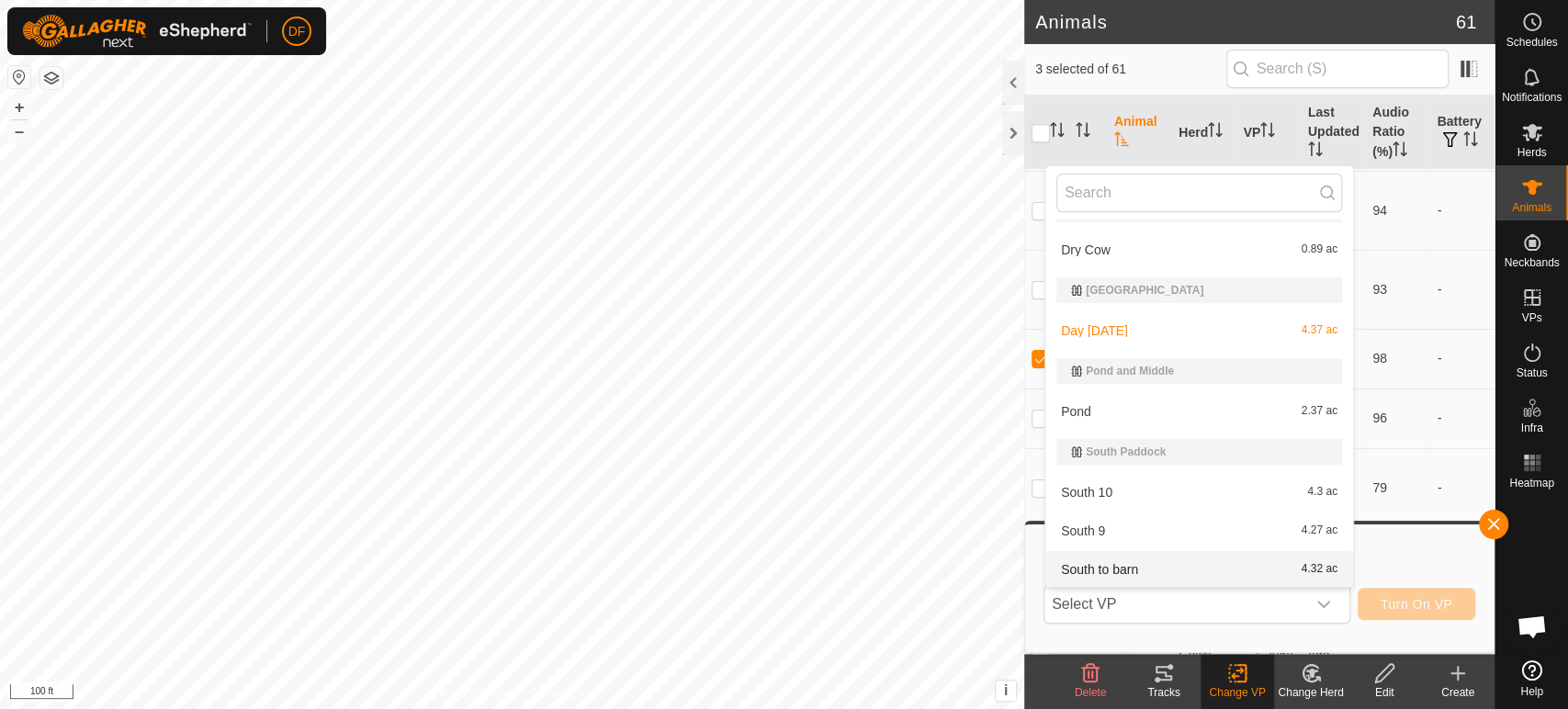
click at [1177, 567] on li "South to barn 4.32 ac" at bounding box center [1199, 569] width 308 height 36
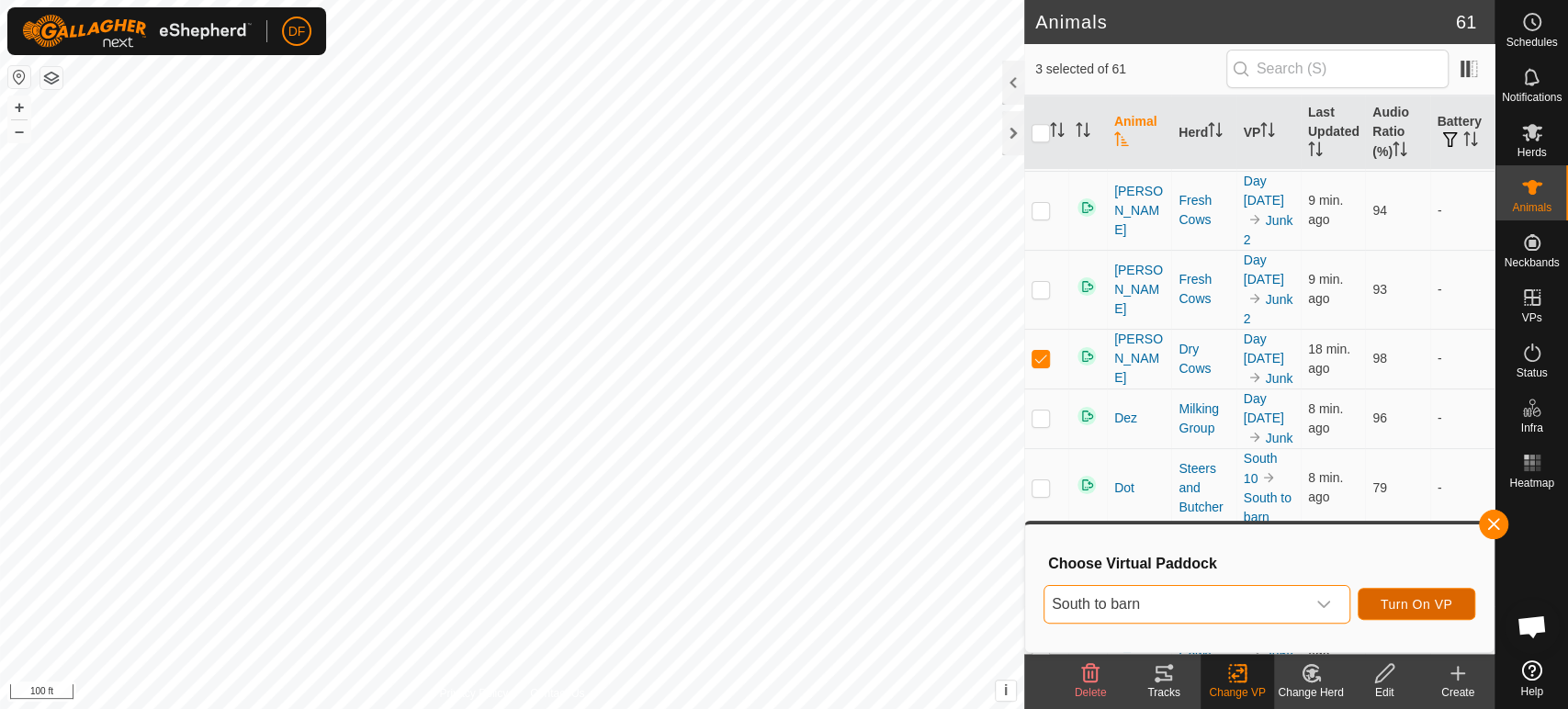
click at [1429, 605] on span "Turn On VP" at bounding box center [1416, 605] width 72 height 15
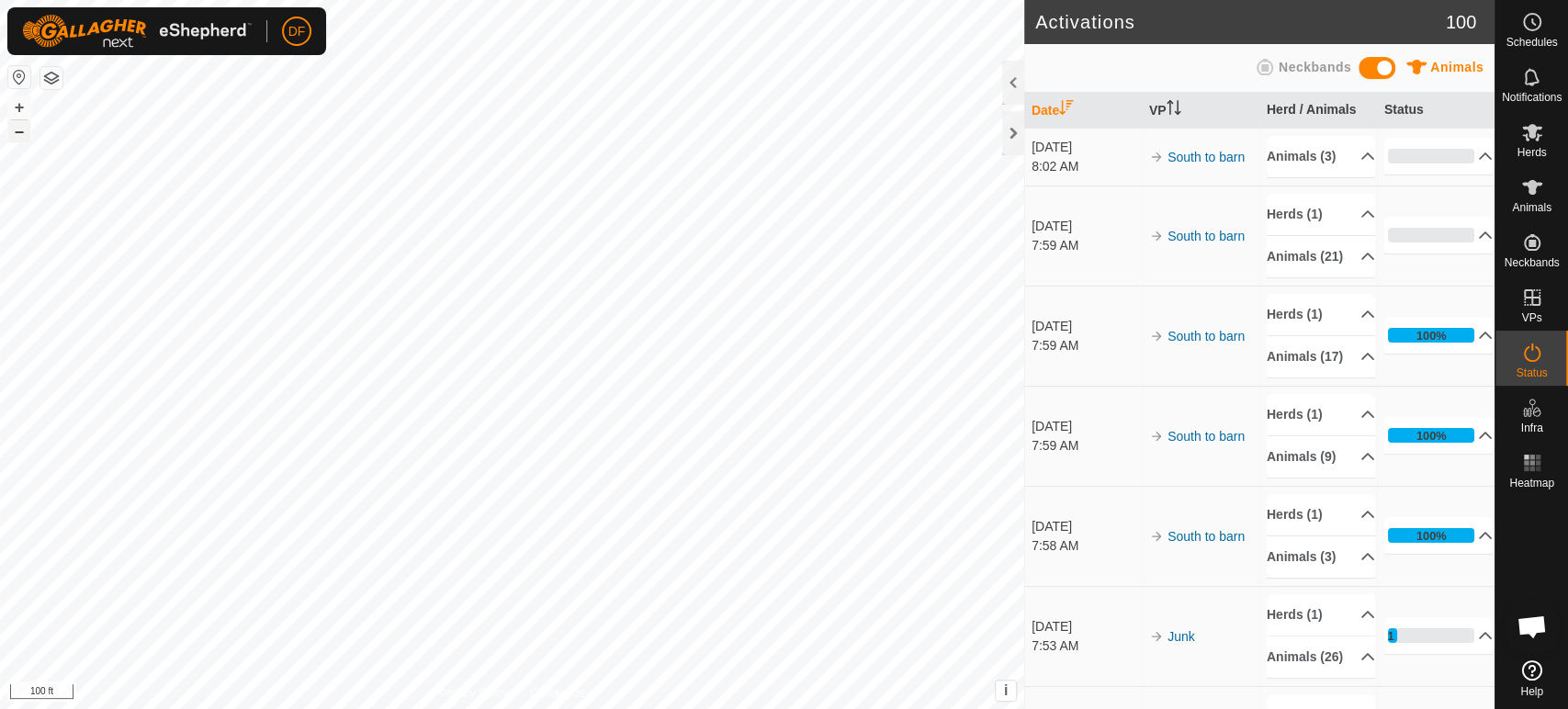
click at [20, 127] on button "–" at bounding box center [20, 132] width 22 height 22
click at [1363, 360] on icon at bounding box center [1369, 356] width 13 height 7
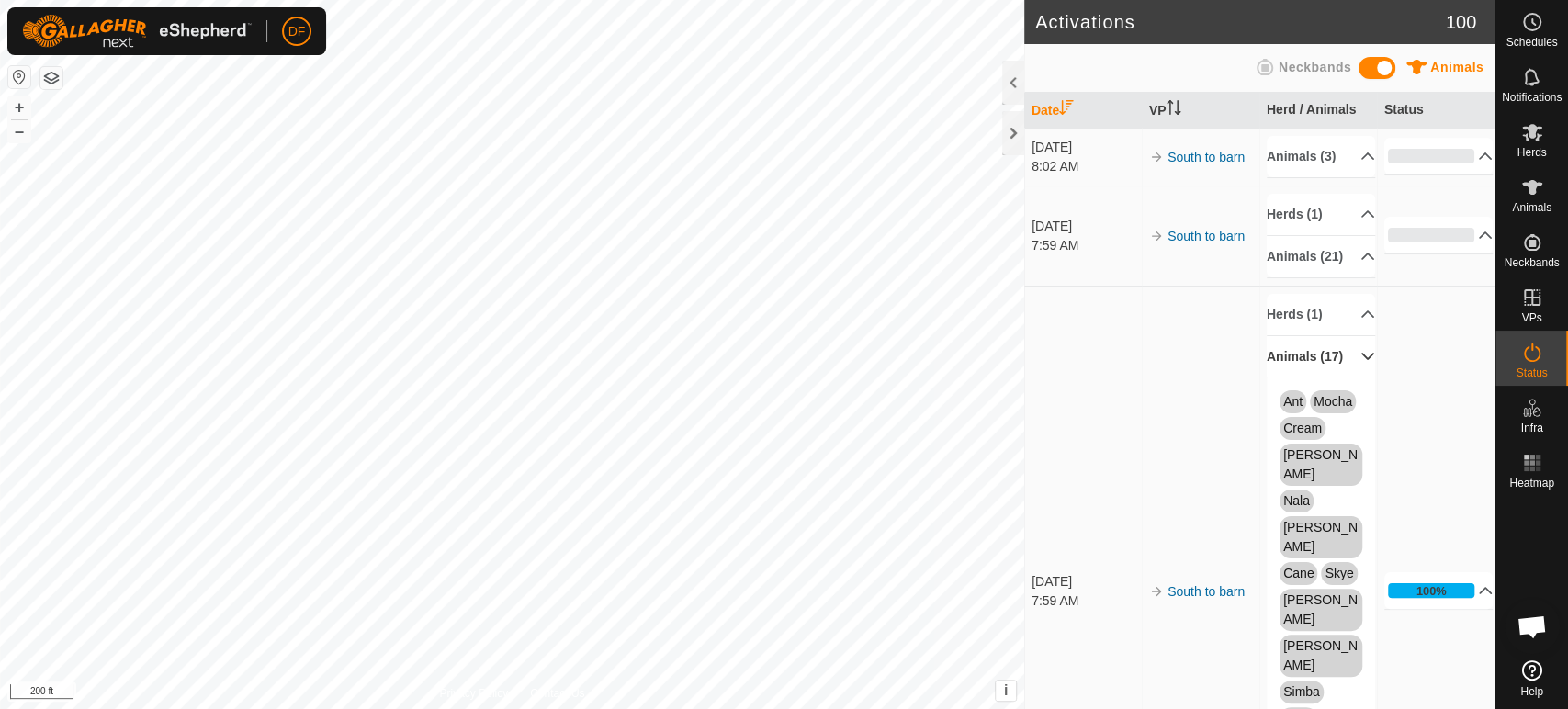
click at [1353, 378] on p-accordion-header "Animals (17)" at bounding box center [1321, 356] width 108 height 41
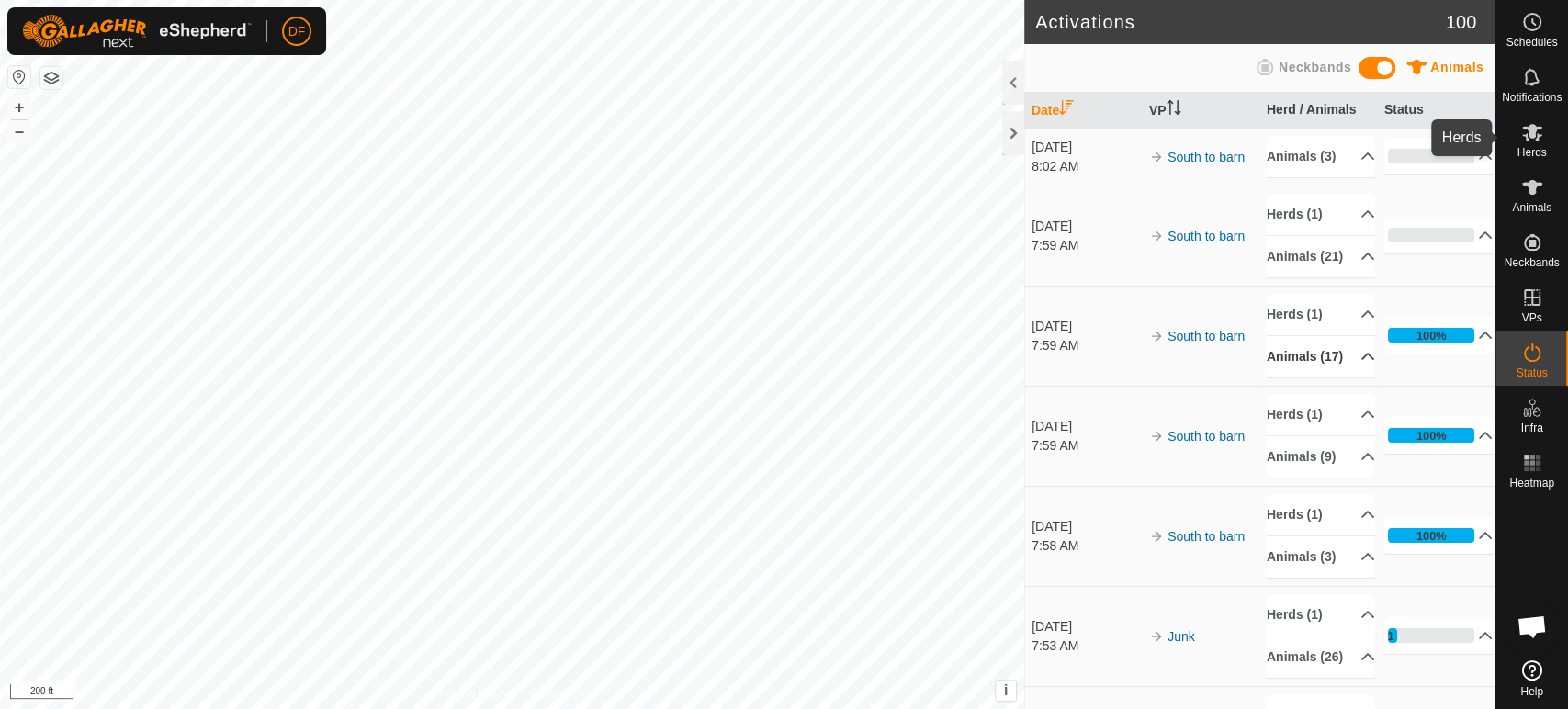
click at [1547, 149] on div "Herds" at bounding box center [1533, 137] width 73 height 55
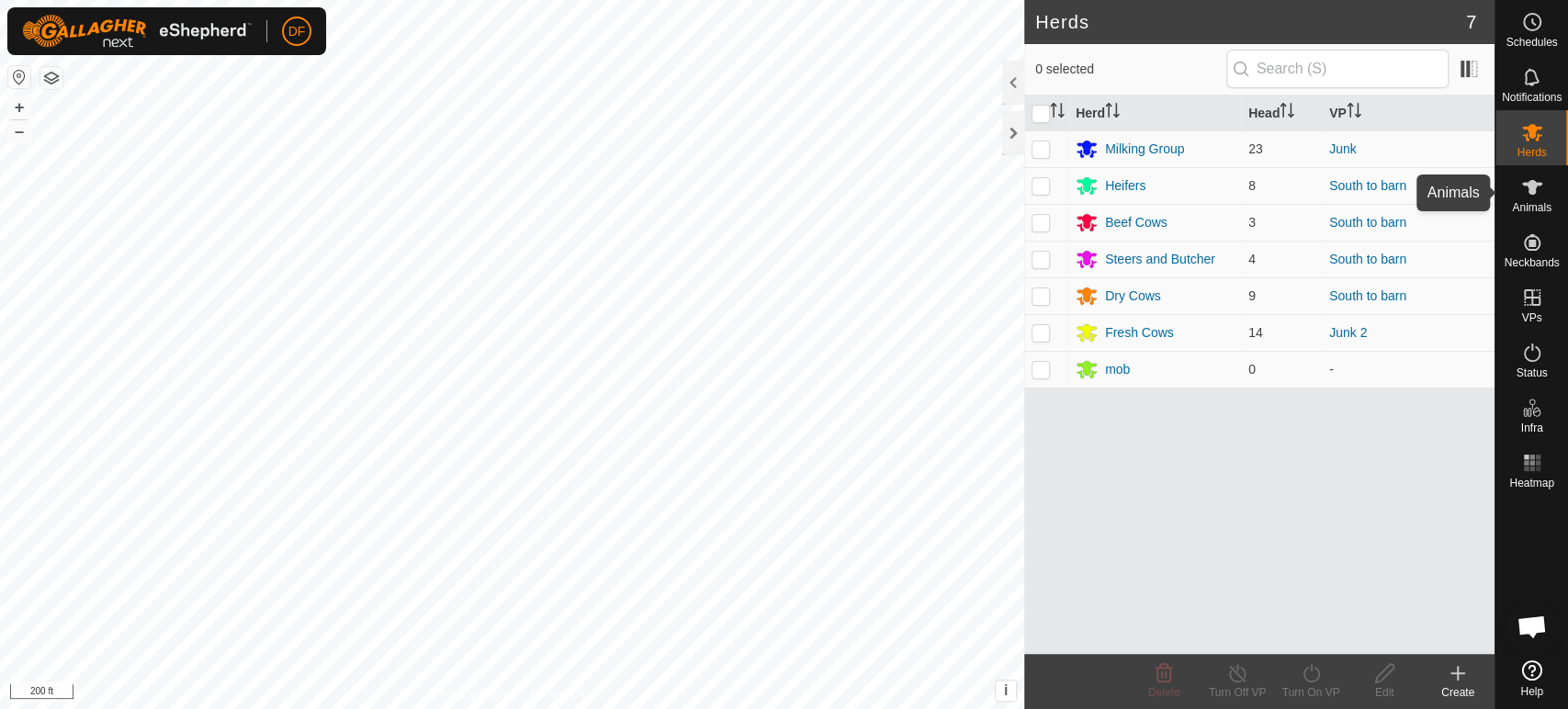
click at [1533, 209] on span "Animals" at bounding box center [1532, 208] width 39 height 11
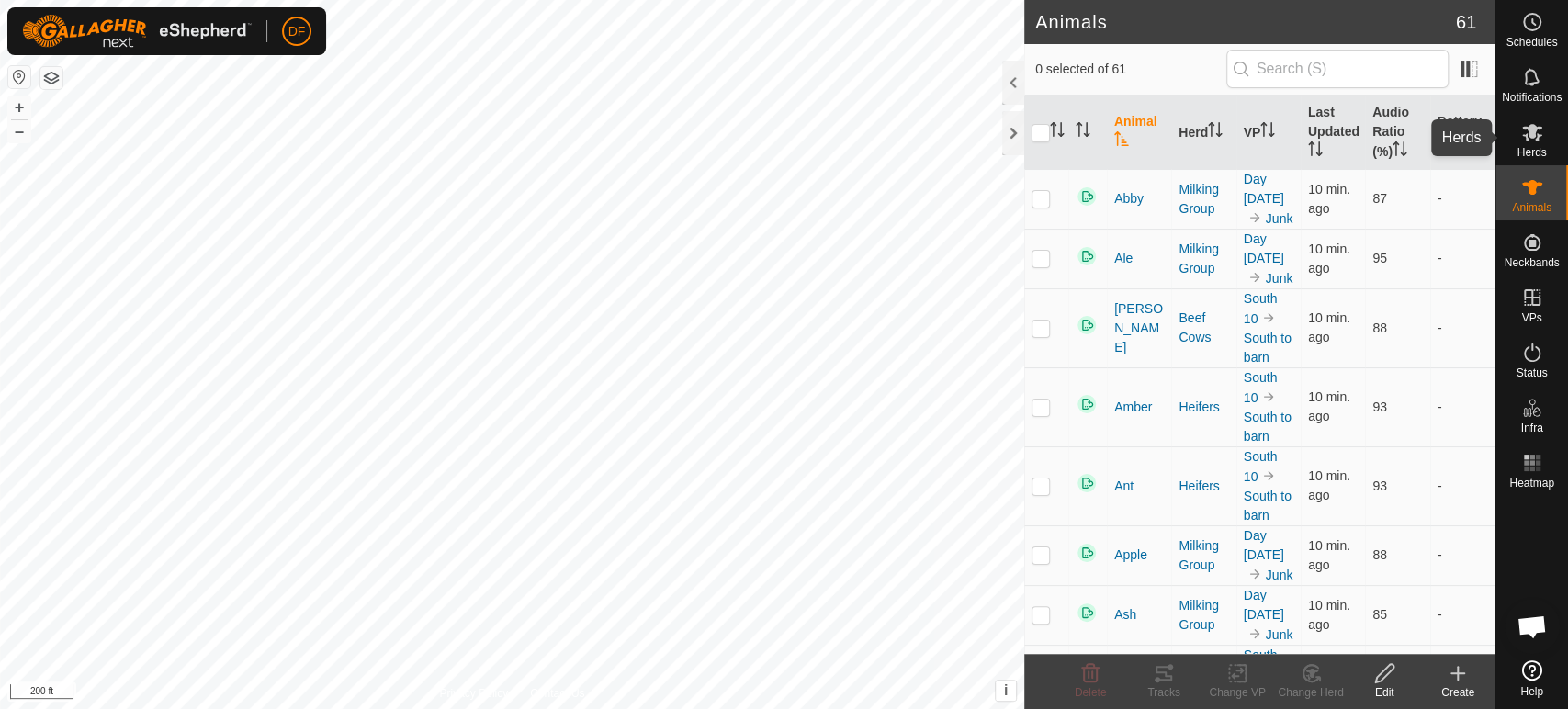
click at [1538, 147] on span "Herds" at bounding box center [1531, 152] width 29 height 11
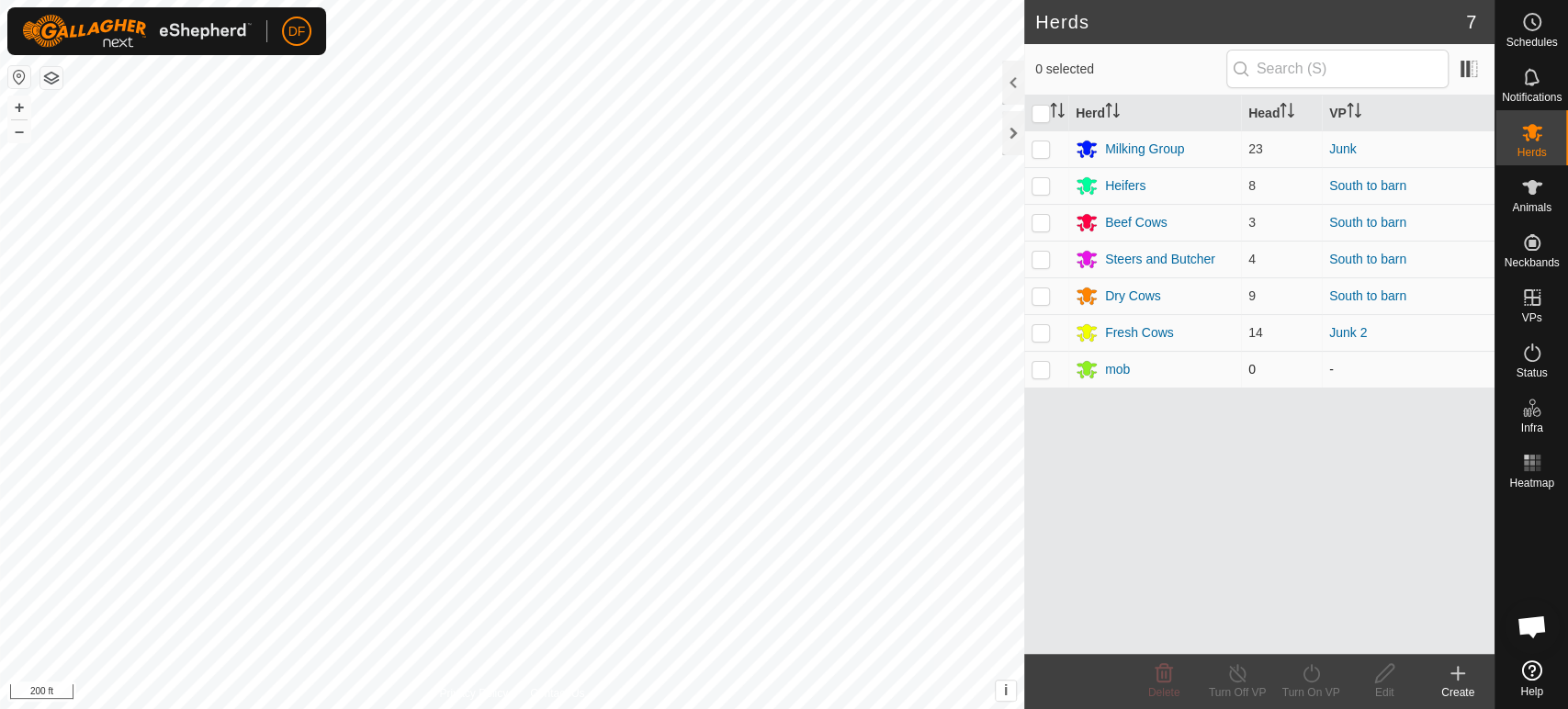
click at [1043, 375] on p-checkbox at bounding box center [1041, 369] width 19 height 15
click at [1161, 686] on span "Delete" at bounding box center [1164, 692] width 32 height 13
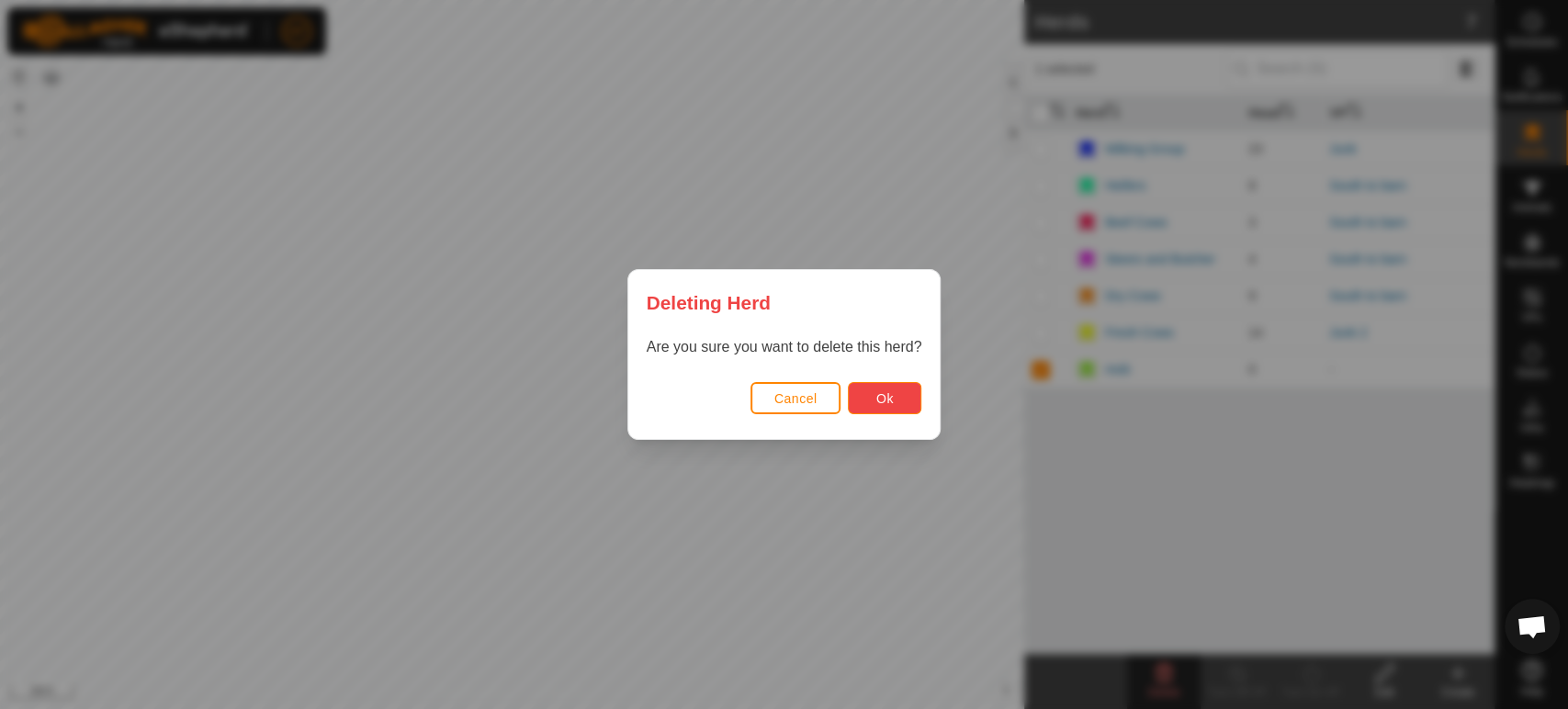
click at [906, 401] on button "Ok" at bounding box center [885, 397] width 74 height 32
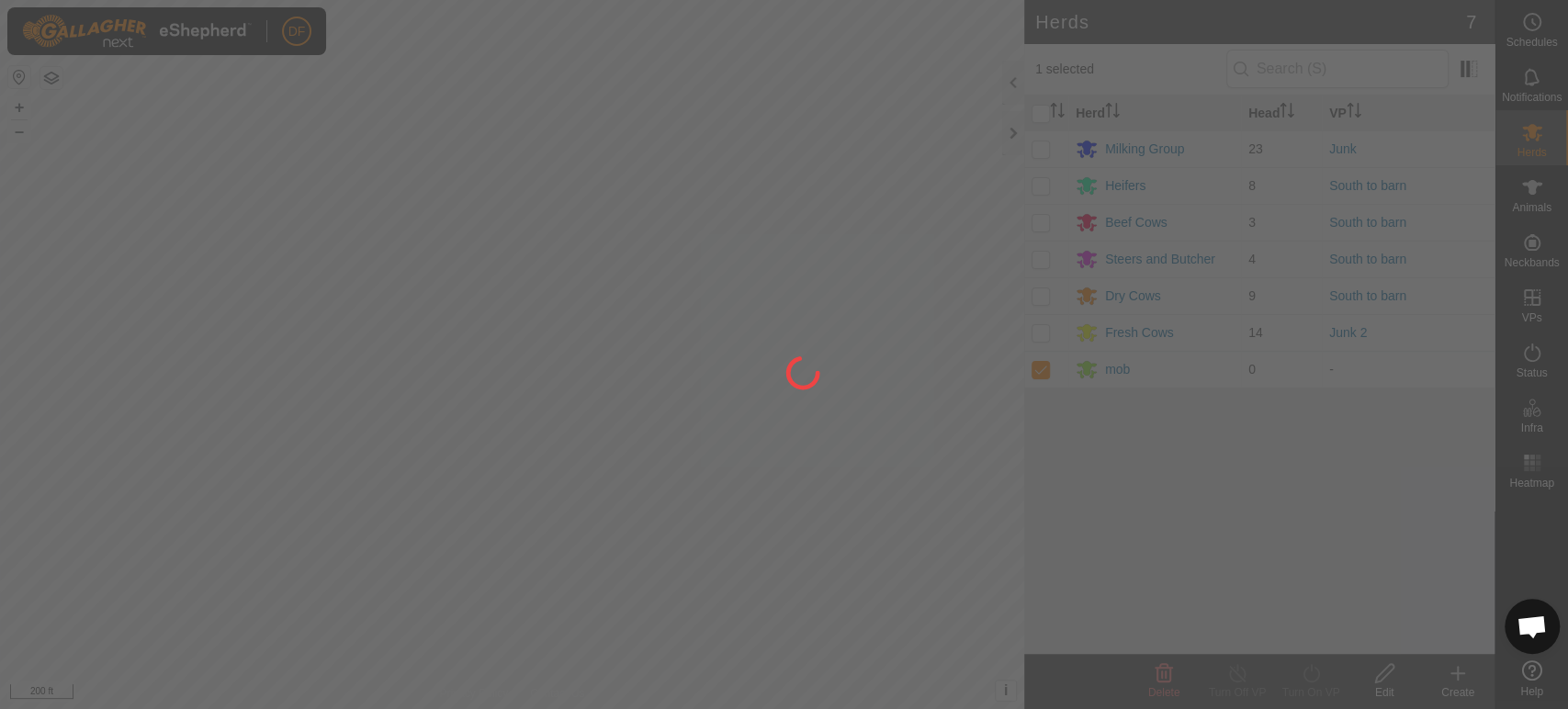
checkbox input "false"
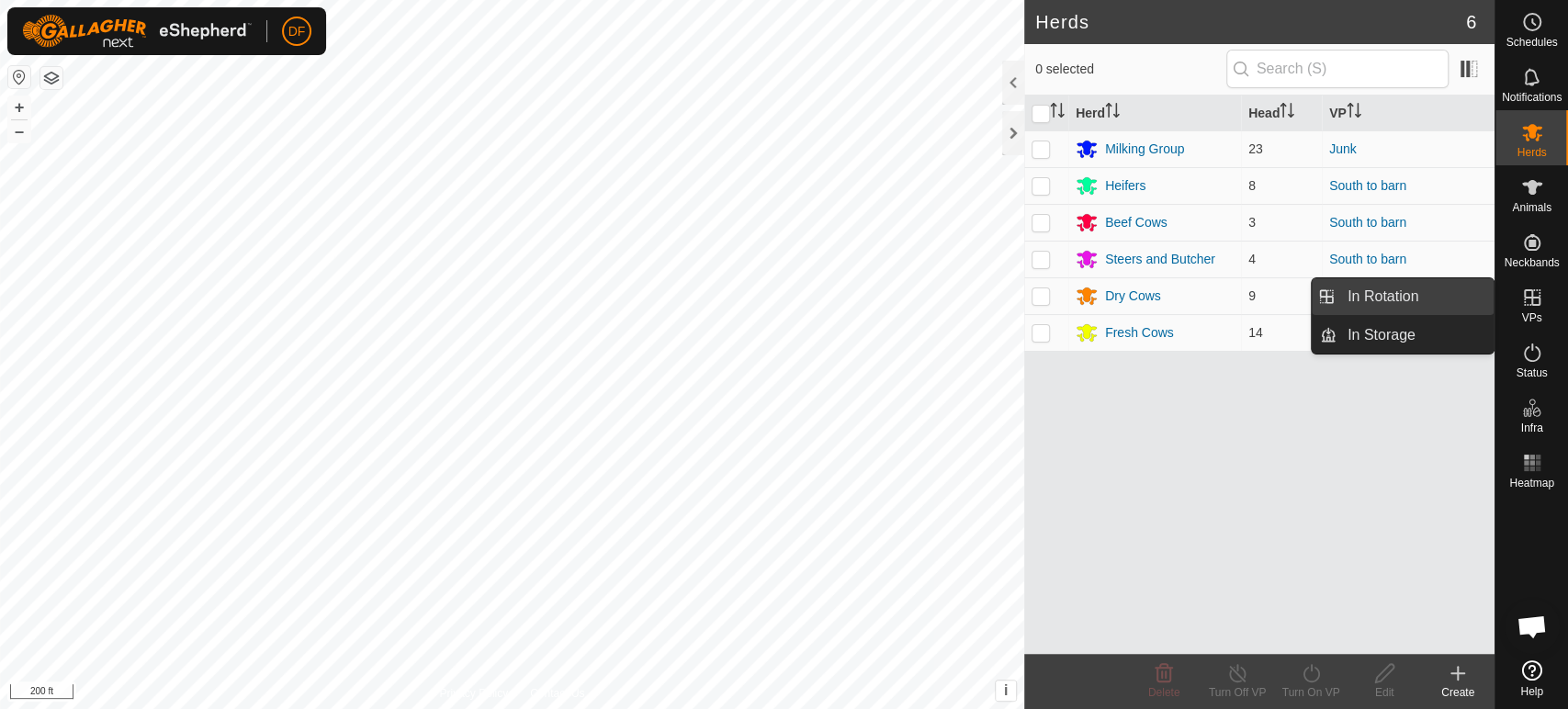
click at [1432, 295] on link "In Rotation" at bounding box center [1415, 296] width 157 height 36
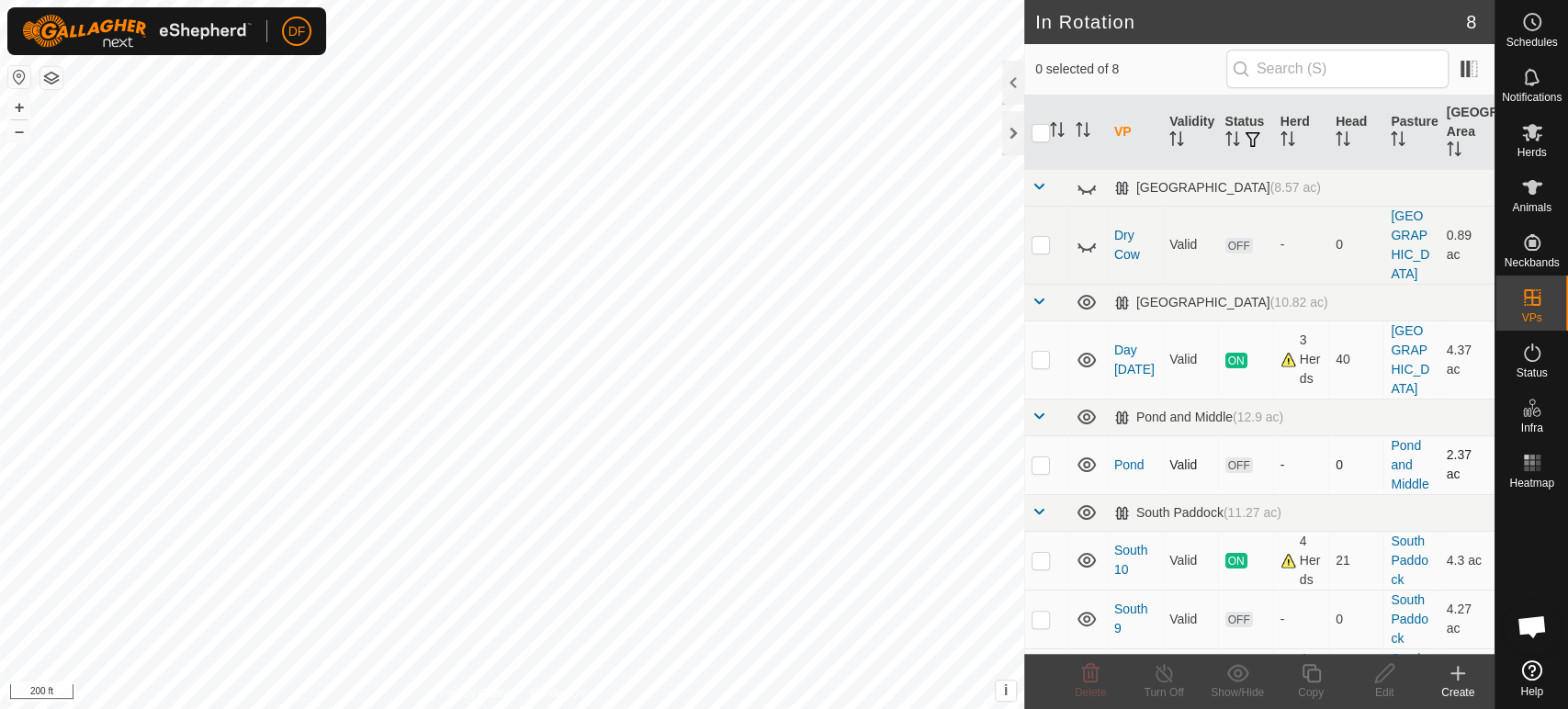
click at [1039, 457] on p-checkbox at bounding box center [1041, 465] width 19 height 15
checkbox input "true"
click at [1310, 689] on div "Copy" at bounding box center [1310, 692] width 74 height 17
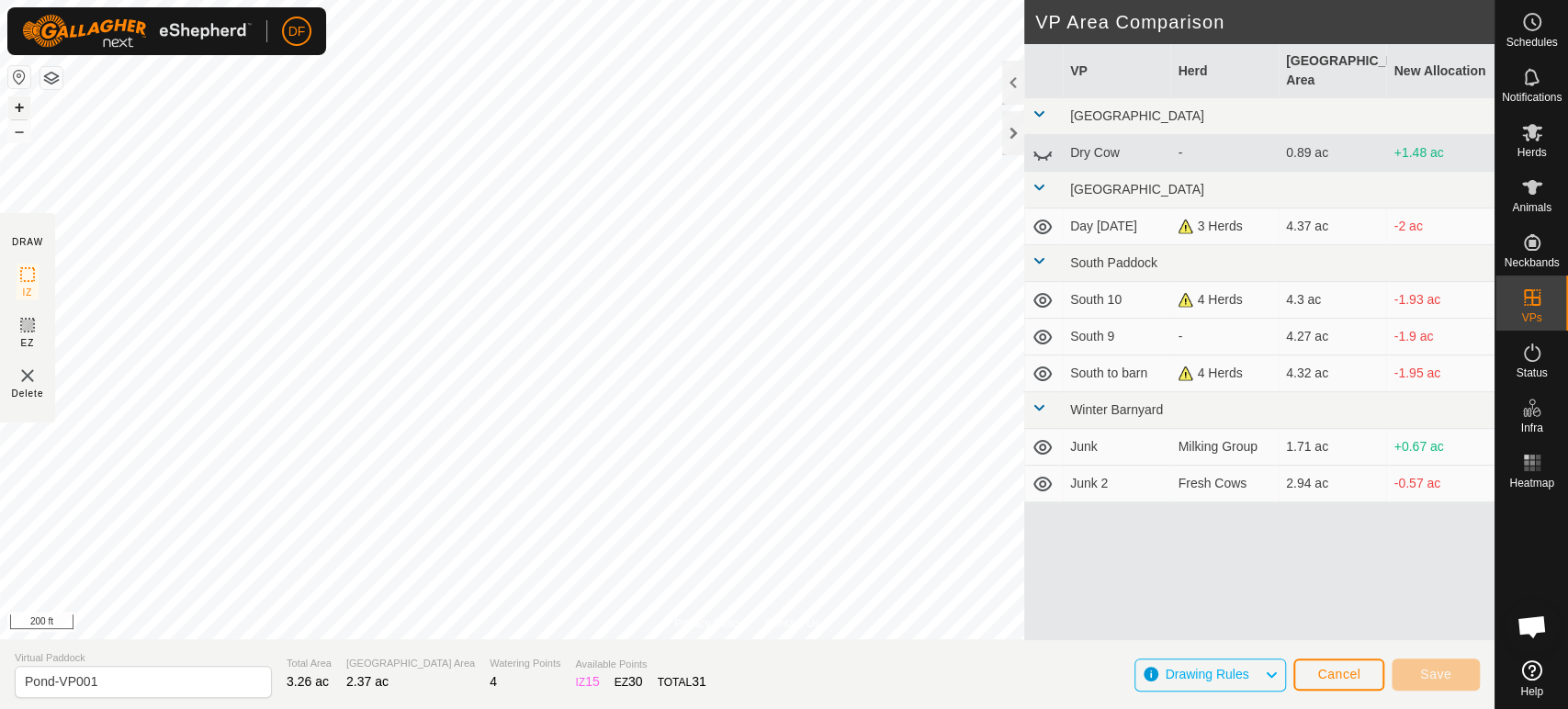
click at [20, 106] on button "+" at bounding box center [20, 107] width 22 height 22
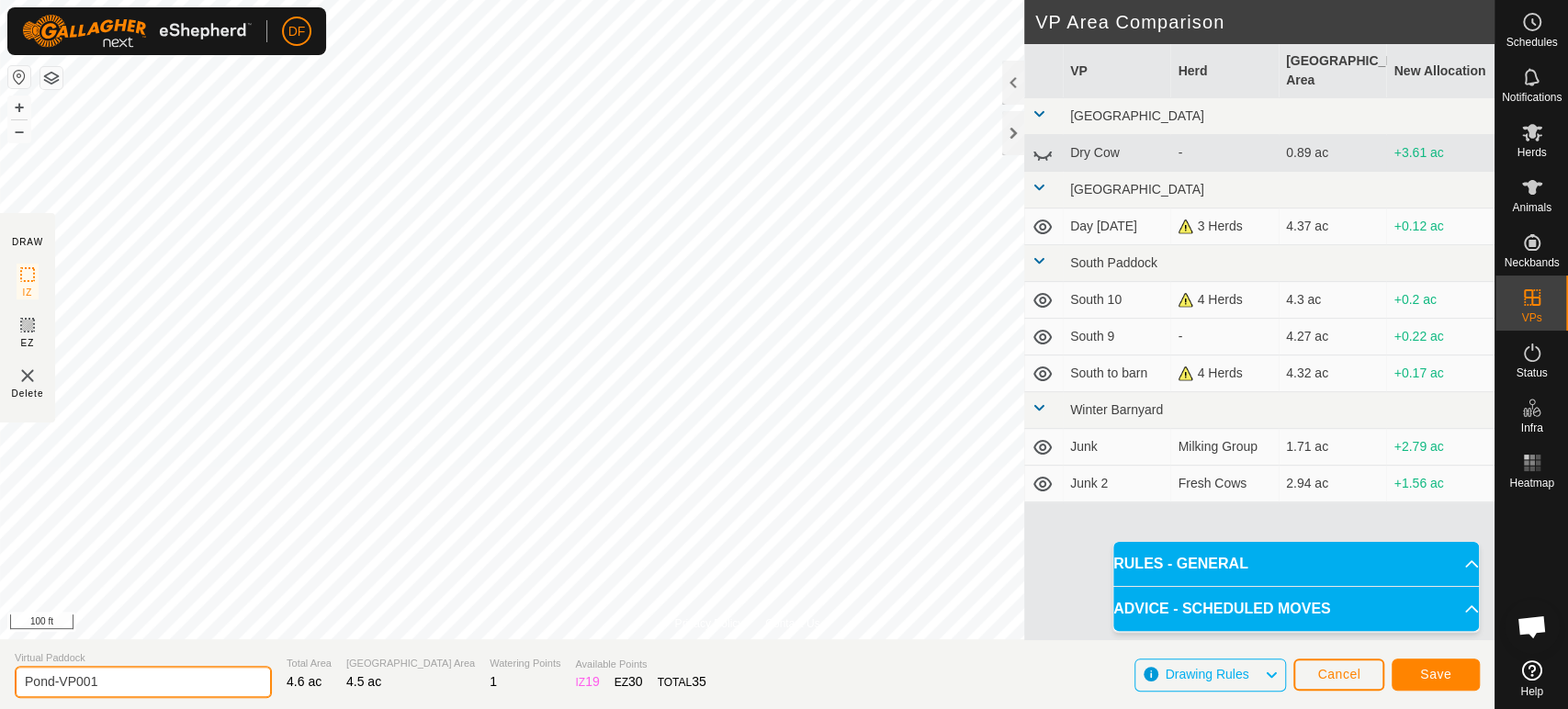
drag, startPoint x: 107, startPoint y: 676, endPoint x: 18, endPoint y: 681, distance: 89.1
click at [18, 681] on input "Pond-VP001" at bounding box center [144, 682] width 258 height 32
type input "Full Pond"
click at [1438, 675] on span "Save" at bounding box center [1435, 674] width 31 height 15
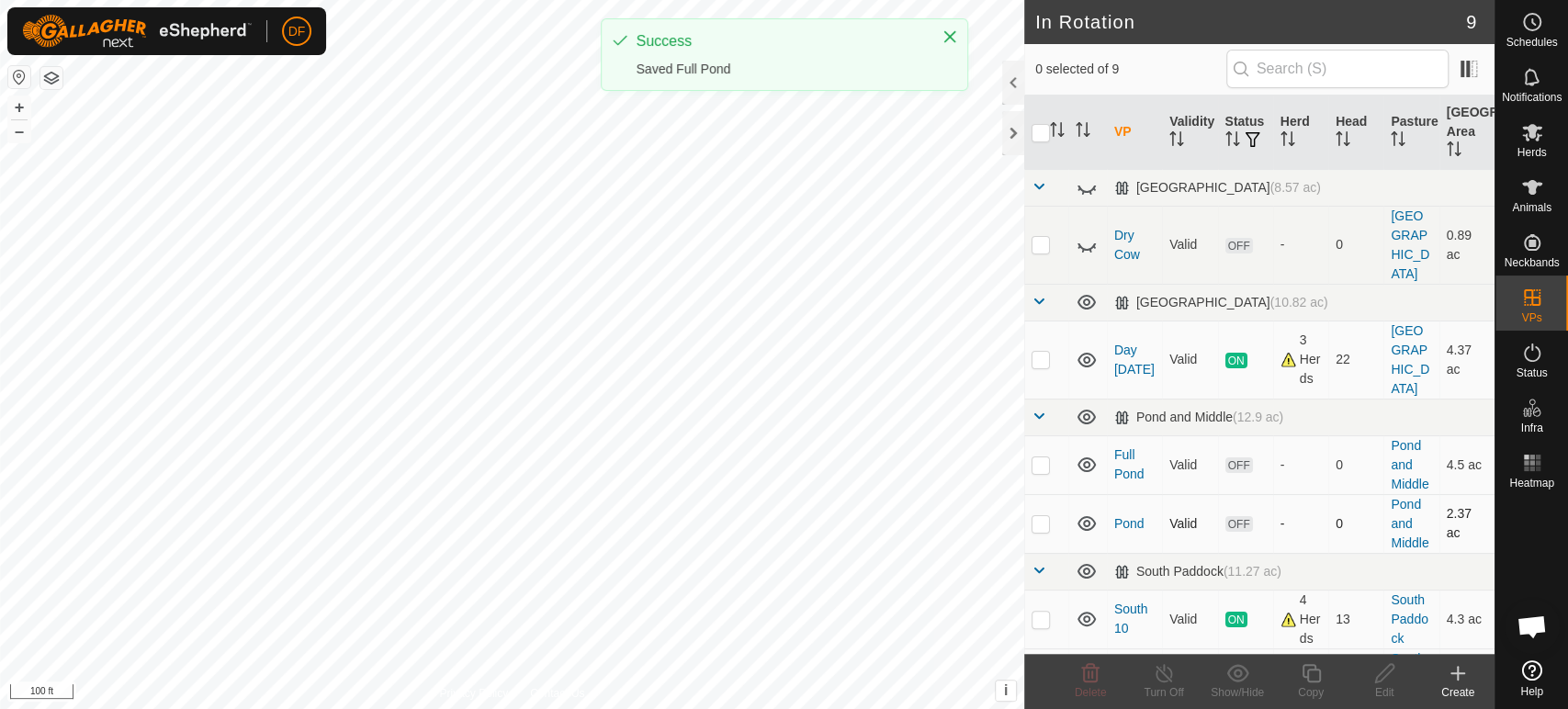
click at [1042, 516] on p-checkbox at bounding box center [1041, 523] width 19 height 15
checkbox input "true"
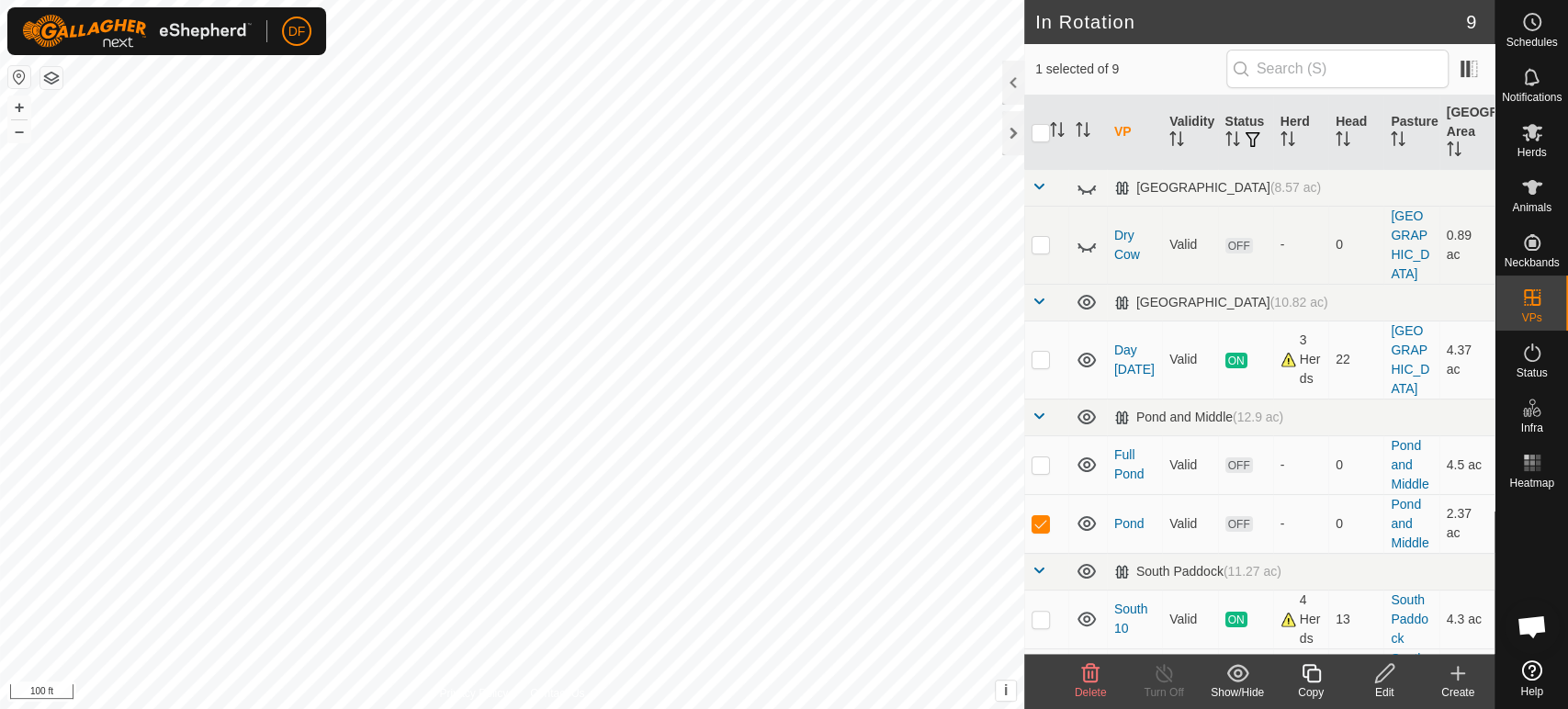
click at [1389, 680] on icon at bounding box center [1385, 674] width 23 height 22
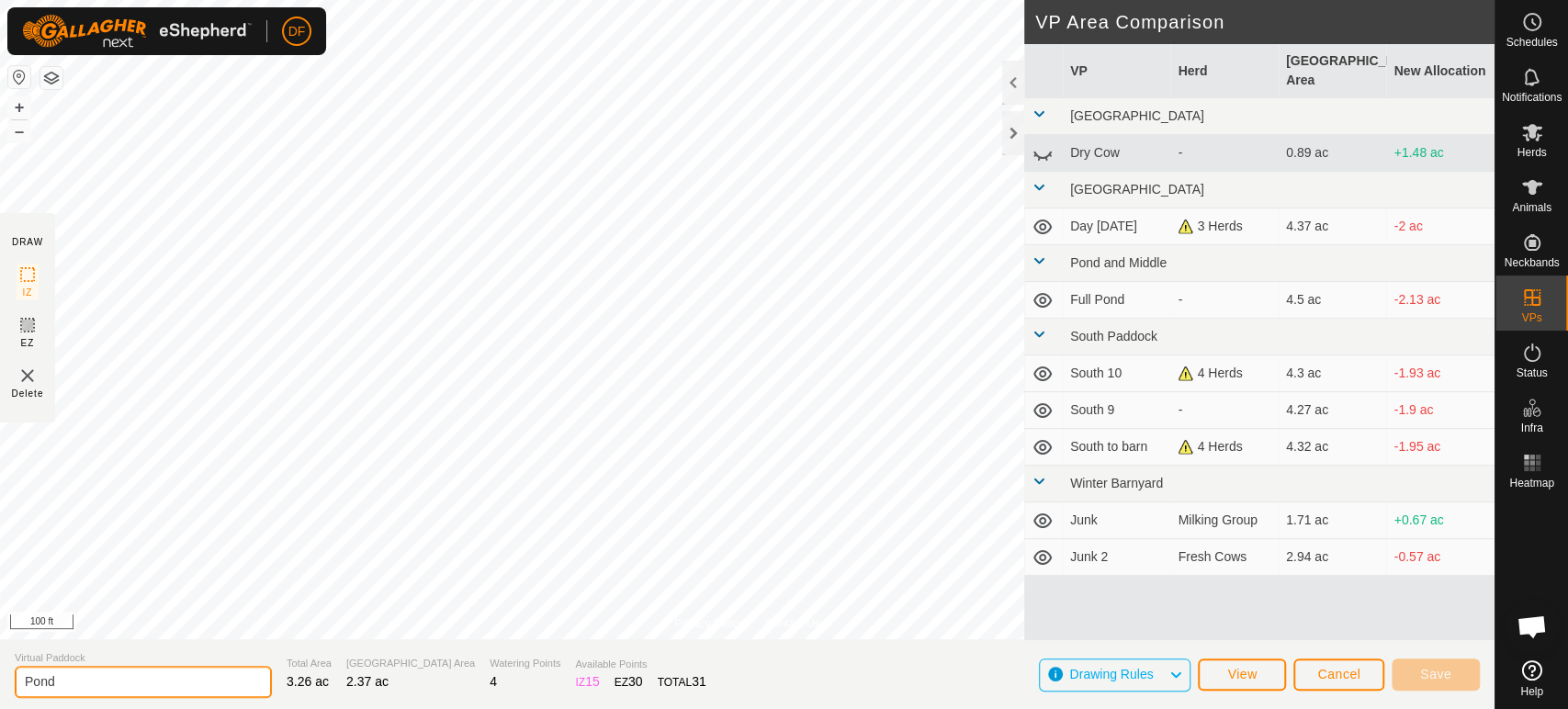
click at [24, 683] on input "Pond" at bounding box center [144, 682] width 258 height 32
type input "Barn to Pond"
click at [1441, 669] on span "Save" at bounding box center [1435, 674] width 31 height 15
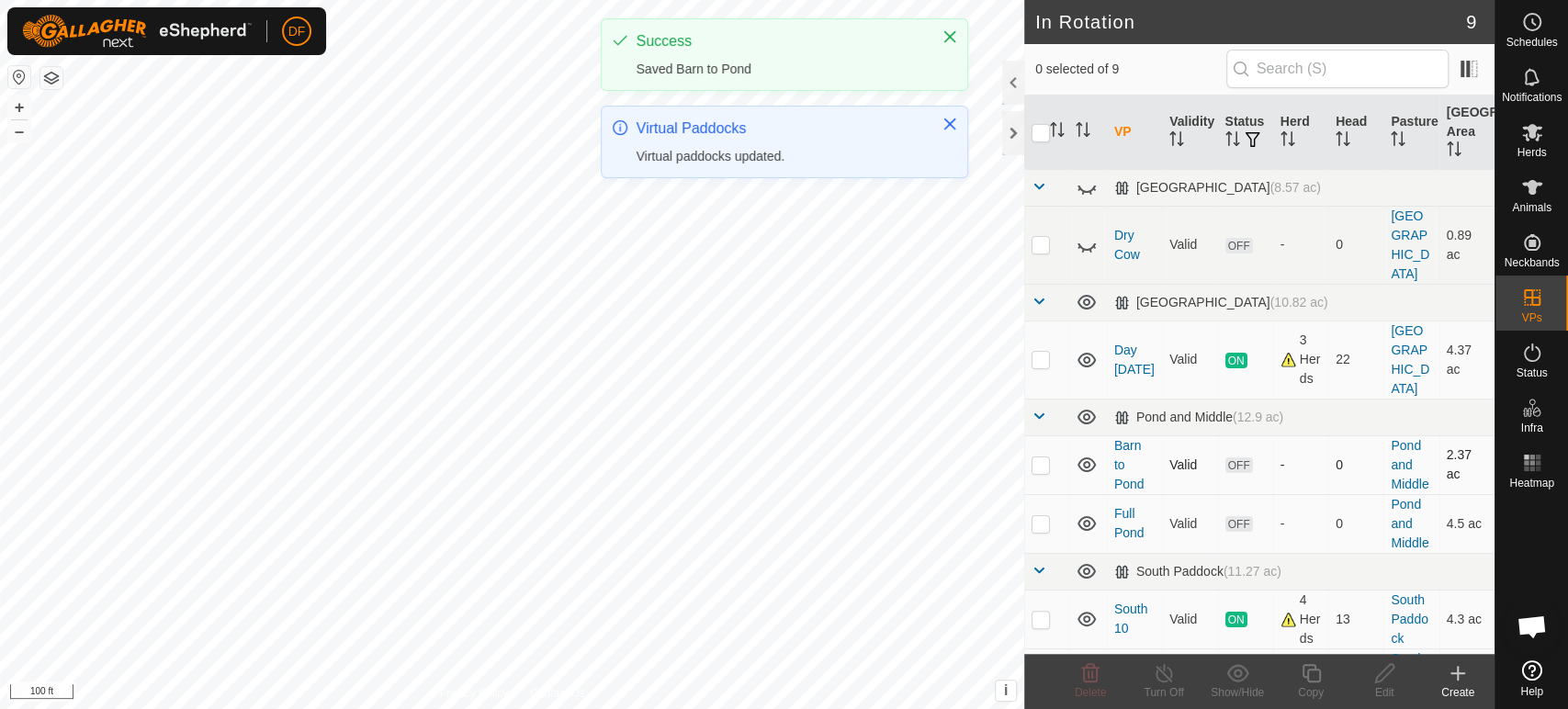
click at [1041, 457] on p-checkbox at bounding box center [1041, 465] width 19 height 15
checkbox input "true"
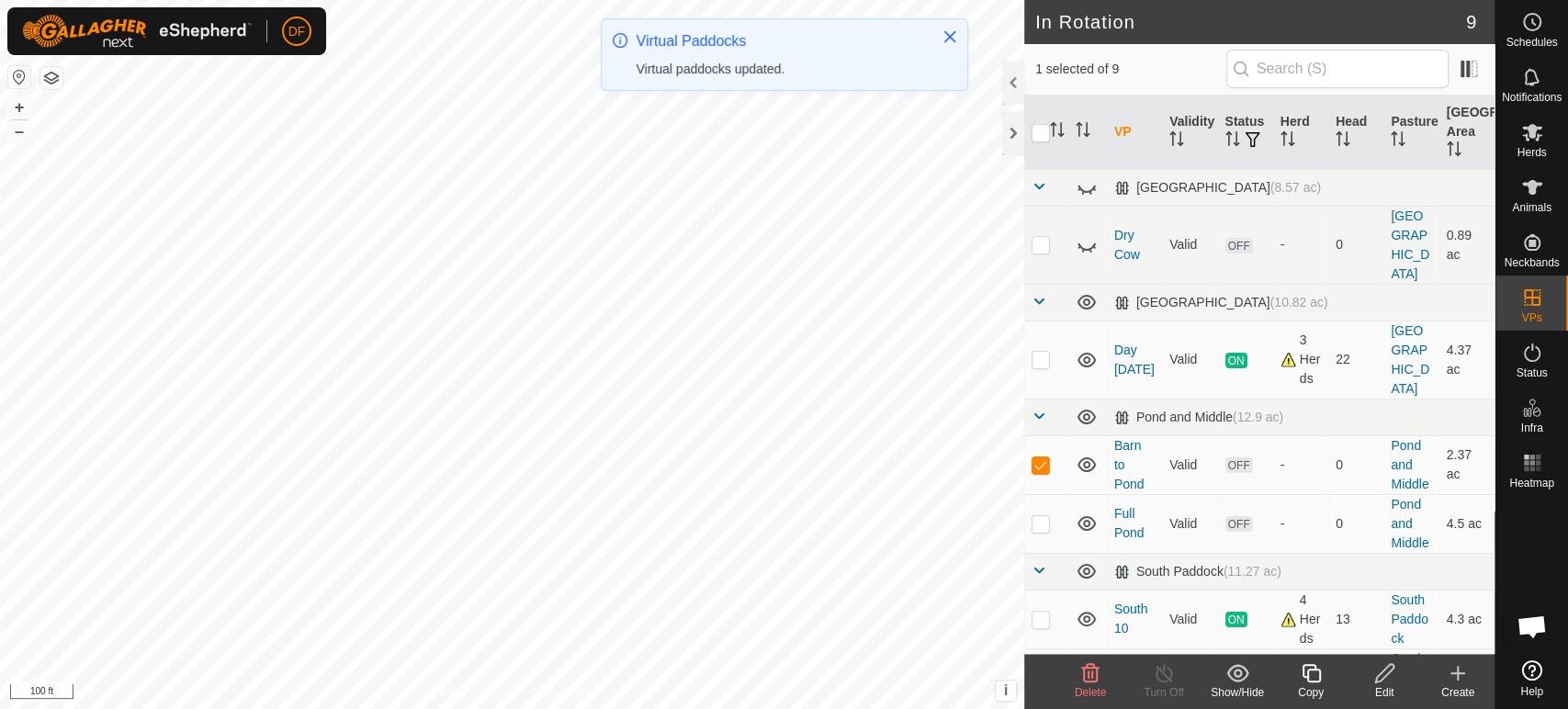
click at [1385, 696] on div "Edit" at bounding box center [1384, 692] width 74 height 17
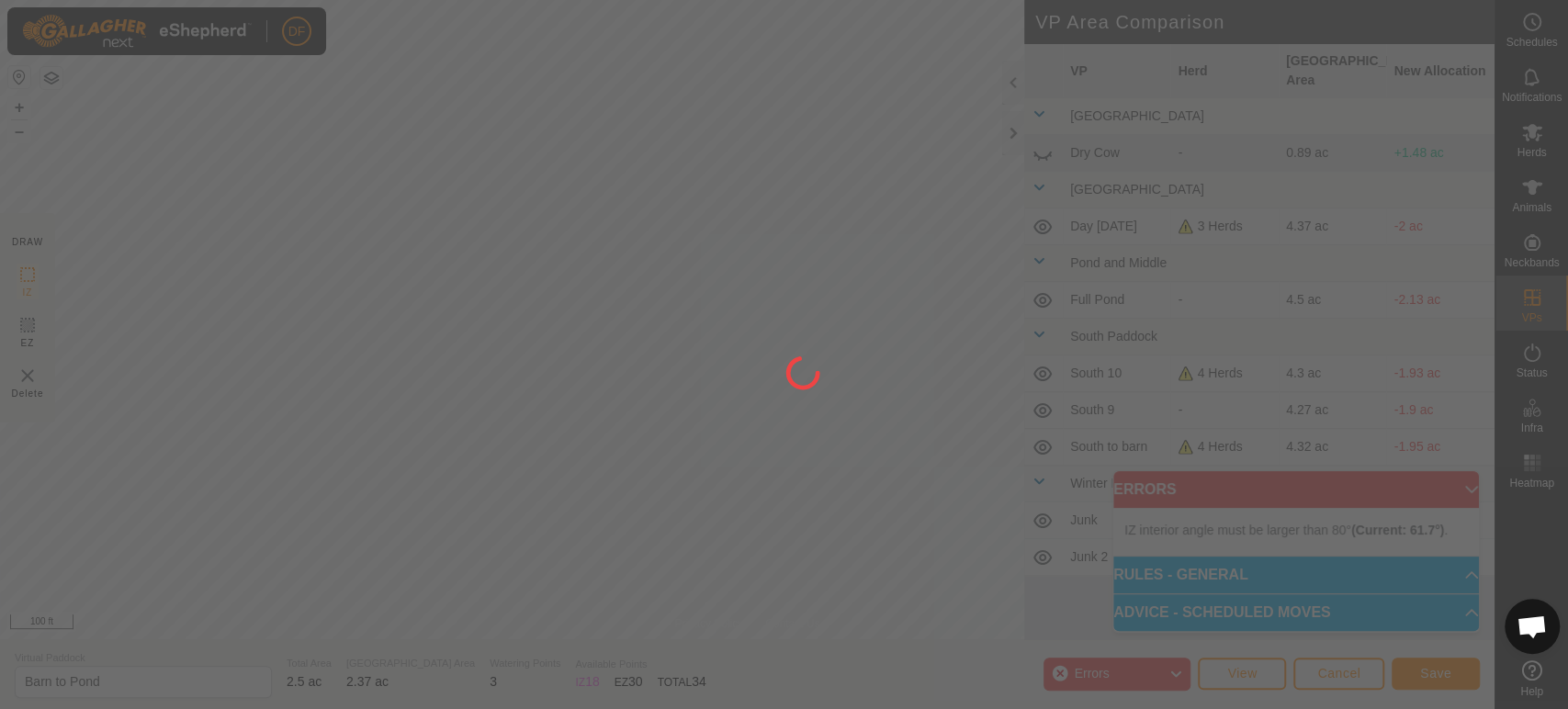
click at [440, 497] on div at bounding box center [784, 354] width 1568 height 709
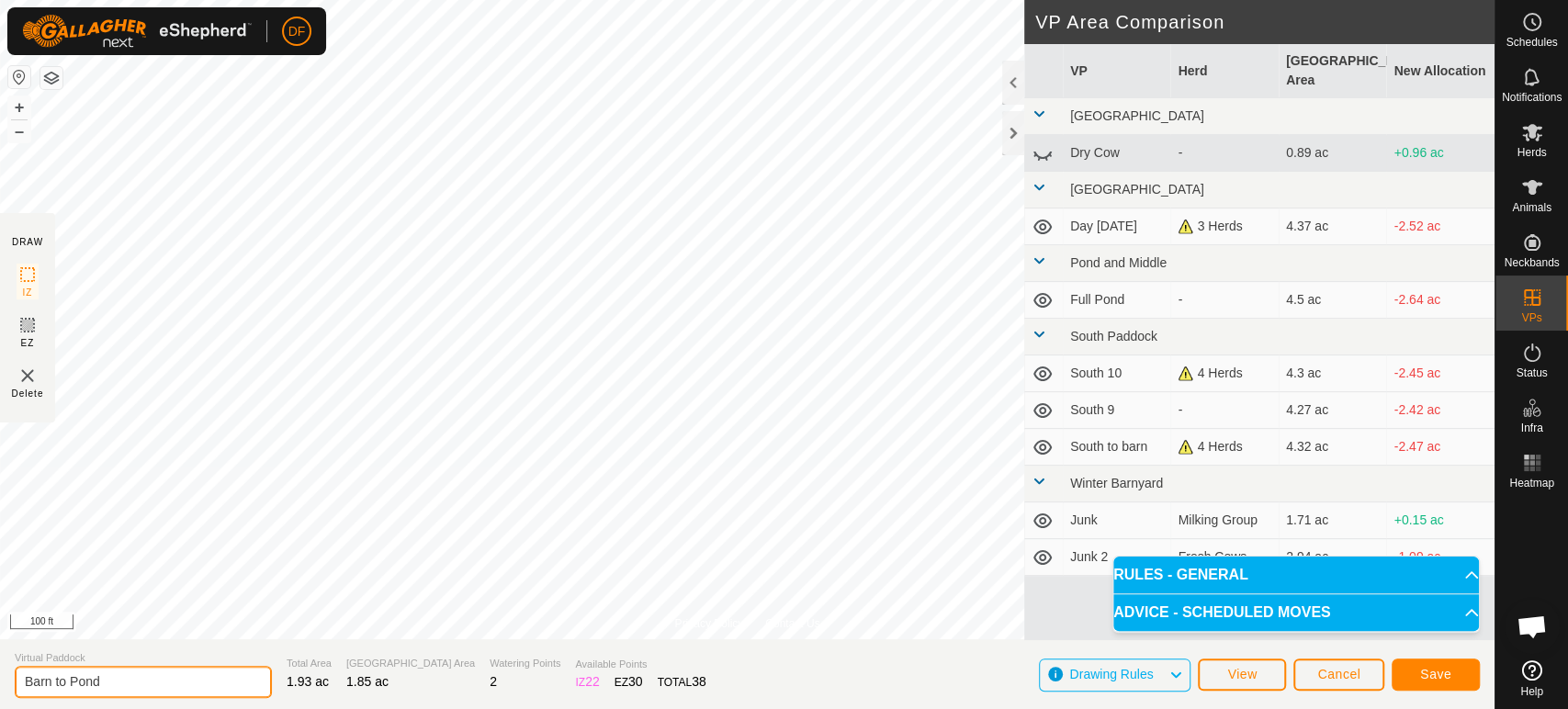
drag, startPoint x: 69, startPoint y: 675, endPoint x: 0, endPoint y: 676, distance: 69.0
click at [0, 676] on section "Virtual Paddock Barn to Pond Total Area 1.93 ac Grazing Area 1.85 ac Watering P…" at bounding box center [748, 674] width 1495 height 70
type input "Pond"
click at [1420, 675] on button "Save" at bounding box center [1435, 674] width 88 height 32
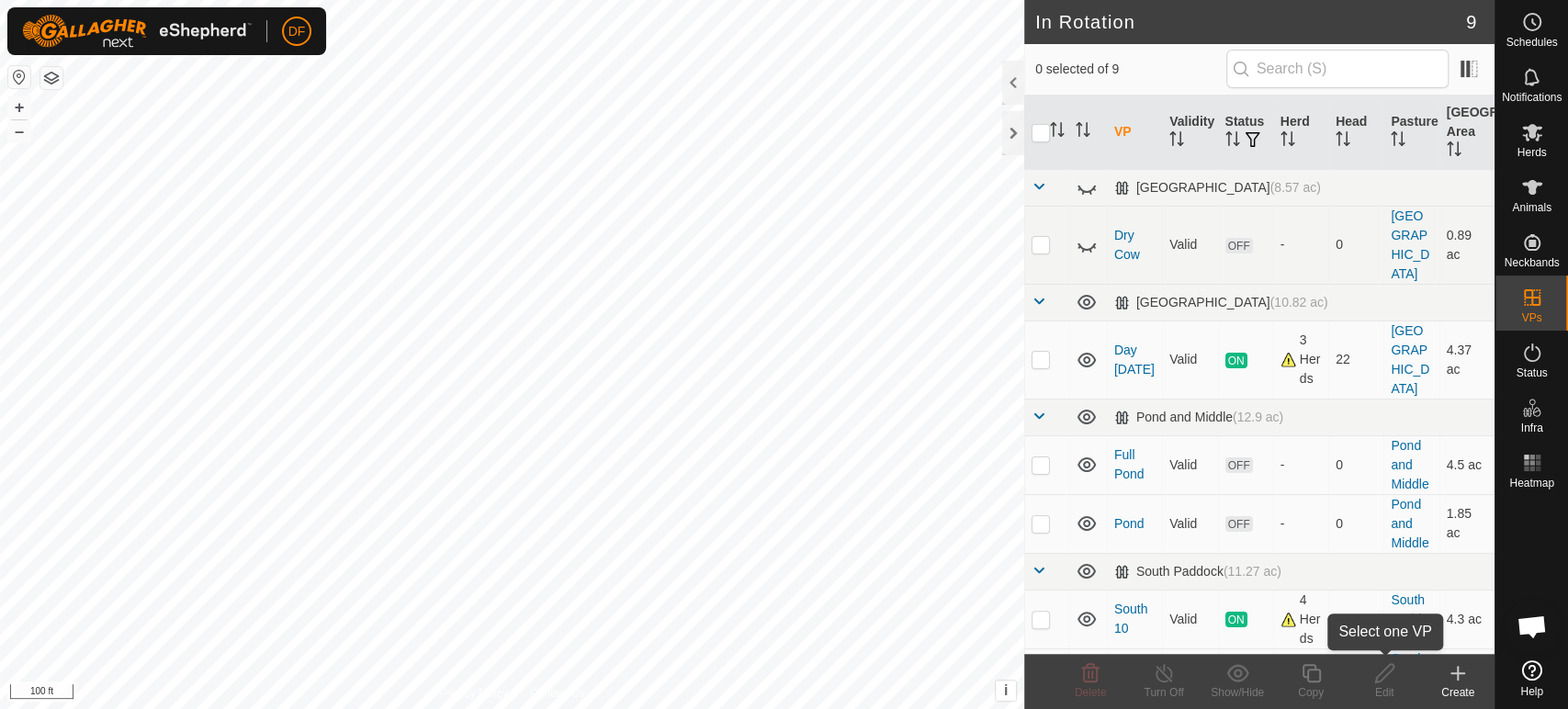
click at [1420, 675] on edit-svg-icon at bounding box center [1384, 674] width 74 height 22
